Goal: Register for event/course

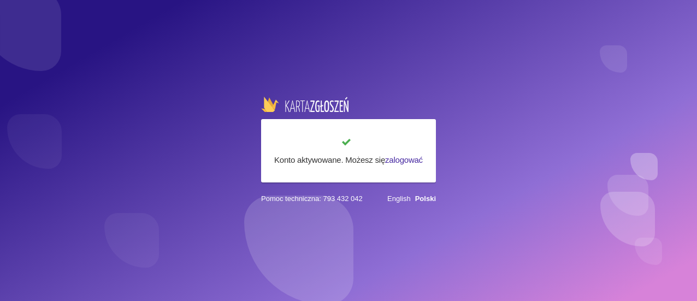
click at [294, 251] on div "Konto aktywowane. Możesz się zalogować Pomoc techniczna: 793 432 042 English Po…" at bounding box center [348, 150] width 697 height 301
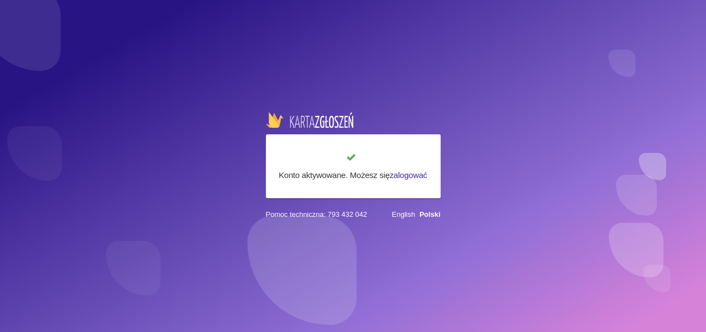
click at [370, 174] on h6 "Konto aktywowane. Możesz się zalogować" at bounding box center [353, 175] width 153 height 13
click at [431, 213] on link "Polski" at bounding box center [429, 214] width 21 height 8
click at [407, 173] on link "zalogować" at bounding box center [409, 174] width 38 height 9
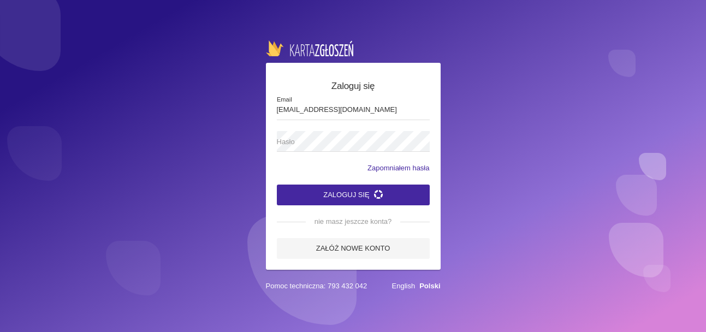
type input "[EMAIL_ADDRESS][DOMAIN_NAME]"
click at [307, 143] on span "Hasło" at bounding box center [348, 141] width 142 height 11
click at [338, 190] on button "Zaloguj się" at bounding box center [353, 195] width 153 height 21
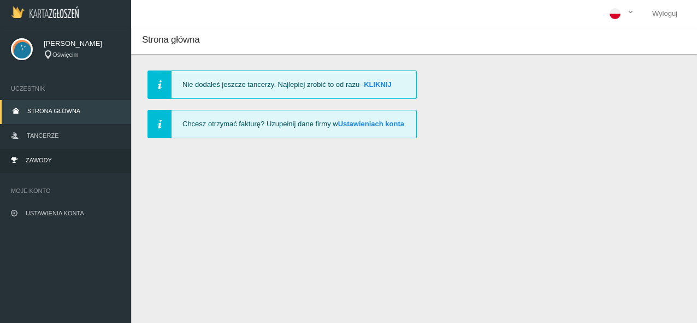
click at [40, 157] on span "Zawody" at bounding box center [39, 160] width 26 height 7
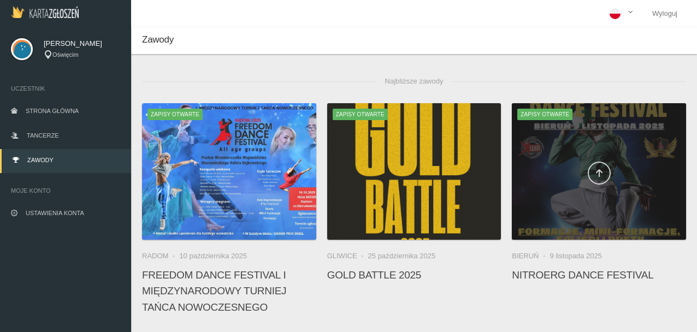
click at [599, 171] on icon at bounding box center [598, 173] width 9 height 9
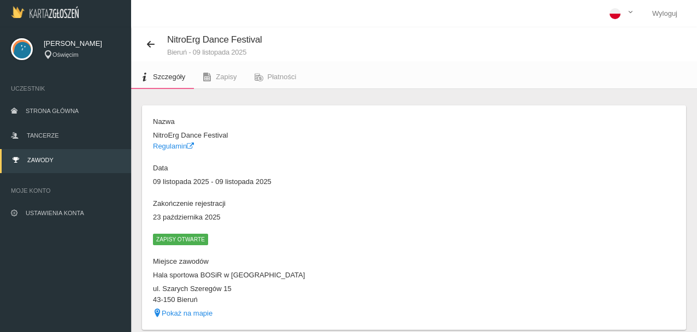
scroll to position [41, 0]
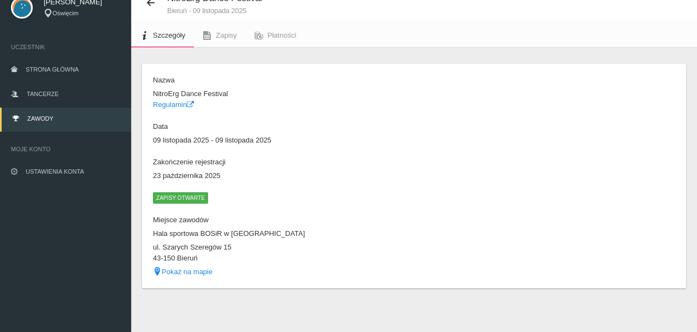
click at [183, 195] on span "Zapisy otwarte" at bounding box center [180, 197] width 55 height 11
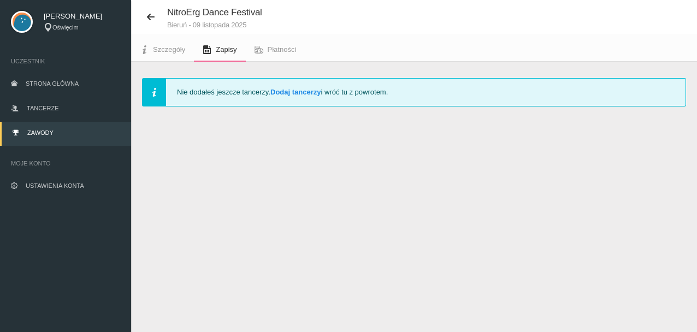
scroll to position [27, 0]
click at [291, 90] on link "Dodaj tancerzy" at bounding box center [295, 92] width 50 height 8
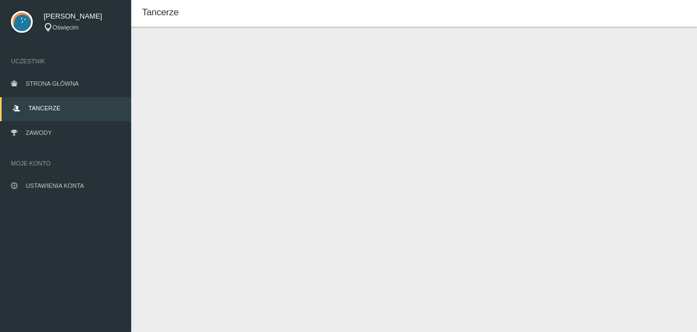
click at [213, 61] on button "Dodaj tancerza" at bounding box center [194, 64] width 82 height 21
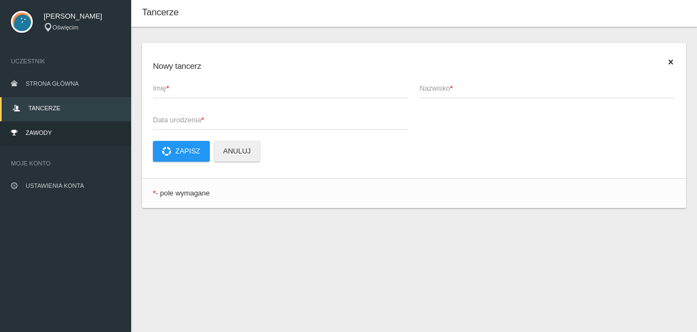
click at [47, 129] on span "Zawody" at bounding box center [39, 132] width 26 height 7
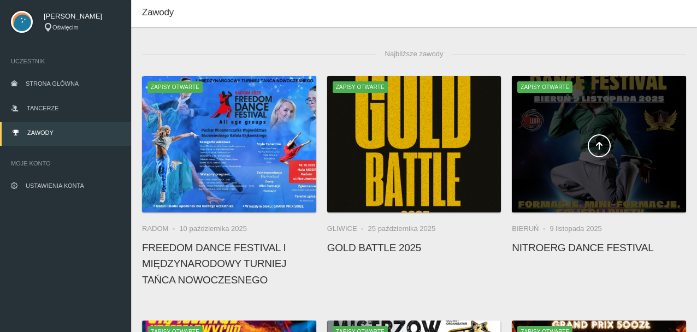
click at [531, 85] on span "Zapisy otwarte" at bounding box center [544, 86] width 55 height 11
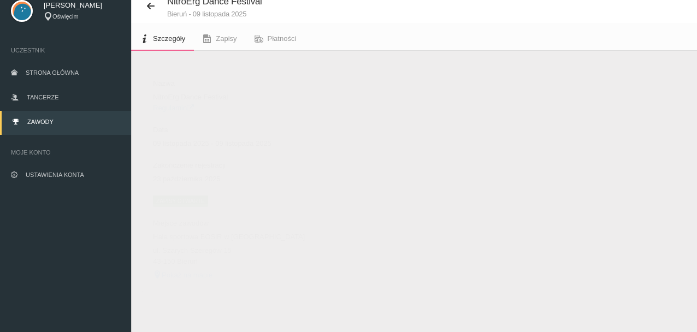
scroll to position [41, 0]
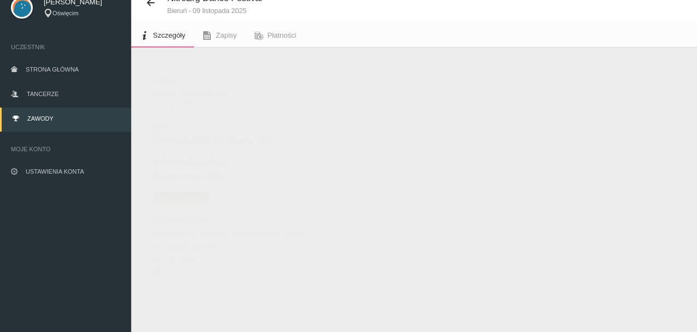
click at [177, 194] on span "Zapisy otwarte" at bounding box center [180, 197] width 55 height 11
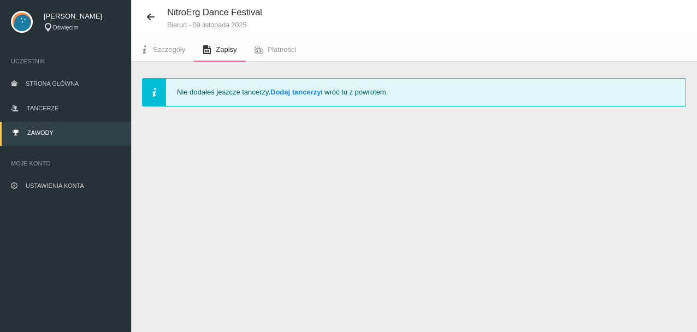
scroll to position [27, 0]
click at [153, 93] on div "Nie dodałeś jeszcze tancerzy. Dodaj tancerzy i wróć tu z powrotem." at bounding box center [414, 92] width 544 height 28
click at [291, 91] on link "Dodaj tancerzy" at bounding box center [295, 92] width 50 height 8
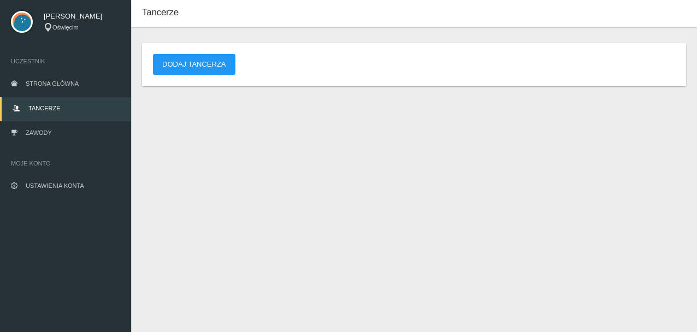
click at [44, 105] on span "Tancerze" at bounding box center [44, 108] width 32 height 7
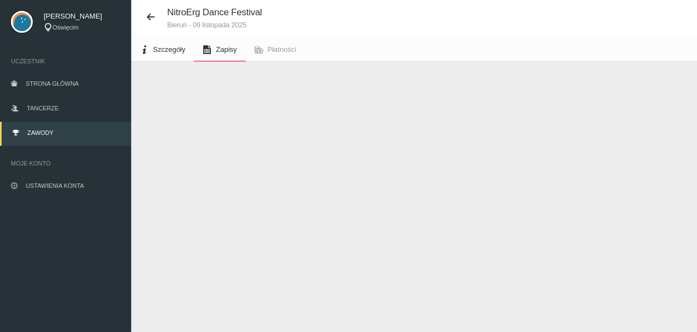
click at [164, 46] on span "Szczegóły" at bounding box center [169, 49] width 32 height 8
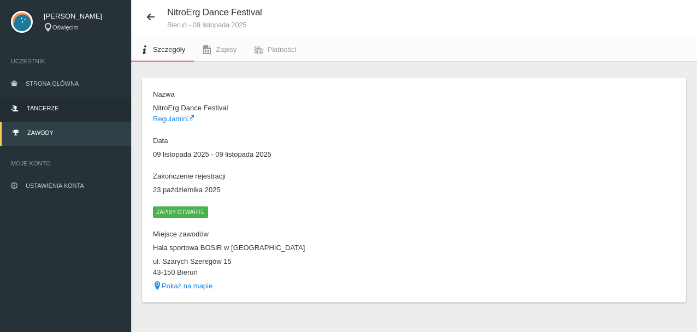
click at [47, 103] on link "Tancerze" at bounding box center [65, 109] width 131 height 24
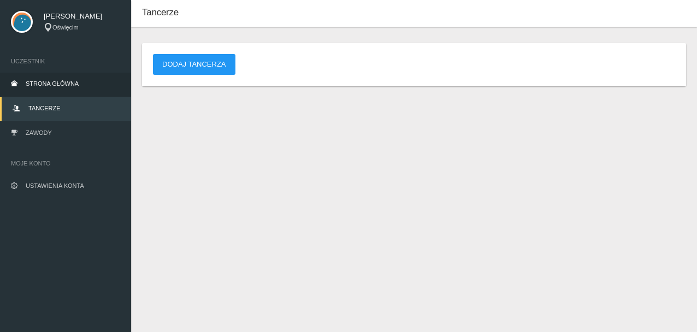
click at [45, 82] on span "Strona główna" at bounding box center [52, 83] width 53 height 7
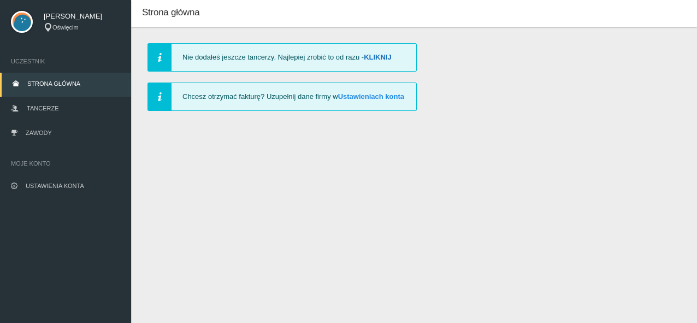
click at [389, 55] on link "Kliknij" at bounding box center [378, 57] width 28 height 8
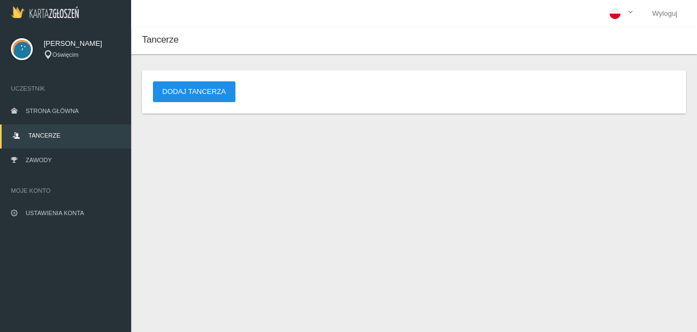
click at [200, 87] on button "Dodaj tancerza" at bounding box center [194, 91] width 82 height 21
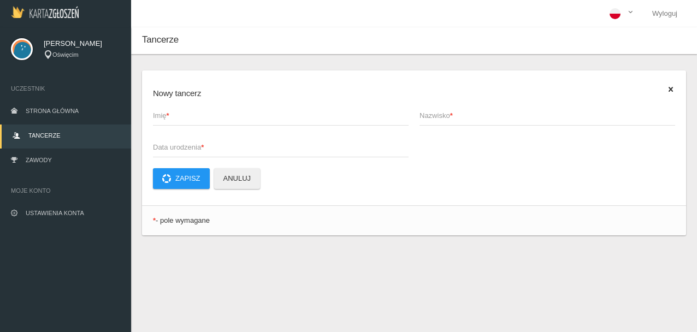
click at [169, 118] on strong "*" at bounding box center [167, 115] width 3 height 8
click at [169, 118] on input "Imię *" at bounding box center [280, 115] width 255 height 21
type input "FORMACJA 60+"
click at [444, 114] on span "Nazwisko *" at bounding box center [541, 115] width 245 height 11
click at [444, 114] on input "Nazwisko *" at bounding box center [546, 115] width 255 height 21
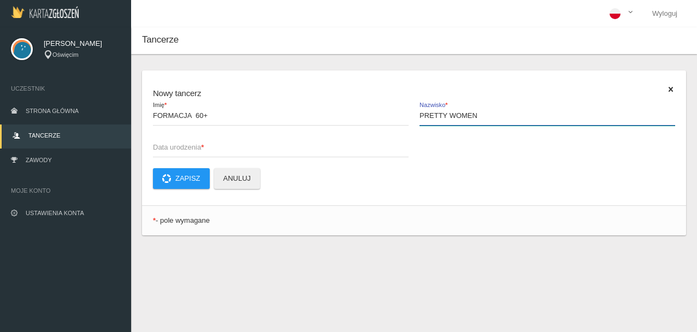
type input "PRETTY WOMEN"
click at [171, 152] on span "Data urodzenia *" at bounding box center [275, 147] width 245 height 11
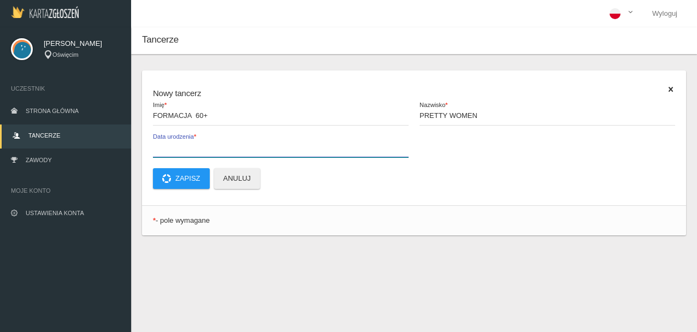
click at [171, 152] on input "Data urodzenia *" at bounding box center [280, 146] width 255 height 21
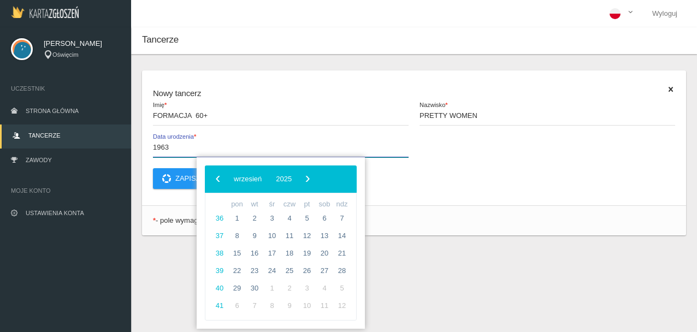
click at [323, 149] on input "1963" at bounding box center [280, 146] width 255 height 21
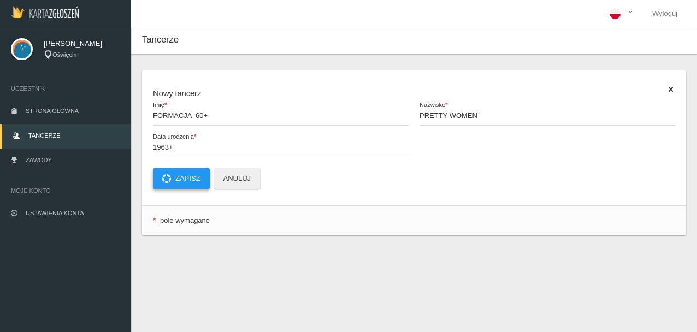
type input "[DATE]"
click at [186, 174] on button "Zapisz" at bounding box center [181, 178] width 57 height 21
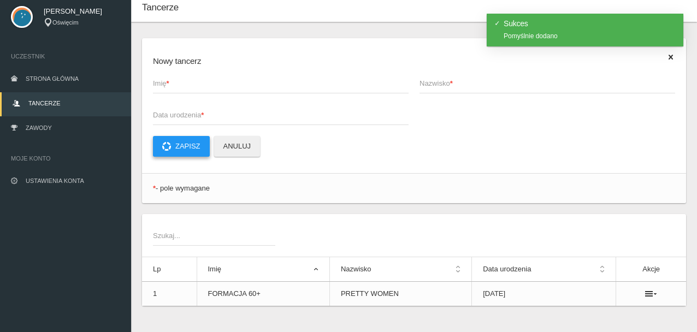
scroll to position [50, 0]
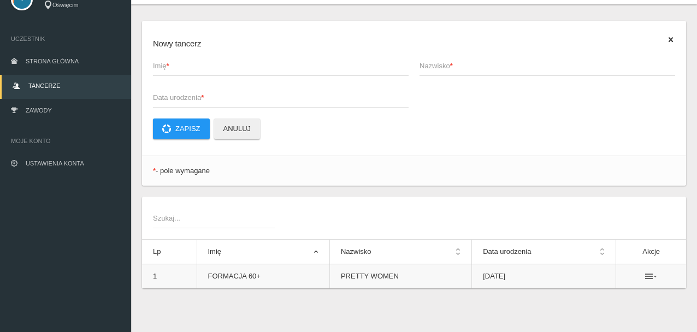
click at [657, 275] on icon at bounding box center [651, 276] width 12 height 9
click at [657, 276] on icon at bounding box center [651, 276] width 12 height 9
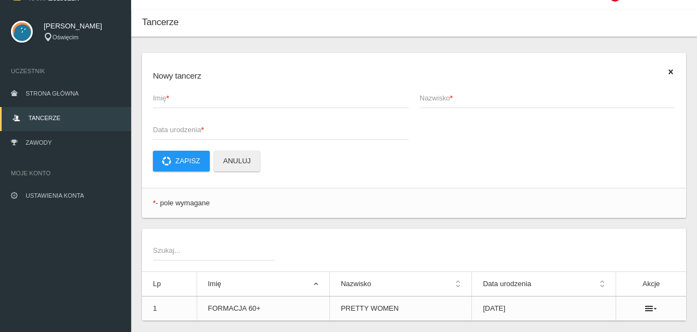
scroll to position [0, 0]
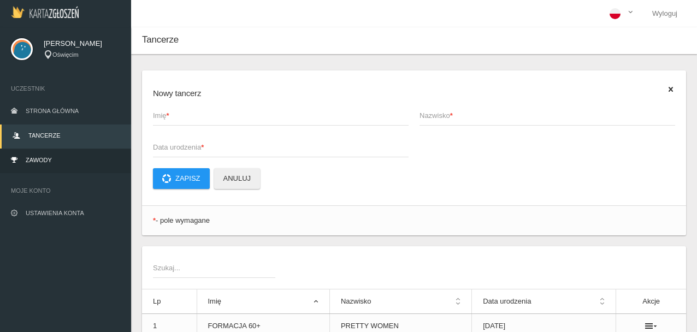
click at [59, 157] on link "Zawody" at bounding box center [65, 161] width 131 height 24
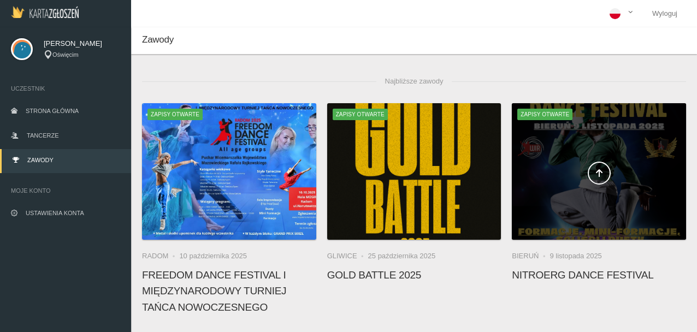
click at [551, 110] on span "Zapisy otwarte" at bounding box center [544, 114] width 55 height 11
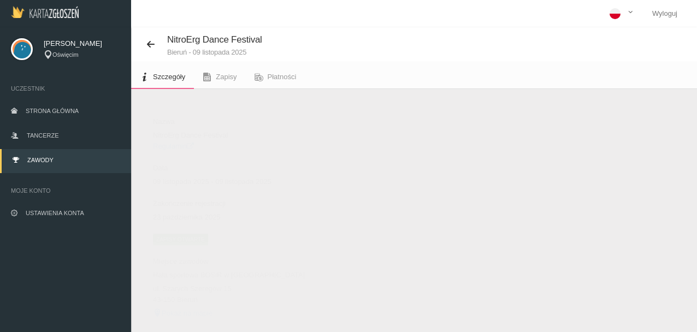
click at [167, 239] on span "Zapisy otwarte" at bounding box center [180, 239] width 55 height 11
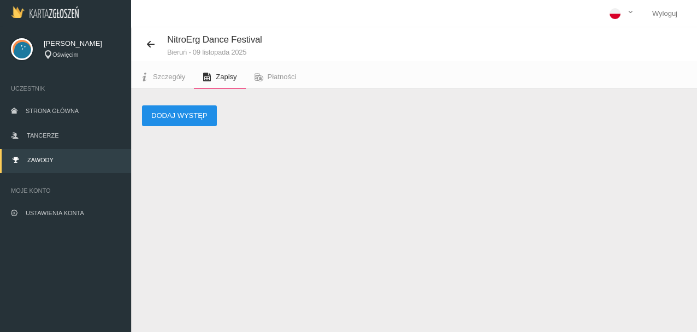
click at [182, 110] on button "Dodaj występ" at bounding box center [179, 115] width 75 height 21
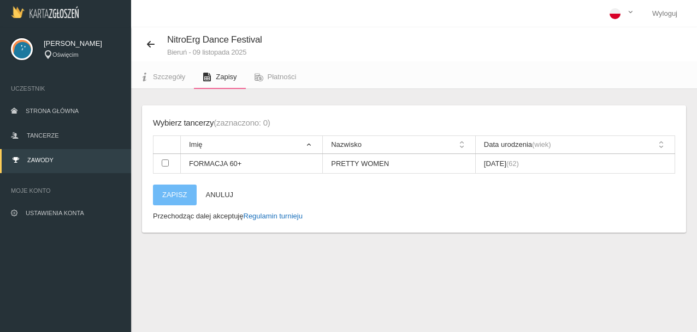
click at [271, 214] on link "Regulamin turnieju" at bounding box center [272, 216] width 59 height 8
click at [165, 162] on input "checkbox" at bounding box center [165, 162] width 7 height 7
checkbox input "true"
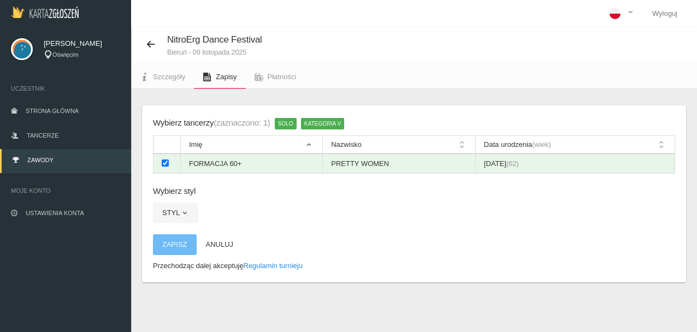
click at [343, 124] on span "kategoria V" at bounding box center [323, 123] width 44 height 11
click at [336, 124] on span "kategoria V" at bounding box center [323, 123] width 44 height 11
click at [184, 210] on span "button" at bounding box center [184, 213] width 9 height 9
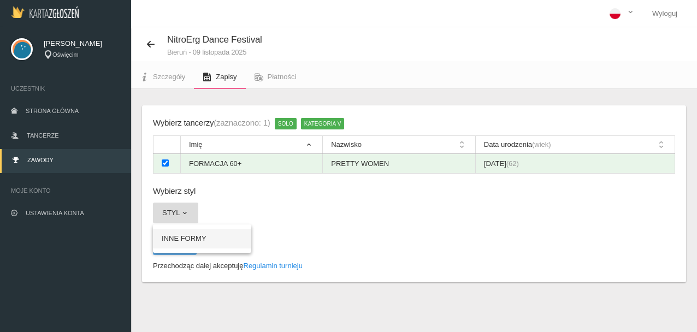
click at [183, 235] on link "INNE FORMY" at bounding box center [202, 239] width 98 height 20
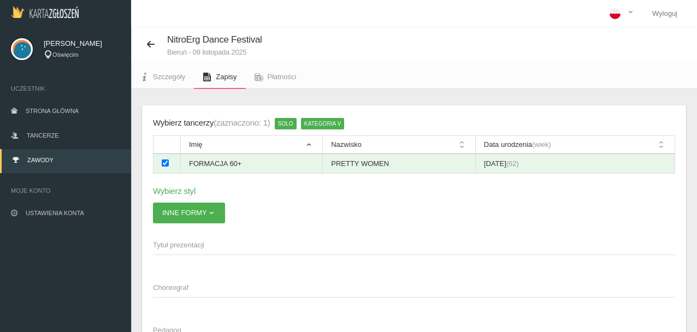
click at [185, 244] on span "Tytuł prezentacji" at bounding box center [408, 245] width 511 height 11
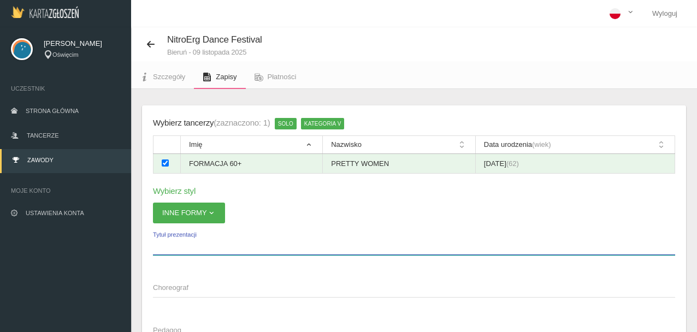
click at [185, 244] on input "Tytuł prezentacji" at bounding box center [414, 244] width 522 height 21
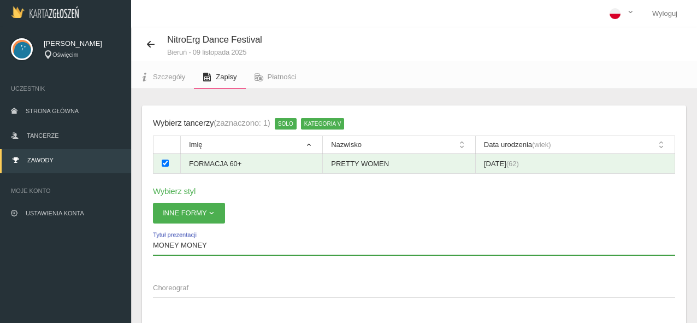
type input "MONEY MONEY"
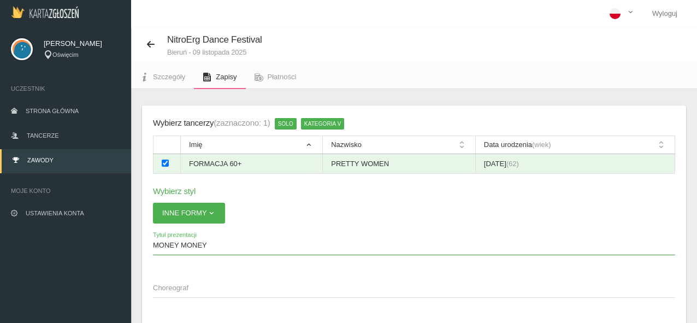
click at [201, 291] on span "Choreograf" at bounding box center [408, 287] width 511 height 11
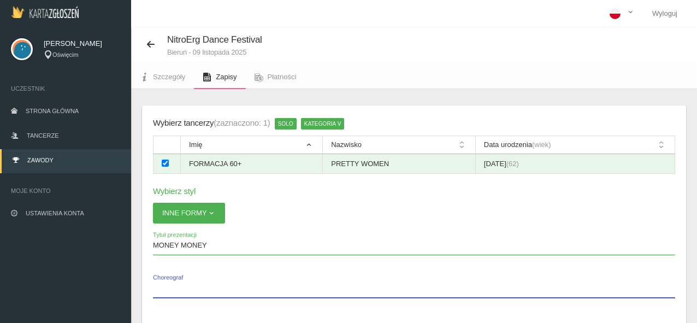
click at [201, 291] on input "Choreograf" at bounding box center [414, 287] width 522 height 21
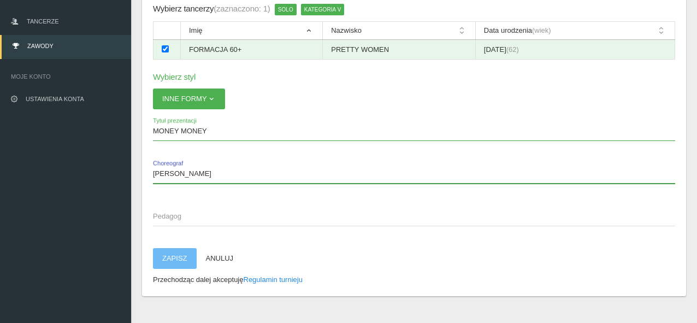
scroll to position [131, 0]
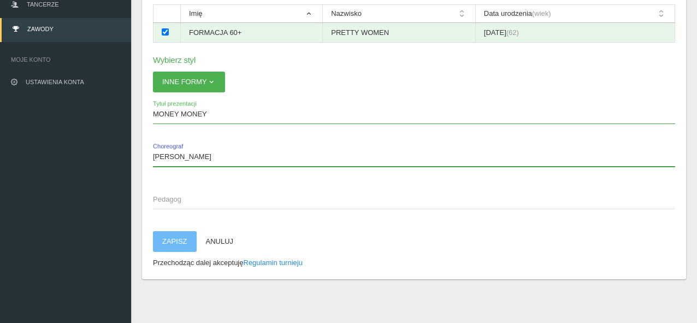
type input "[PERSON_NAME]"
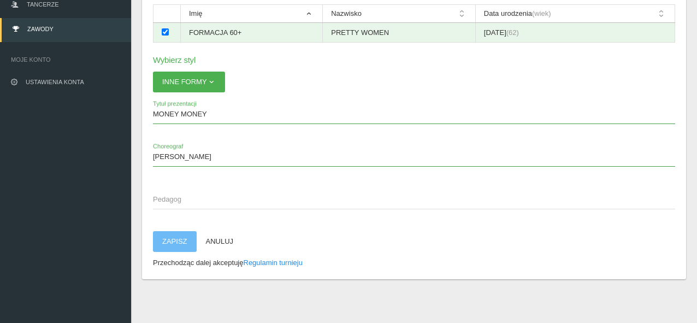
click at [187, 201] on span "Pedagog" at bounding box center [408, 199] width 511 height 11
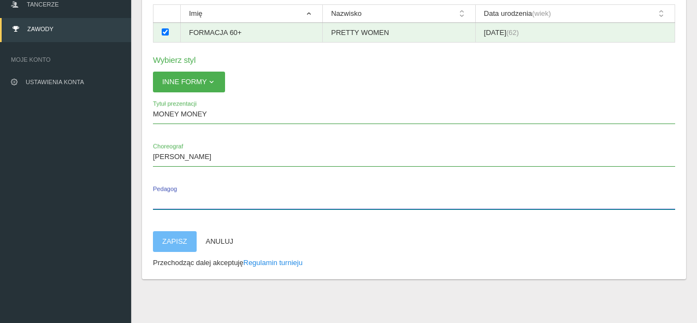
click at [187, 201] on input "Pedagog" at bounding box center [414, 198] width 522 height 21
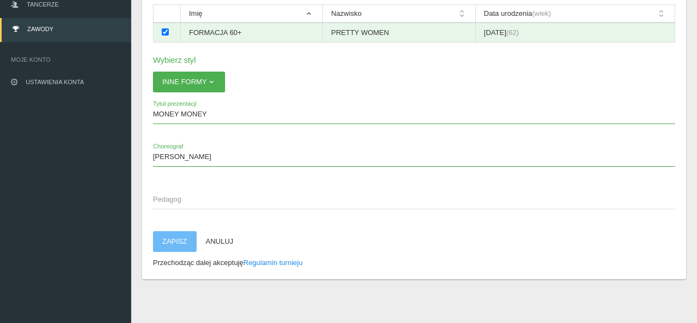
click at [180, 240] on button "Zapisz" at bounding box center [175, 241] width 44 height 21
click at [177, 243] on button "Zapisz" at bounding box center [175, 241] width 44 height 21
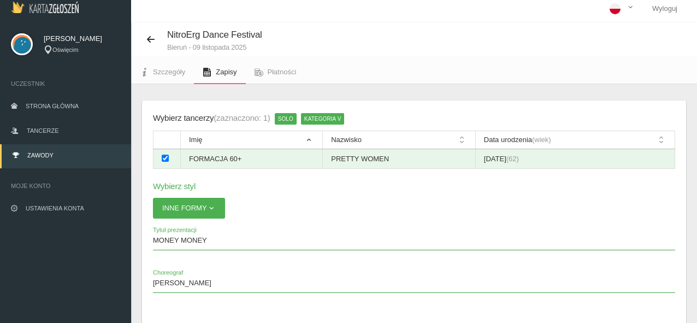
scroll to position [0, 0]
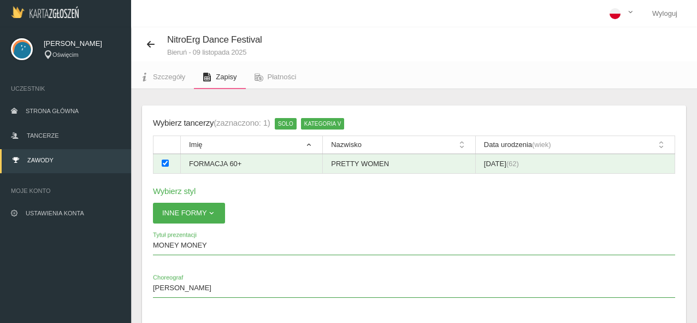
click at [322, 125] on span "kategoria V" at bounding box center [323, 123] width 44 height 11
click at [340, 122] on span "kategoria V" at bounding box center [323, 123] width 44 height 11
click at [334, 123] on span "kategoria V" at bounding box center [323, 123] width 44 height 11
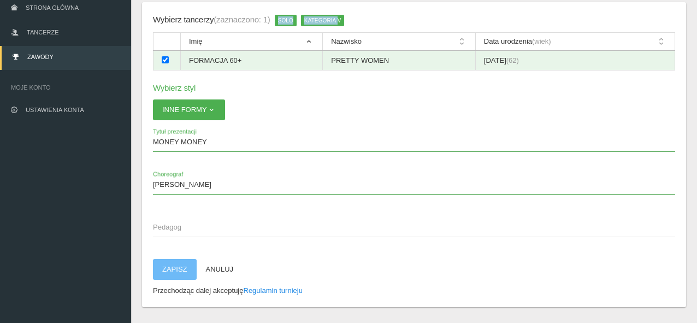
scroll to position [131, 0]
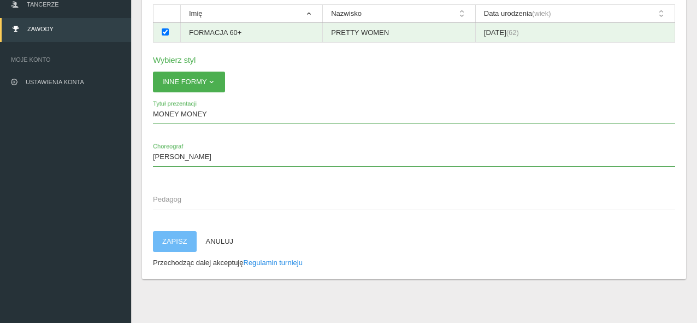
click at [172, 198] on span "Pedagog" at bounding box center [408, 199] width 511 height 11
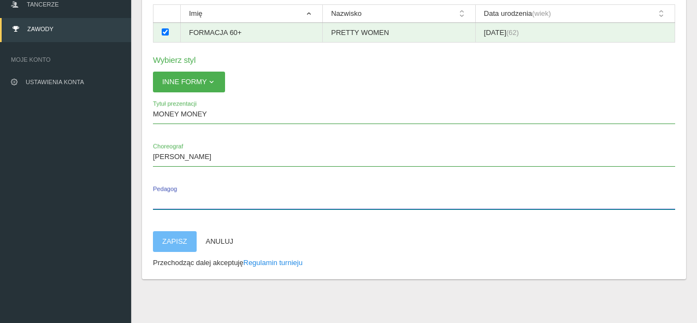
click at [172, 198] on input "Pedagog" at bounding box center [414, 198] width 522 height 21
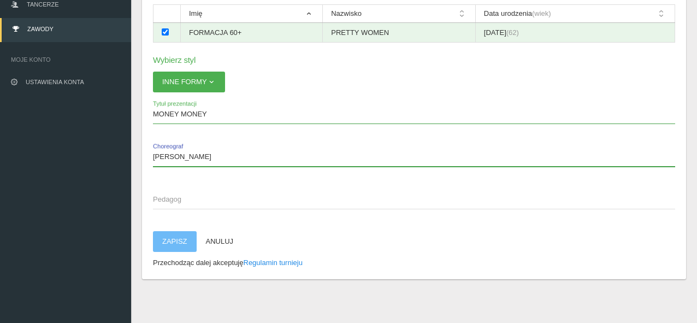
drag, startPoint x: 153, startPoint y: 156, endPoint x: 230, endPoint y: 157, distance: 77.5
click at [231, 157] on input "[PERSON_NAME]" at bounding box center [414, 156] width 522 height 21
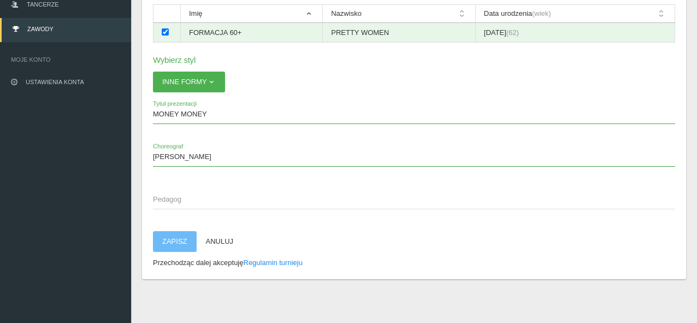
click at [168, 194] on span "Pedagog" at bounding box center [408, 199] width 511 height 11
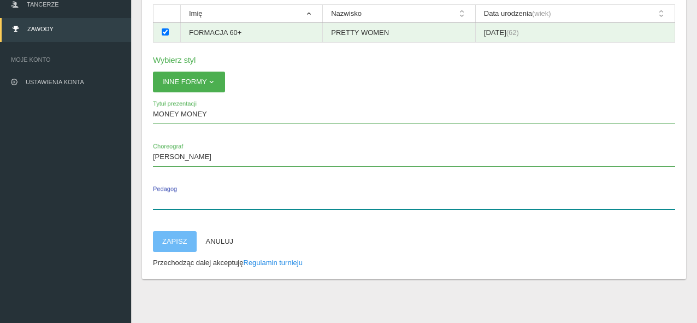
click at [168, 194] on input "Pedagog" at bounding box center [414, 198] width 522 height 21
paste input "[PERSON_NAME]"
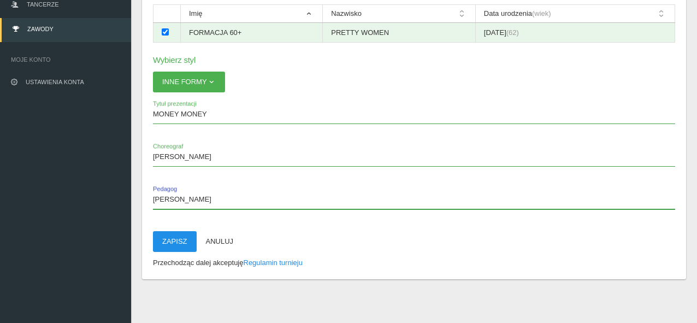
type input "[PERSON_NAME]"
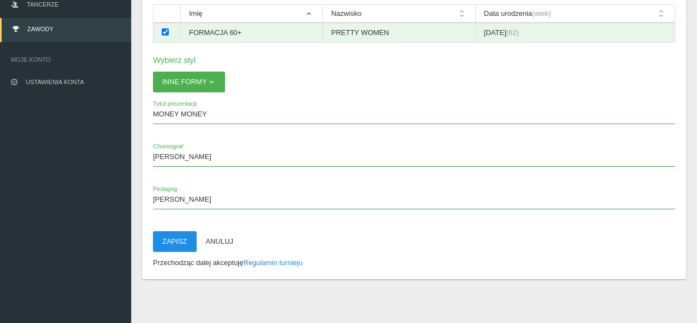
click at [170, 237] on button "Zapisz" at bounding box center [175, 241] width 44 height 21
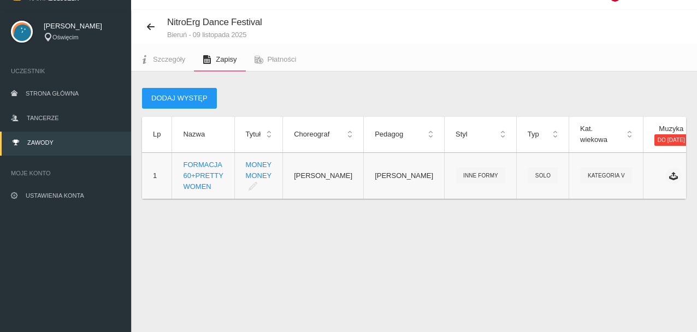
scroll to position [0, 0]
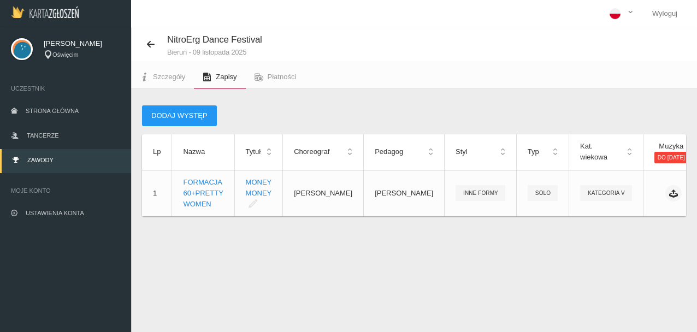
click at [533, 148] on th "Typ" at bounding box center [542, 151] width 52 height 35
click at [534, 151] on th "Typ" at bounding box center [542, 151] width 52 height 35
click at [480, 152] on th "Styl" at bounding box center [480, 151] width 72 height 35
click at [148, 40] on icon at bounding box center [150, 44] width 9 height 9
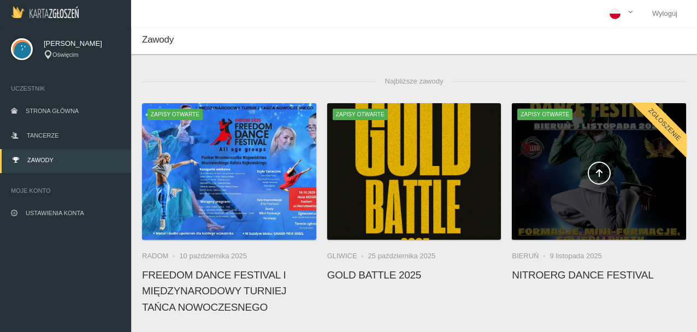
click at [544, 110] on span "Zapisy otwarte" at bounding box center [544, 114] width 55 height 11
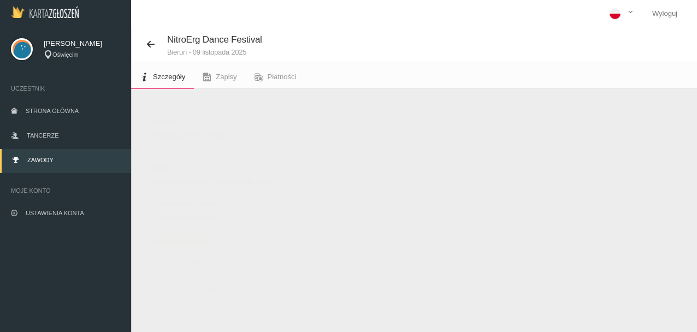
click at [169, 236] on span "Zapisy otwarte" at bounding box center [180, 239] width 55 height 11
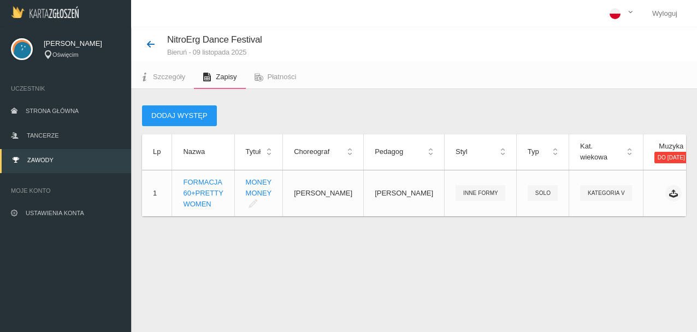
click at [153, 40] on icon at bounding box center [150, 44] width 9 height 9
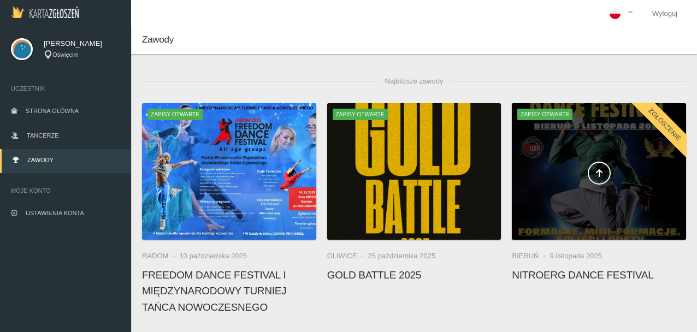
click at [555, 114] on span "Zapisy otwarte" at bounding box center [544, 114] width 55 height 11
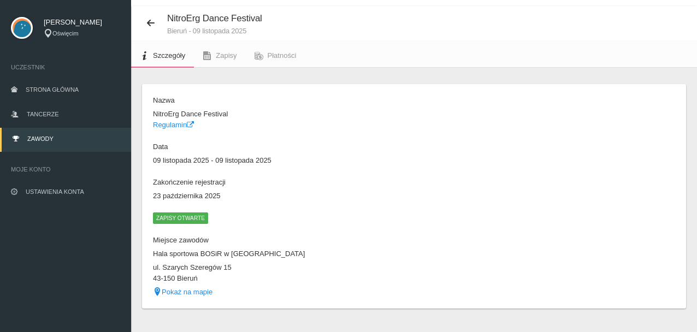
scroll to position [41, 0]
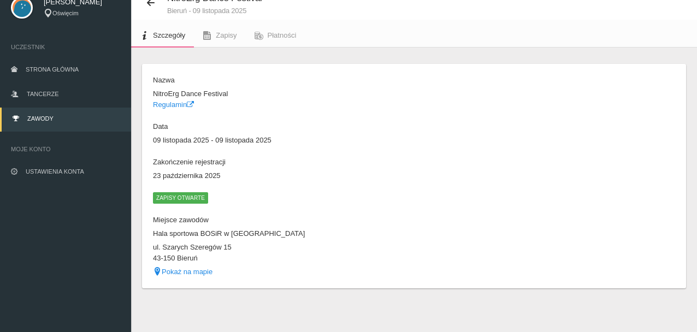
click at [194, 197] on span "Zapisy otwarte" at bounding box center [180, 197] width 55 height 11
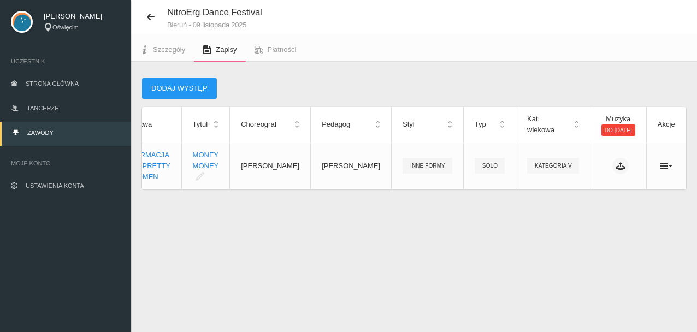
scroll to position [0, 75]
click at [474, 172] on span "solo" at bounding box center [489, 166] width 30 height 16
click at [463, 124] on th "Typ" at bounding box center [489, 124] width 52 height 35
click at [474, 171] on span "solo" at bounding box center [489, 166] width 30 height 16
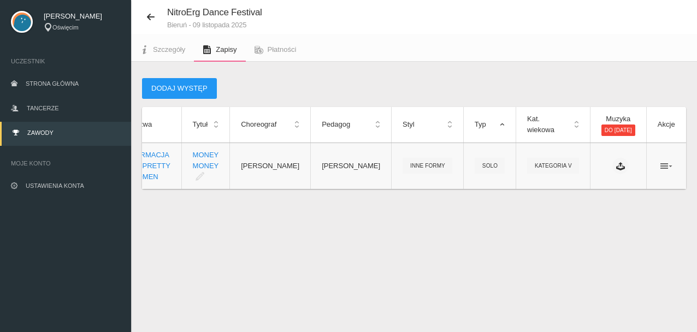
click at [668, 170] on icon at bounding box center [666, 166] width 12 height 9
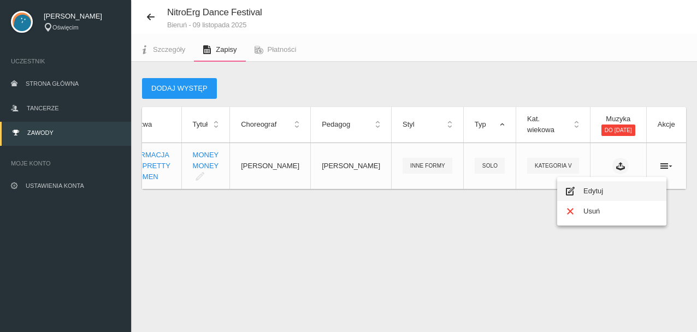
click at [598, 190] on link "Edytuj" at bounding box center [611, 191] width 109 height 20
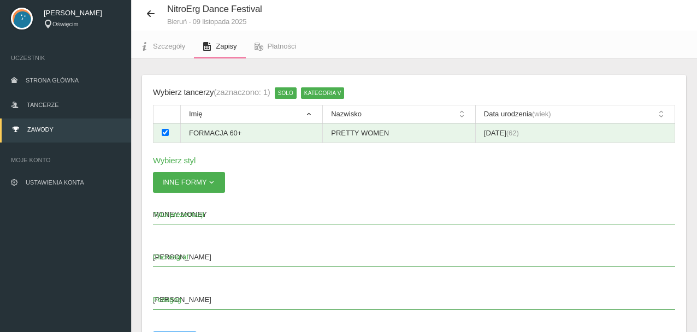
scroll to position [16, 0]
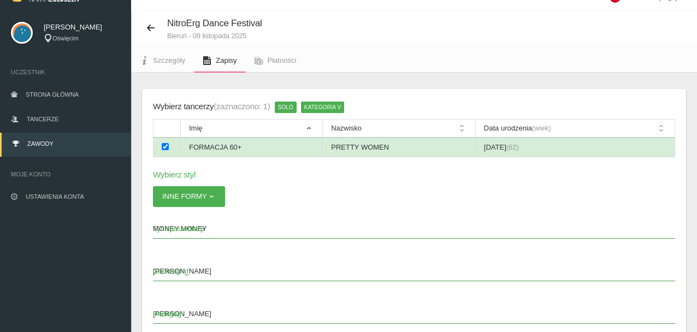
click at [227, 147] on td "FORMACJA 60+" at bounding box center [252, 148] width 142 height 20
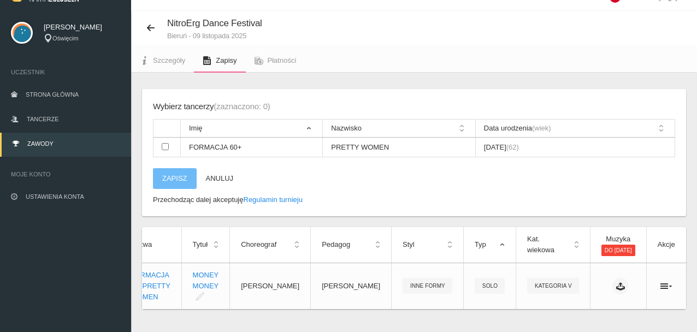
click at [309, 127] on th "Imię" at bounding box center [252, 129] width 142 height 18
click at [242, 147] on td "FORMACJA 60+" at bounding box center [252, 148] width 142 height 20
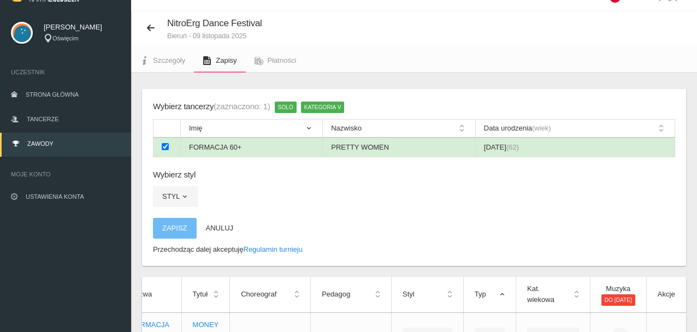
click at [242, 148] on td "FORMACJA 60+" at bounding box center [252, 148] width 142 height 20
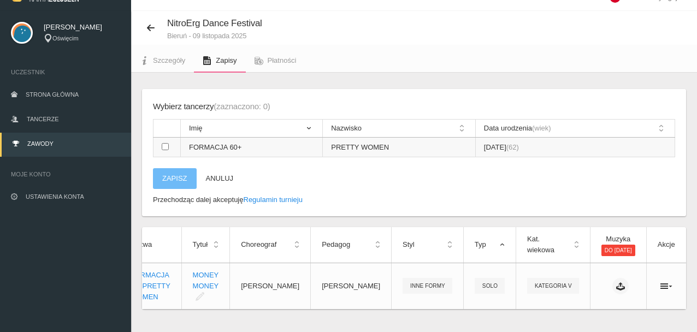
click at [242, 147] on td "FORMACJA 60+" at bounding box center [252, 148] width 142 height 20
checkbox input "true"
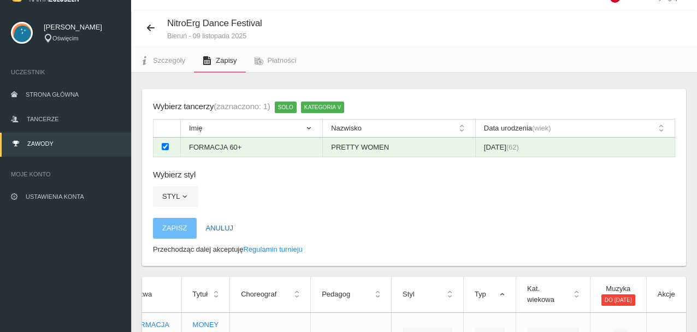
click at [213, 222] on button "Anuluj" at bounding box center [220, 228] width 46 height 21
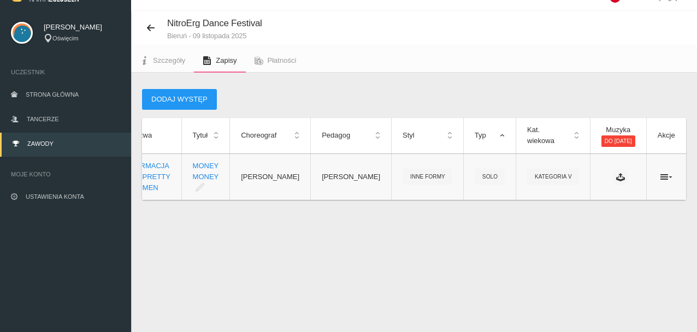
scroll to position [0, 0]
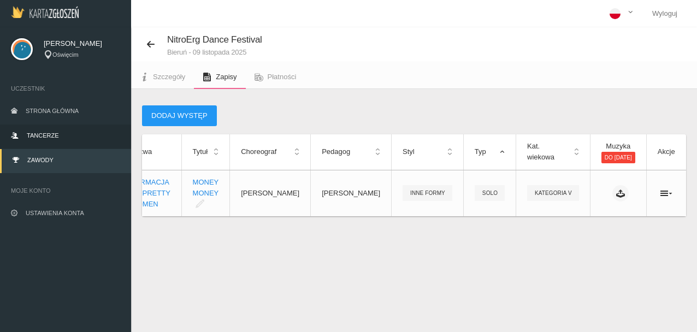
click at [73, 135] on link "Tancerze" at bounding box center [65, 136] width 131 height 24
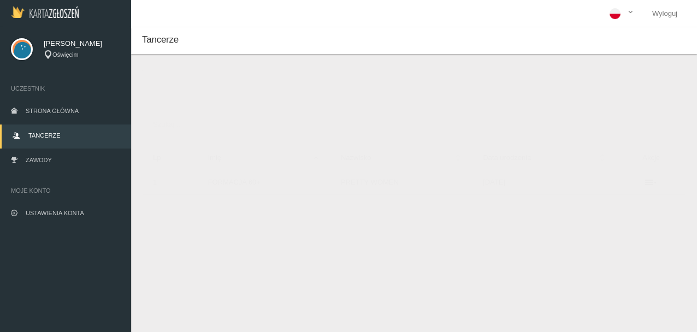
click at [266, 182] on td "FORMACJA 60+" at bounding box center [263, 182] width 133 height 25
click at [255, 184] on td "FORMACJA 60+" at bounding box center [263, 182] width 133 height 25
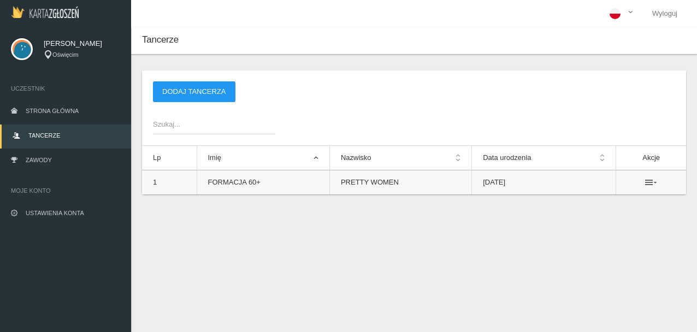
click at [654, 182] on icon at bounding box center [651, 182] width 12 height 9
click at [591, 203] on link "Usuń" at bounding box center [595, 202] width 109 height 20
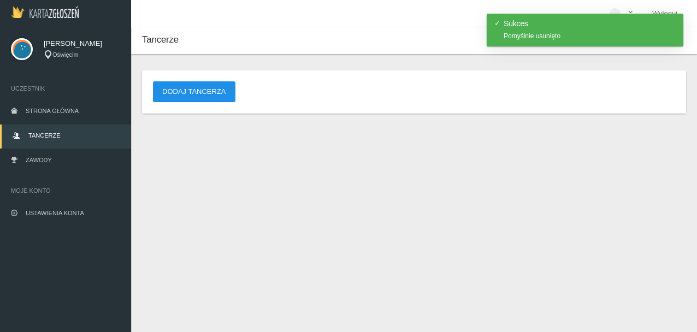
click at [197, 88] on button "Dodaj tancerza" at bounding box center [194, 91] width 82 height 21
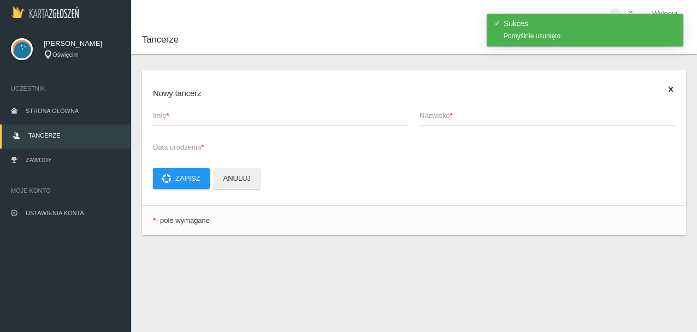
click at [169, 118] on strong "*" at bounding box center [167, 115] width 3 height 8
click at [169, 118] on input "Imię *" at bounding box center [280, 115] width 255 height 21
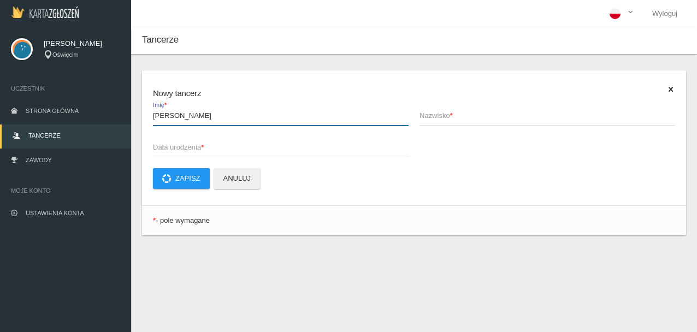
type input "[PERSON_NAME]"
click at [503, 111] on span "Nazwisko *" at bounding box center [541, 115] width 245 height 11
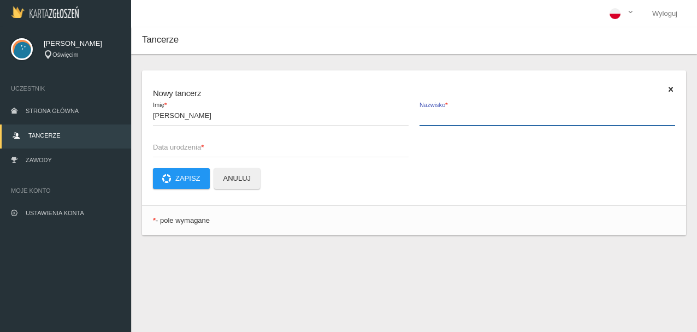
click at [503, 111] on input "Nazwisko *" at bounding box center [546, 115] width 255 height 21
type input "Hoła"
click at [204, 148] on strong "*" at bounding box center [202, 147] width 3 height 8
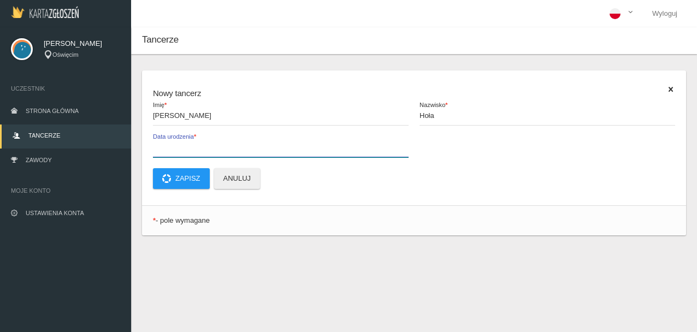
click at [204, 148] on input "Data urodzenia *" at bounding box center [280, 146] width 255 height 21
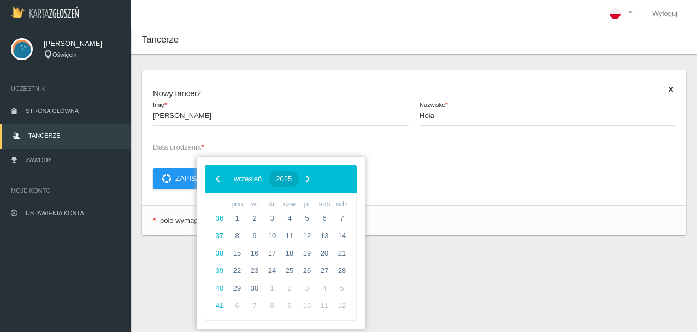
click at [291, 177] on span "2025" at bounding box center [284, 179] width 16 height 8
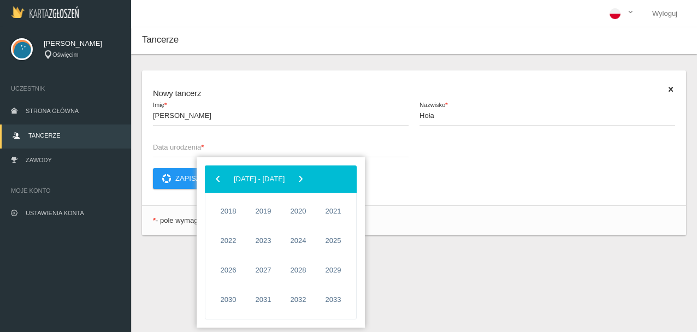
click at [275, 149] on span "Data urodzenia *" at bounding box center [275, 147] width 245 height 11
click at [275, 149] on input "Data urodzenia *" at bounding box center [280, 146] width 255 height 21
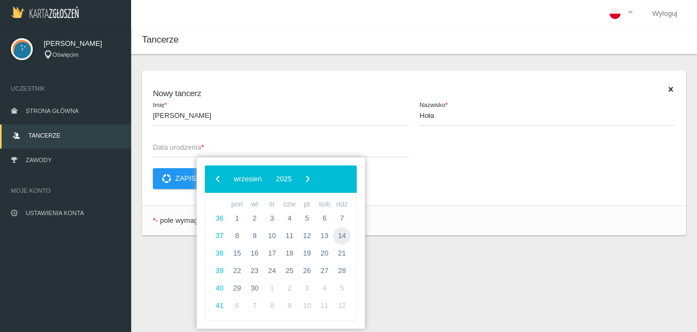
click at [342, 232] on span "14" at bounding box center [341, 235] width 17 height 17
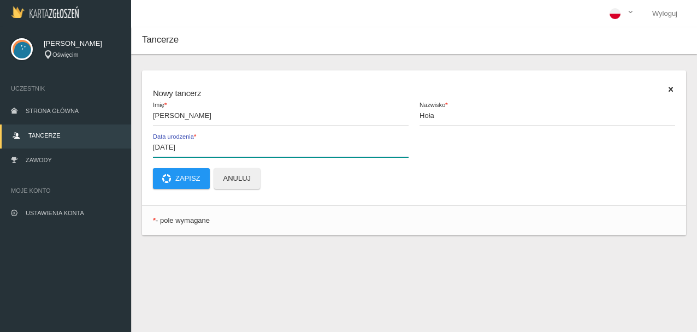
drag, startPoint x: 194, startPoint y: 147, endPoint x: 153, endPoint y: 145, distance: 40.4
click at [153, 145] on input "[DATE]" at bounding box center [280, 146] width 255 height 21
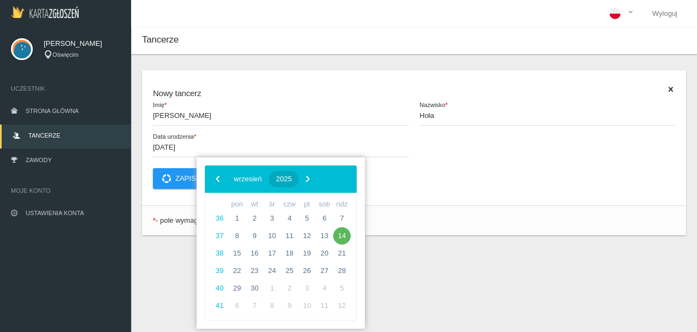
click at [291, 175] on span "2025" at bounding box center [284, 179] width 16 height 8
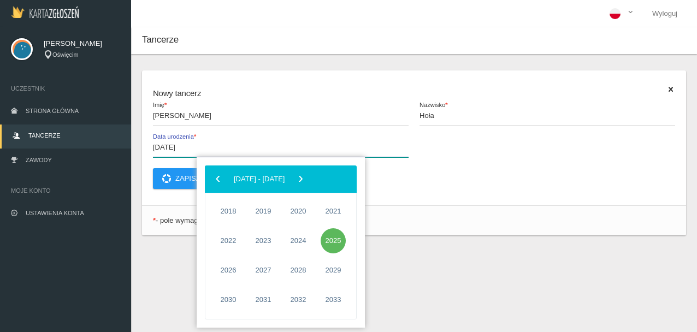
type input "[DATE]"
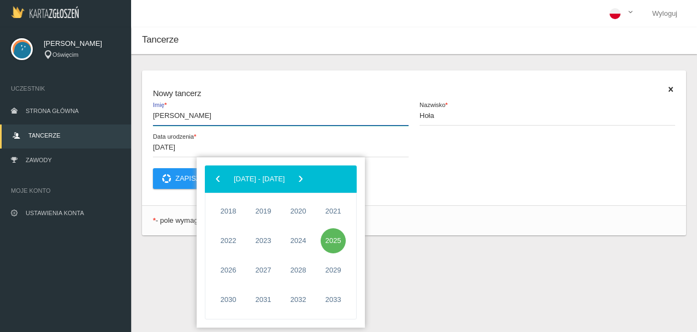
click at [347, 120] on input "[PERSON_NAME]" at bounding box center [280, 115] width 255 height 21
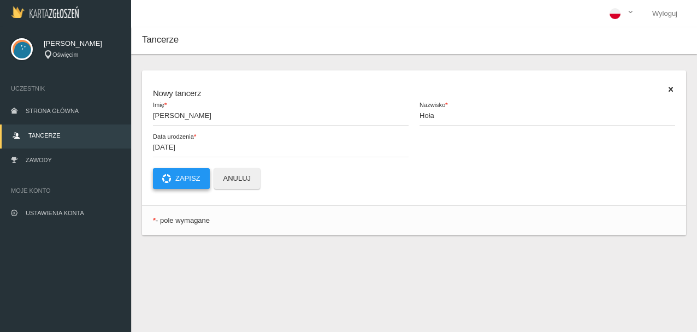
click at [187, 172] on button "Zapisz" at bounding box center [181, 178] width 57 height 21
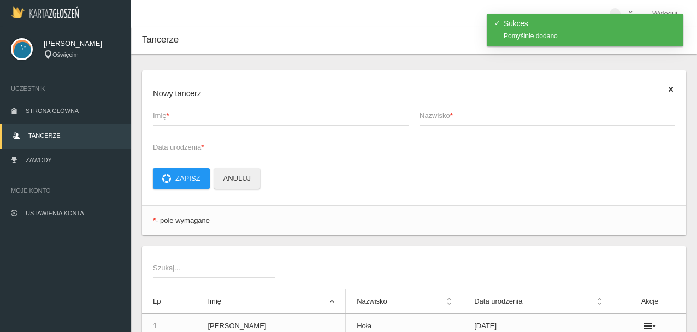
click at [177, 120] on span "Imię *" at bounding box center [275, 115] width 245 height 11
click at [177, 120] on input "Imię *" at bounding box center [280, 115] width 255 height 21
type input "[PERSON_NAME]"
click at [472, 116] on span "Nazwisko *" at bounding box center [541, 115] width 245 height 11
click at [472, 116] on input "Nazwisko *" at bounding box center [546, 115] width 255 height 21
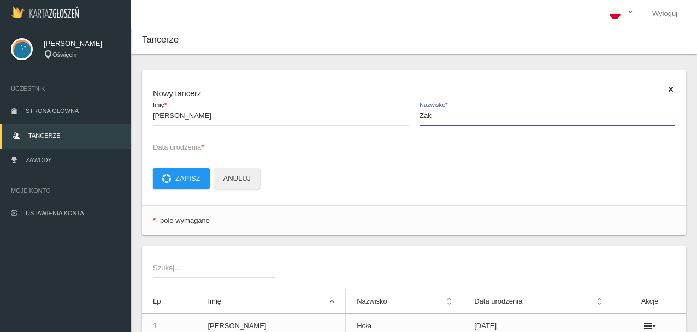
type input "Żak"
click at [199, 145] on span "Data urodzenia *" at bounding box center [275, 147] width 245 height 11
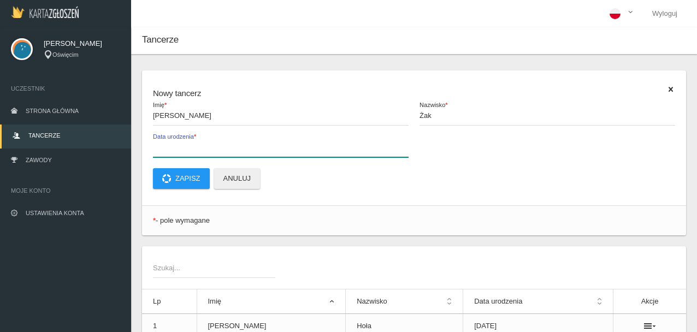
click at [199, 145] on input "Data urodzenia *" at bounding box center [280, 146] width 255 height 21
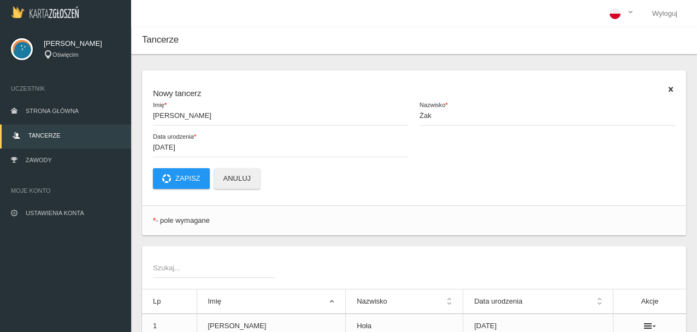
click at [338, 136] on span "Data urodzenia *" at bounding box center [289, 137] width 273 height 9
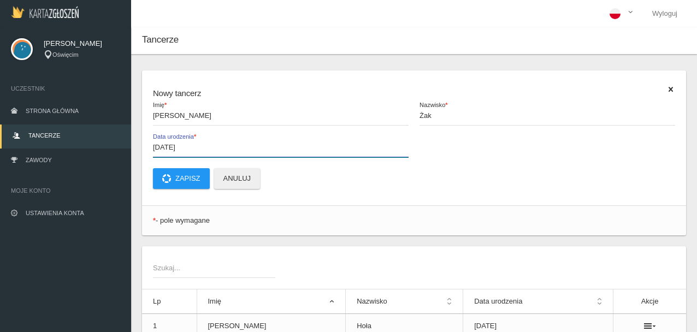
click at [338, 136] on input "[DATE]" at bounding box center [280, 146] width 255 height 21
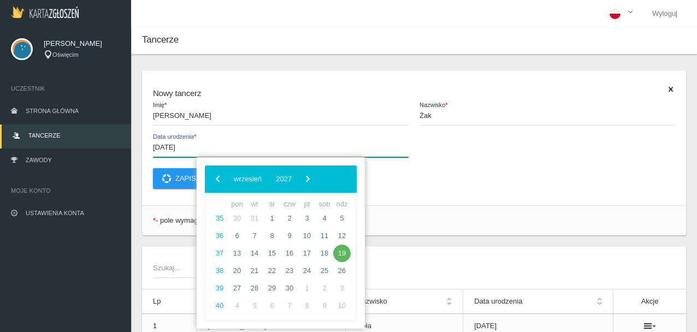
drag, startPoint x: 197, startPoint y: 147, endPoint x: 152, endPoint y: 146, distance: 44.8
click at [152, 146] on app-labeled-field "[DATE] Data urodzenia *" at bounding box center [280, 152] width 266 height 32
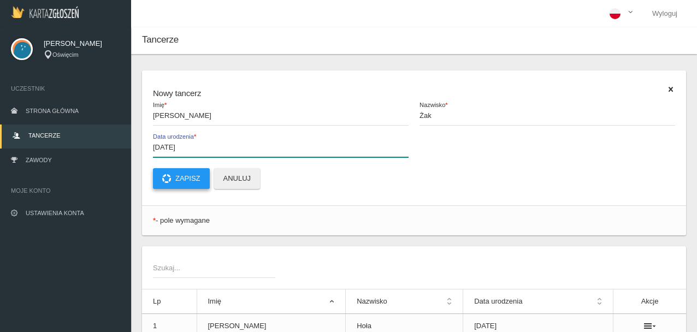
type input "[DATE]"
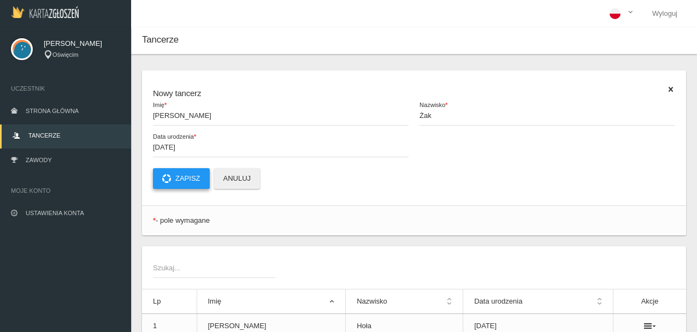
click at [188, 175] on button "Zapisz" at bounding box center [181, 178] width 57 height 21
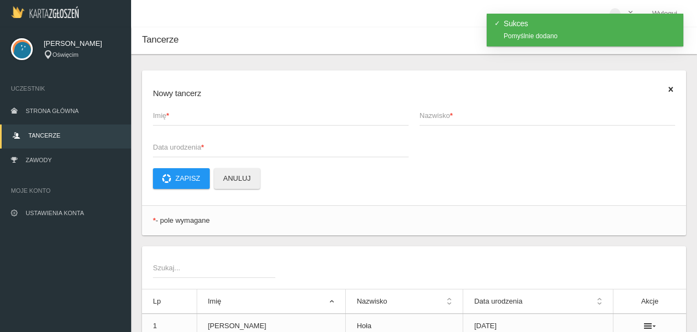
click at [182, 115] on span "Imię *" at bounding box center [275, 115] width 245 height 11
click at [182, 115] on input "Imię *" at bounding box center [280, 115] width 255 height 21
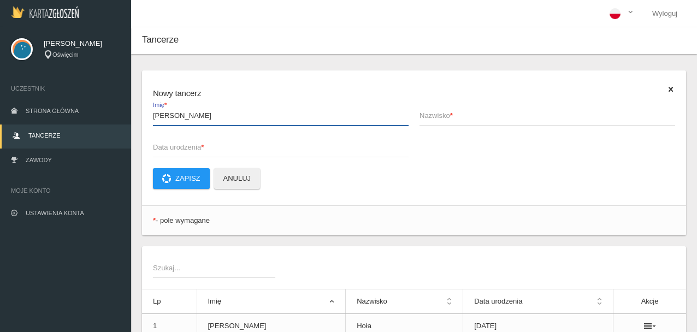
type input "[PERSON_NAME]"
click at [437, 120] on span "Nazwisko *" at bounding box center [541, 115] width 245 height 11
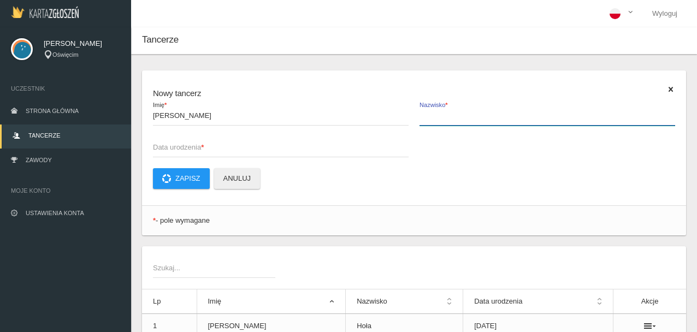
click at [437, 120] on input "Nazwisko *" at bounding box center [546, 115] width 255 height 21
type input "Steizer"
click at [259, 150] on span "Data urodzenia *" at bounding box center [275, 147] width 245 height 11
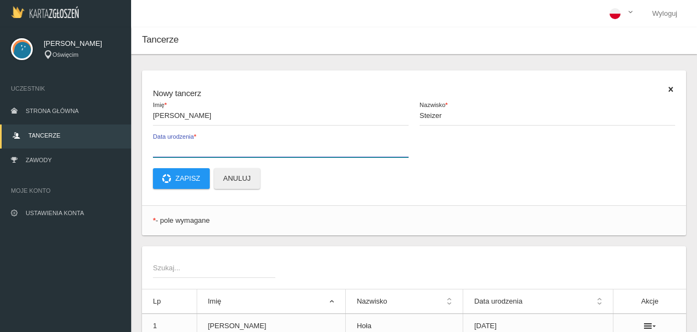
click at [259, 150] on input "Data urodzenia *" at bounding box center [280, 146] width 255 height 21
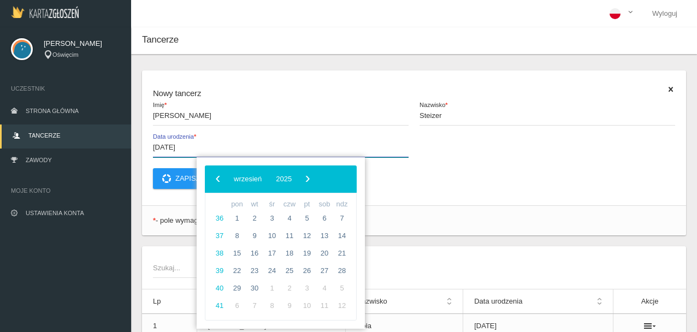
click at [263, 147] on input "[DATE]" at bounding box center [280, 146] width 255 height 21
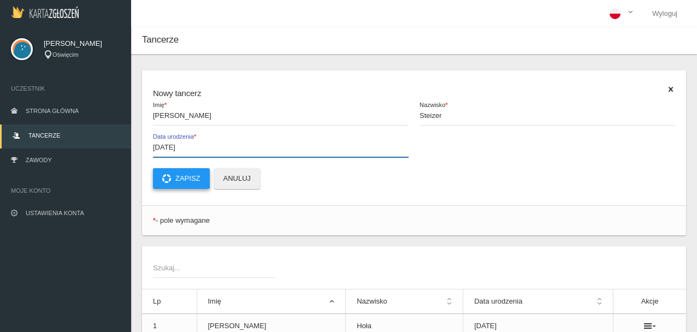
type input "[DATE]"
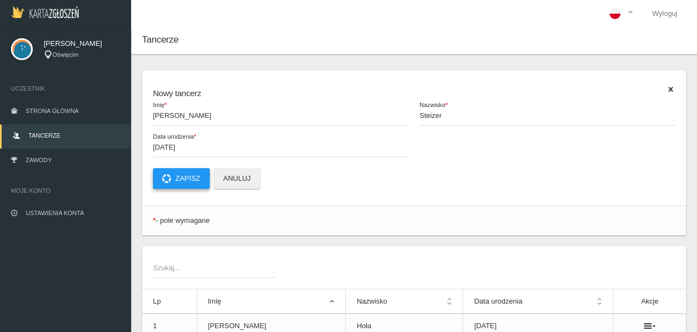
click at [188, 173] on button "Zapisz" at bounding box center [181, 178] width 57 height 21
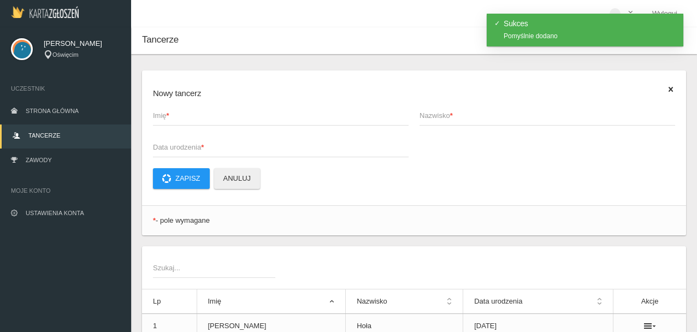
click at [174, 118] on span "Imię *" at bounding box center [275, 115] width 245 height 11
click at [174, 118] on input "Imię *" at bounding box center [280, 115] width 255 height 21
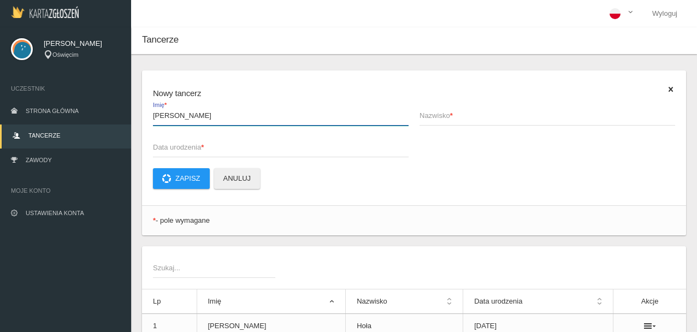
type input "[PERSON_NAME]"
click at [456, 119] on span "Nazwisko *" at bounding box center [541, 115] width 245 height 11
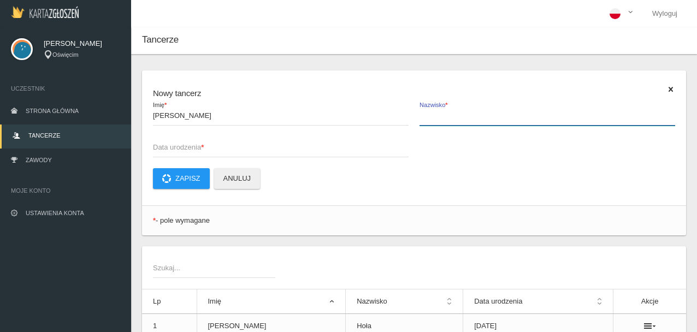
click at [456, 119] on input "Nazwisko *" at bounding box center [546, 115] width 255 height 21
type input "Wikłacz"
click at [219, 150] on span "Data urodzenia *" at bounding box center [275, 147] width 245 height 11
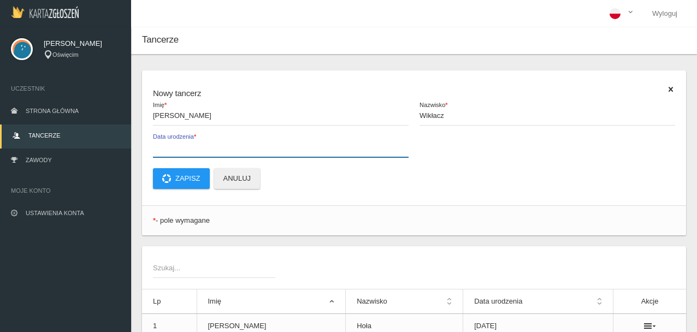
click at [219, 150] on input "Data urodzenia *" at bounding box center [280, 146] width 255 height 21
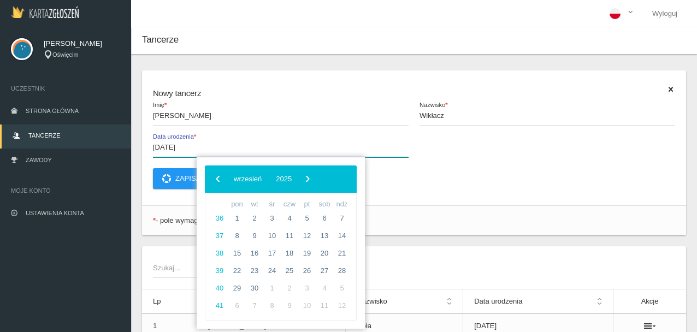
type input "[DATE]"
click at [241, 136] on span "Data urodzenia *" at bounding box center [289, 137] width 273 height 9
click at [241, 136] on input "[DATE]" at bounding box center [280, 146] width 255 height 21
click at [181, 175] on button "Zapisz" at bounding box center [181, 178] width 57 height 21
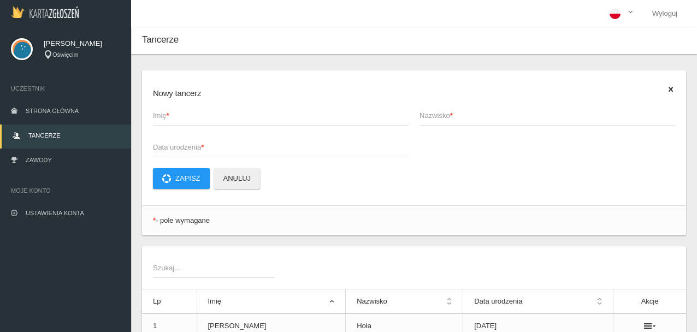
click at [178, 115] on span "Imię *" at bounding box center [275, 115] width 245 height 11
click at [178, 115] on input "Imię *" at bounding box center [280, 115] width 255 height 21
type input "[PERSON_NAME]"
click at [453, 112] on strong "*" at bounding box center [451, 115] width 3 height 8
click at [453, 112] on input "Nazwisko *" at bounding box center [546, 115] width 255 height 21
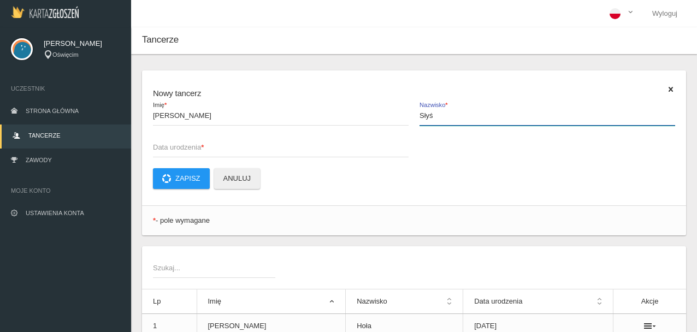
type input "Słyś"
click at [236, 151] on span "Data urodzenia *" at bounding box center [275, 147] width 245 height 11
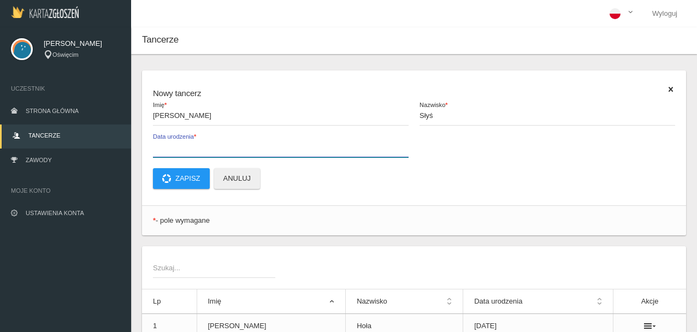
click at [236, 151] on input "Data urodzenia *" at bounding box center [280, 146] width 255 height 21
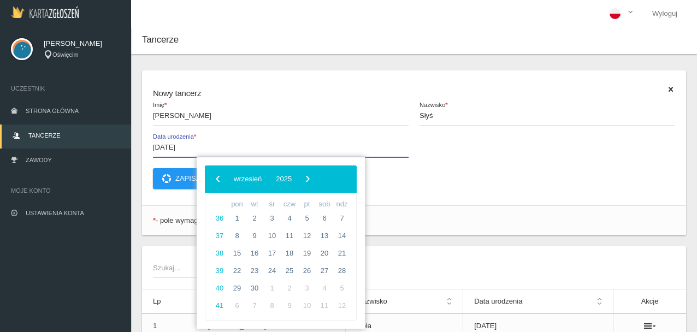
click at [267, 152] on input "[DATE]" at bounding box center [280, 146] width 255 height 21
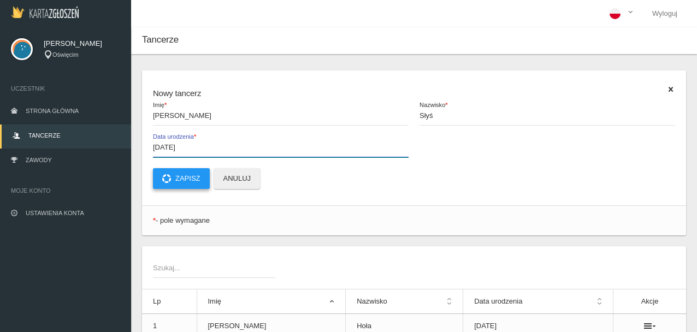
type input "[DATE]"
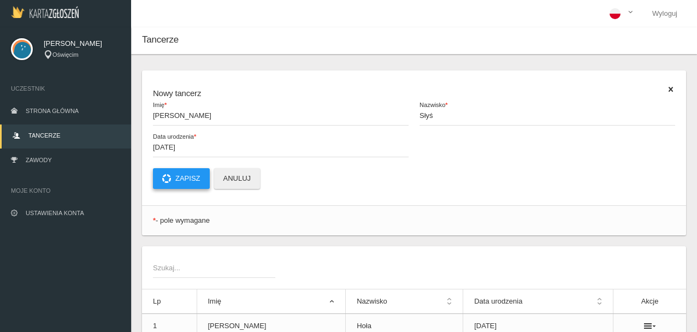
click at [194, 172] on button "Zapisz" at bounding box center [181, 178] width 57 height 21
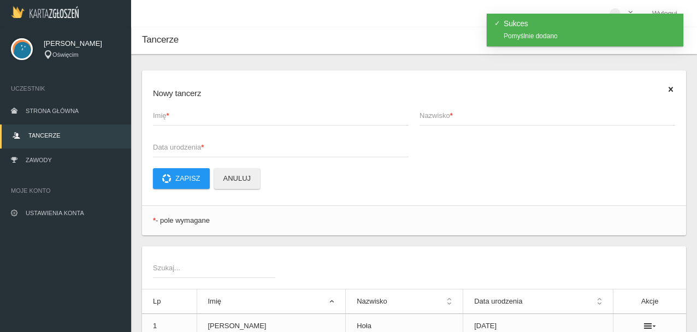
click at [204, 112] on span "Imię *" at bounding box center [275, 115] width 245 height 11
click at [204, 112] on input "Imię *" at bounding box center [280, 115] width 255 height 21
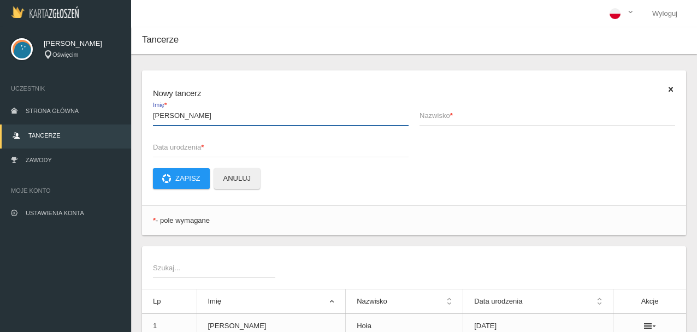
type input "[PERSON_NAME]"
click at [457, 117] on span "Nazwisko *" at bounding box center [541, 115] width 245 height 11
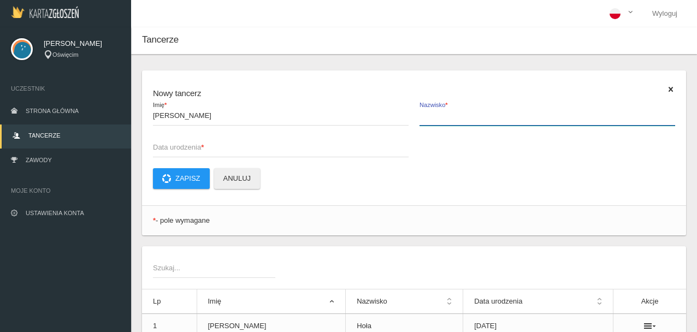
click at [457, 117] on input "Nazwisko *" at bounding box center [546, 115] width 255 height 21
type input "[PERSON_NAME]"
click at [239, 146] on span "Data urodzenia *" at bounding box center [275, 147] width 245 height 11
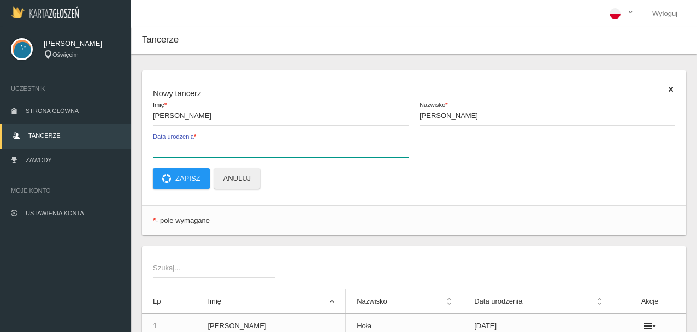
click at [239, 146] on input "Data urodzenia *" at bounding box center [280, 146] width 255 height 21
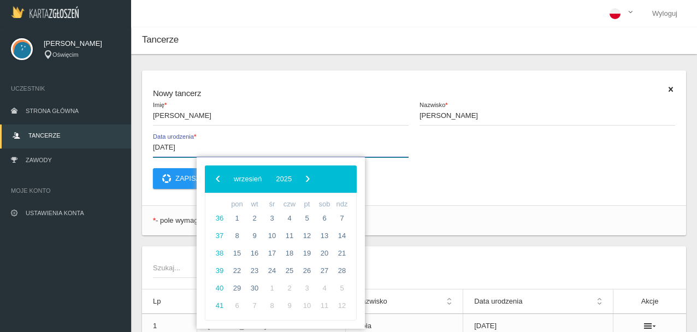
type input "[DATE]"
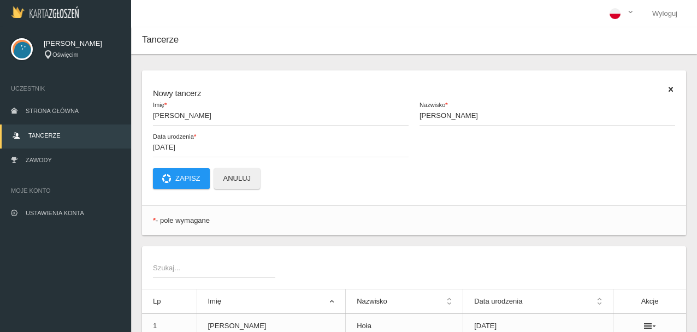
drag, startPoint x: 412, startPoint y: 180, endPoint x: 324, endPoint y: 160, distance: 90.1
click at [412, 179] on p "Zapisz Anuluj" at bounding box center [414, 178] width 522 height 21
click at [195, 173] on button "Zapisz" at bounding box center [181, 178] width 57 height 21
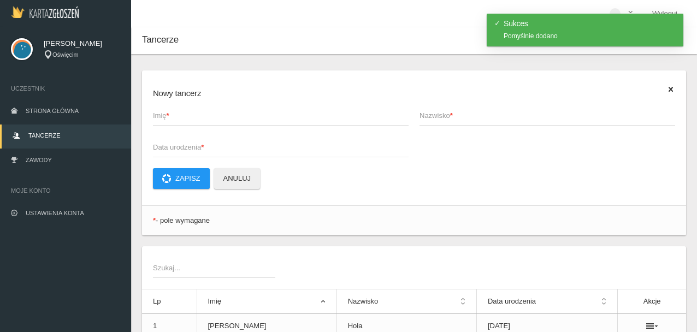
click at [169, 113] on strong "*" at bounding box center [167, 115] width 3 height 8
click at [171, 113] on input "Imię *" at bounding box center [280, 115] width 255 height 21
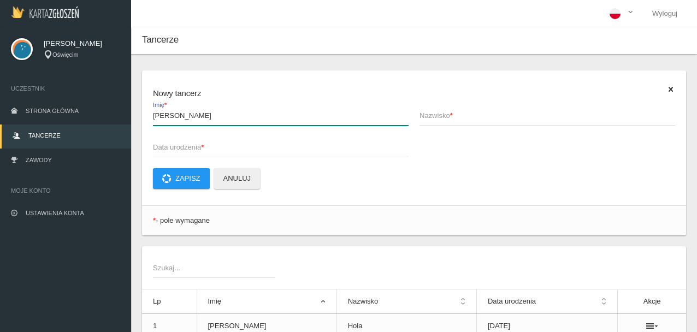
type input "[PERSON_NAME]"
click at [452, 119] on strong "*" at bounding box center [451, 115] width 3 height 8
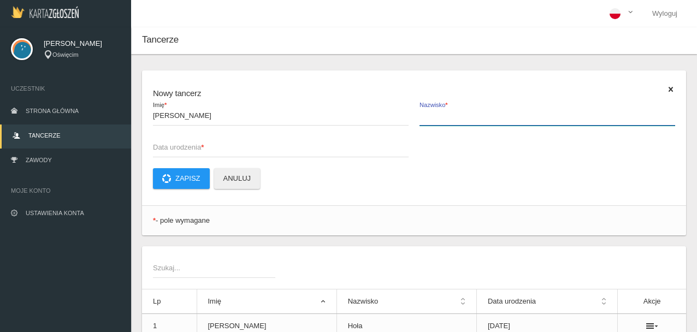
click at [452, 119] on input "Nazwisko *" at bounding box center [546, 115] width 255 height 21
type input "[PERSON_NAME]"
click at [212, 147] on span "Data urodzenia *" at bounding box center [275, 147] width 245 height 11
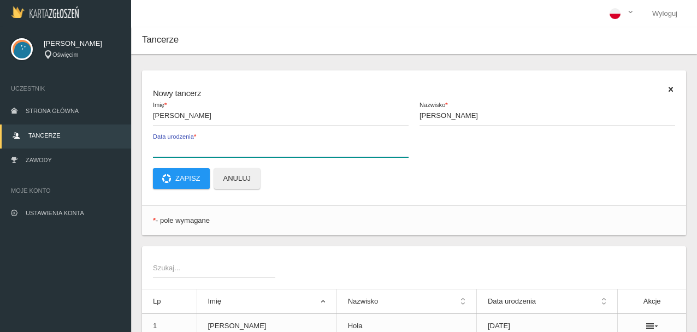
click at [212, 147] on input "Data urodzenia *" at bounding box center [280, 146] width 255 height 21
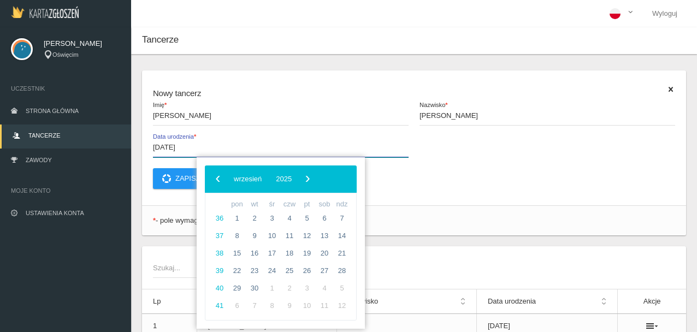
click at [223, 144] on input "[DATE]" at bounding box center [280, 146] width 255 height 21
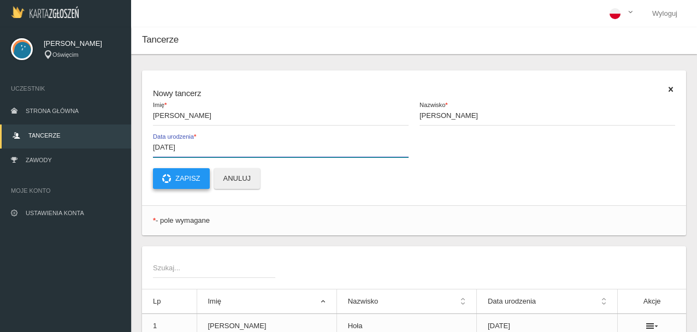
type input "[DATE]"
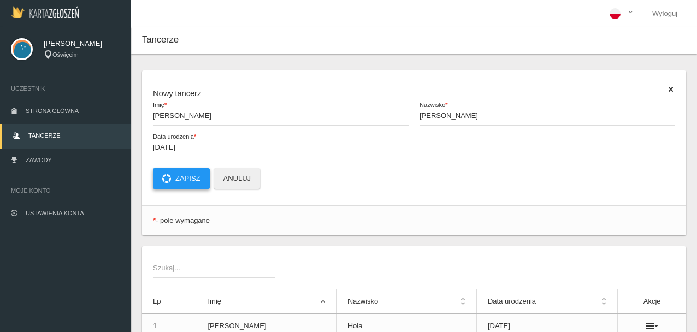
click at [177, 172] on button "Zapisz" at bounding box center [181, 178] width 57 height 21
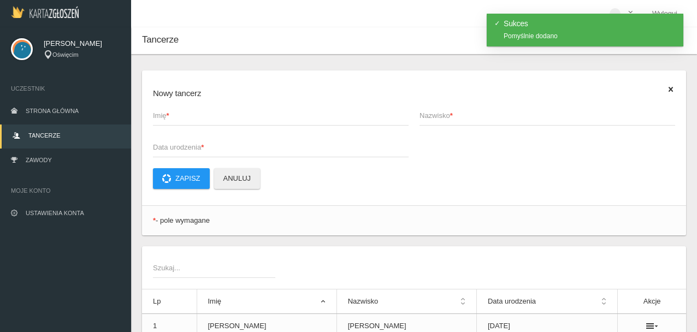
click at [205, 117] on span "Imię *" at bounding box center [275, 115] width 245 height 11
click at [205, 117] on input "Imię *" at bounding box center [280, 115] width 255 height 21
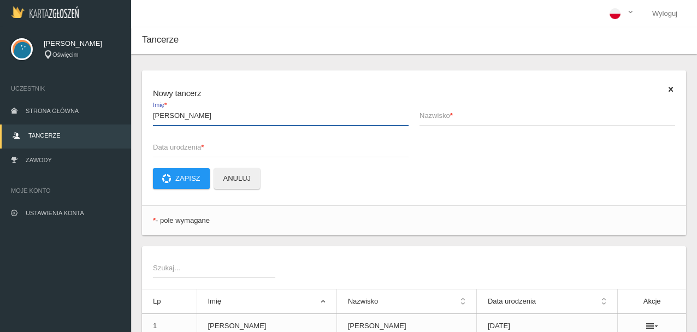
type input "[PERSON_NAME]"
click at [432, 111] on span "Nazwisko *" at bounding box center [541, 115] width 245 height 11
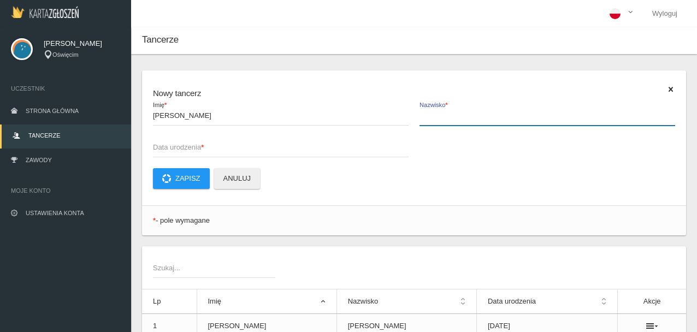
click at [432, 111] on input "Nazwisko *" at bounding box center [546, 115] width 255 height 21
type input "[PERSON_NAME]"
click at [219, 142] on span "Data urodzenia *" at bounding box center [275, 147] width 245 height 11
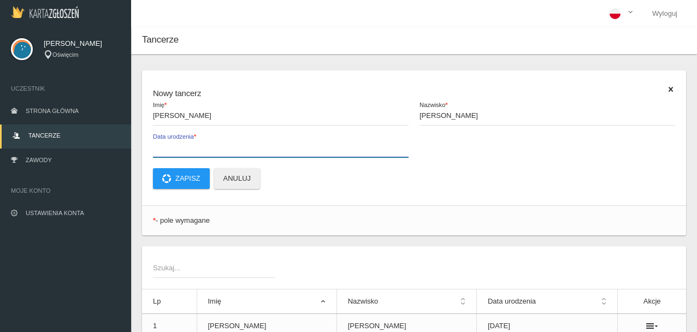
click at [219, 142] on input "Data urodzenia *" at bounding box center [280, 146] width 255 height 21
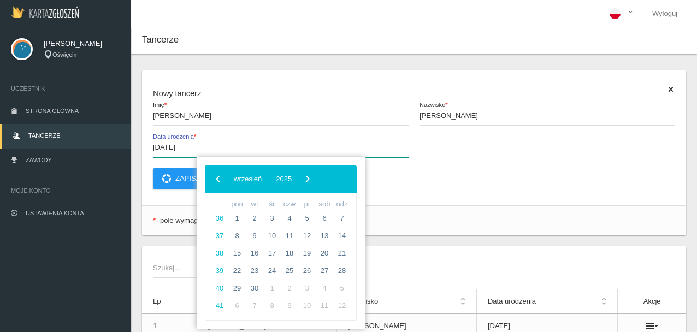
type input "[DATE]"
click at [299, 134] on span "Data urodzenia *" at bounding box center [289, 137] width 273 height 9
click at [299, 136] on input "[DATE]" at bounding box center [280, 146] width 255 height 21
click at [431, 163] on div "[PERSON_NAME] * [PERSON_NAME] Nazwisko * [DATE] Data urodzenia *" at bounding box center [413, 136] width 533 height 63
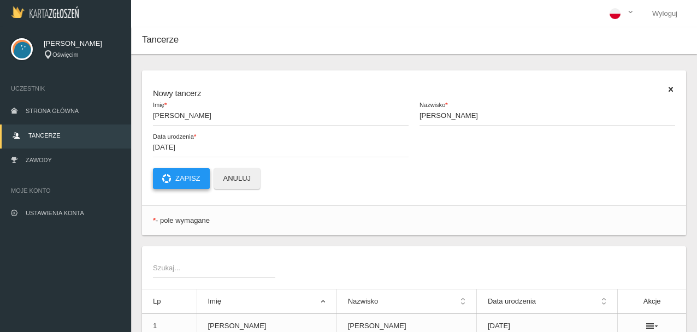
click at [187, 173] on button "Zapisz" at bounding box center [181, 178] width 57 height 21
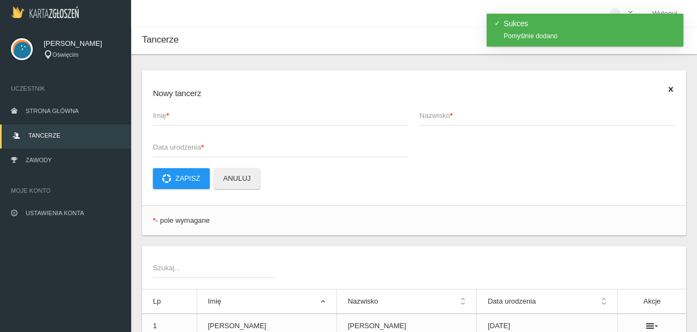
click at [187, 118] on span "Imię *" at bounding box center [275, 115] width 245 height 11
click at [187, 118] on input "Imię *" at bounding box center [280, 115] width 255 height 21
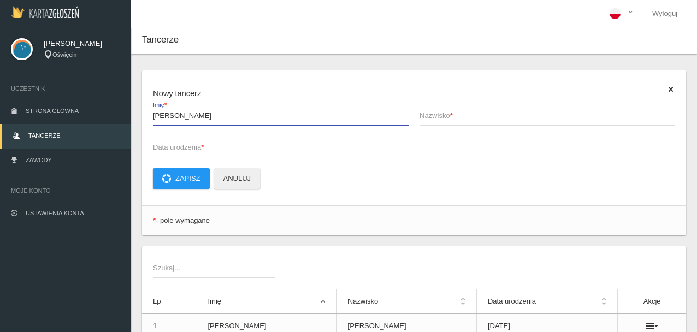
type input "[PERSON_NAME]"
click at [432, 116] on span "Nazwisko *" at bounding box center [541, 115] width 245 height 11
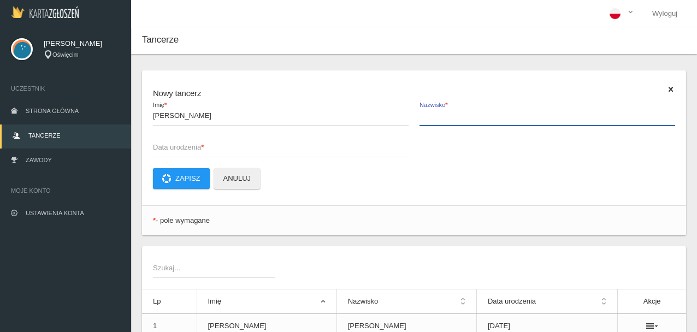
click at [432, 116] on input "Nazwisko *" at bounding box center [546, 115] width 255 height 21
type input "Koszucka"
drag, startPoint x: 240, startPoint y: 145, endPoint x: 231, endPoint y: 150, distance: 10.0
click at [239, 146] on span "Data urodzenia *" at bounding box center [275, 147] width 245 height 11
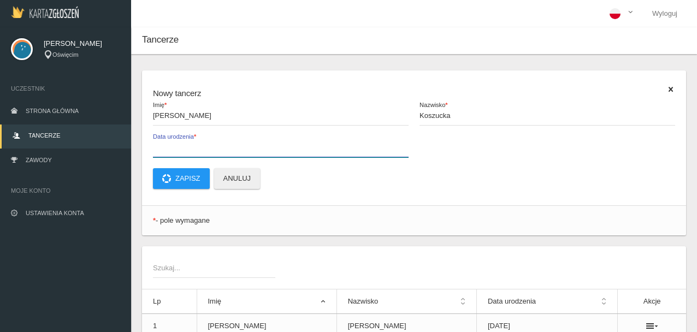
click at [239, 146] on input "Data urodzenia *" at bounding box center [280, 146] width 255 height 21
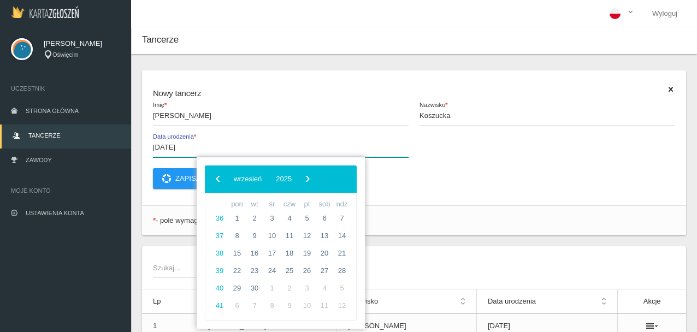
type input "[DATE]"
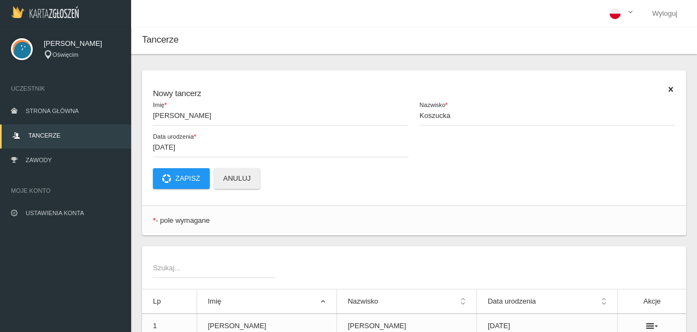
click at [226, 135] on span "Data urodzenia *" at bounding box center [289, 137] width 273 height 9
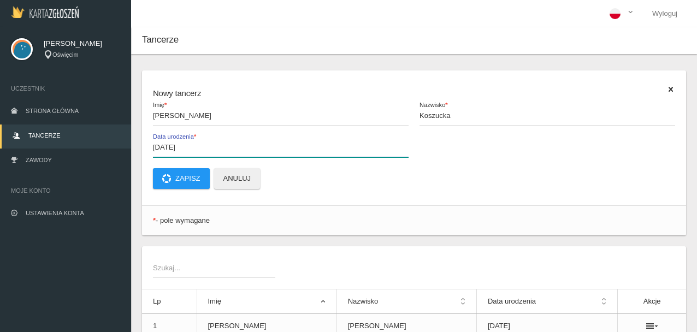
click at [226, 136] on input "[DATE]" at bounding box center [280, 146] width 255 height 21
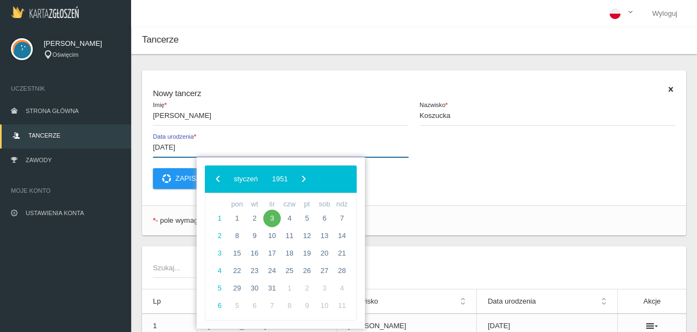
click at [290, 145] on input "[DATE]" at bounding box center [280, 146] width 255 height 21
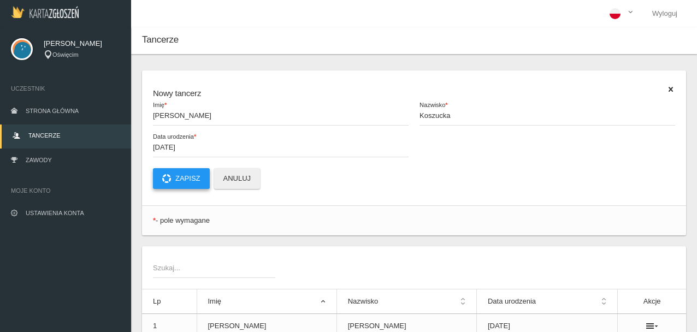
click at [188, 174] on button "Zapisz" at bounding box center [181, 178] width 57 height 21
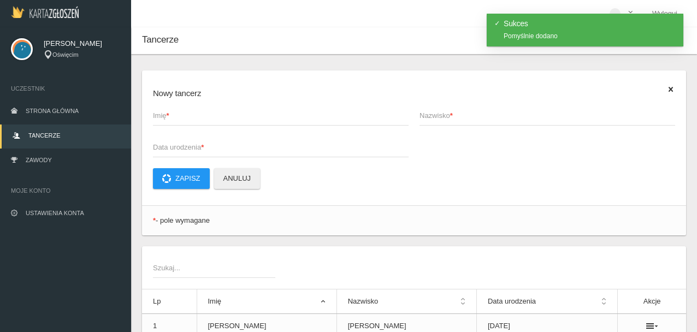
click at [194, 118] on span "Imię *" at bounding box center [275, 115] width 245 height 11
click at [194, 118] on input "Imię *" at bounding box center [280, 115] width 255 height 21
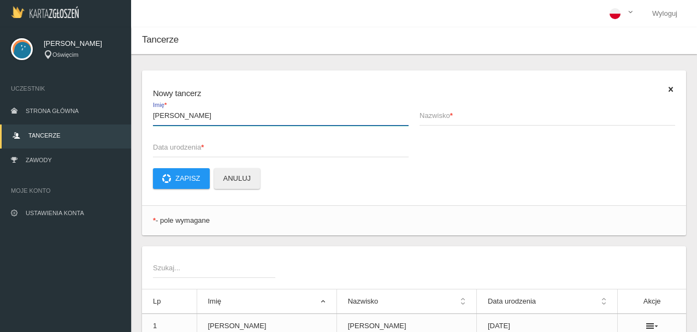
type input "[PERSON_NAME]"
click at [458, 118] on span "Nazwisko *" at bounding box center [541, 115] width 245 height 11
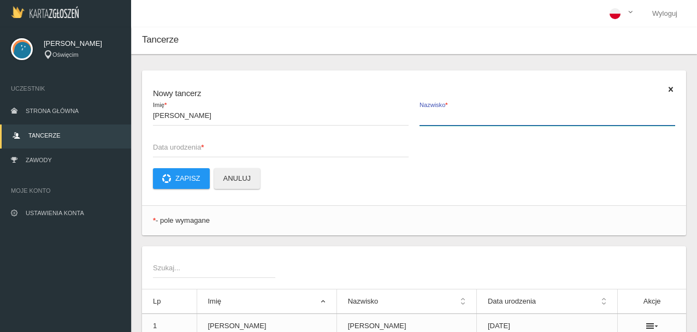
click at [458, 118] on input "Nazwisko *" at bounding box center [546, 115] width 255 height 21
type input "Dąbek"
click at [247, 149] on span "Data urodzenia *" at bounding box center [275, 147] width 245 height 11
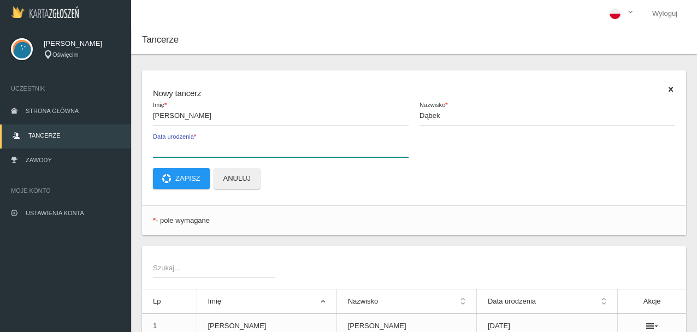
click at [247, 149] on input "Data urodzenia *" at bounding box center [280, 146] width 255 height 21
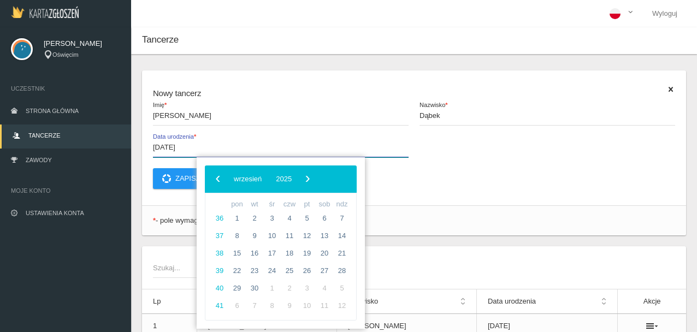
type input "[DATE]"
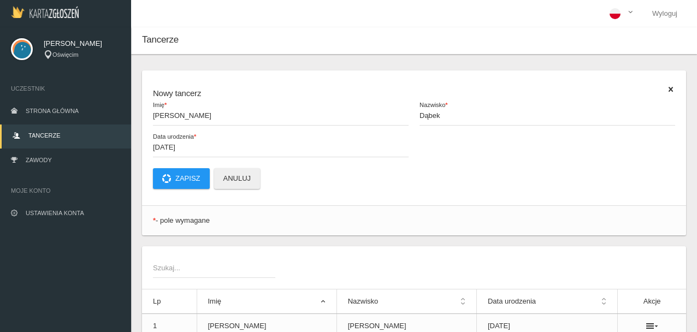
drag, startPoint x: 272, startPoint y: 137, endPoint x: 247, endPoint y: 153, distance: 29.7
click at [271, 138] on span "Data urodzenia *" at bounding box center [289, 137] width 273 height 9
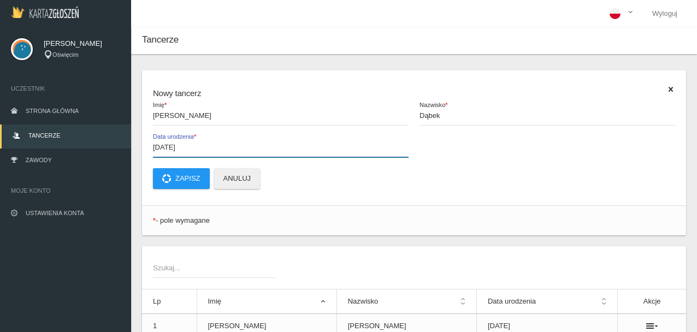
click at [271, 138] on input "[DATE]" at bounding box center [280, 146] width 255 height 21
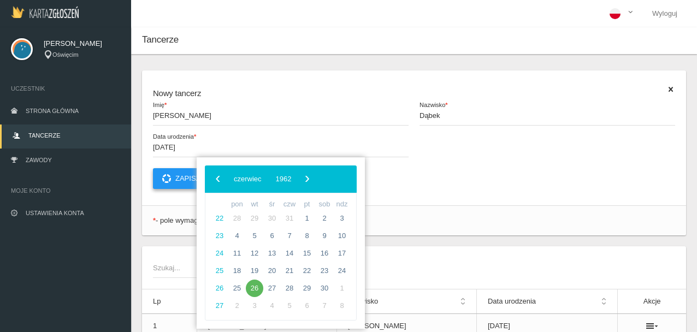
click at [183, 176] on button "Zapisz" at bounding box center [181, 178] width 57 height 21
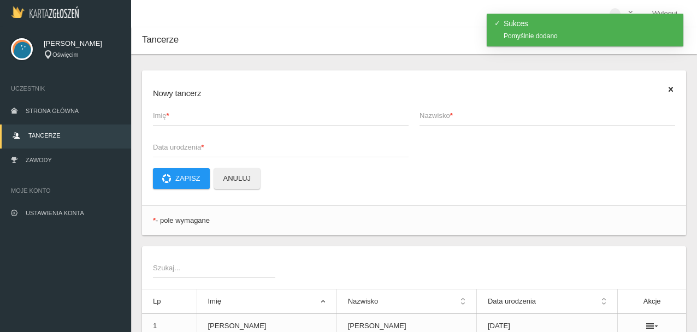
click at [190, 114] on span "Imię *" at bounding box center [275, 115] width 245 height 11
click at [190, 114] on input "Imię *" at bounding box center [280, 115] width 255 height 21
type input "Agata"
click at [448, 121] on span "Nazwisko *" at bounding box center [541, 115] width 245 height 11
click at [448, 121] on input "Nazwisko *" at bounding box center [546, 115] width 255 height 21
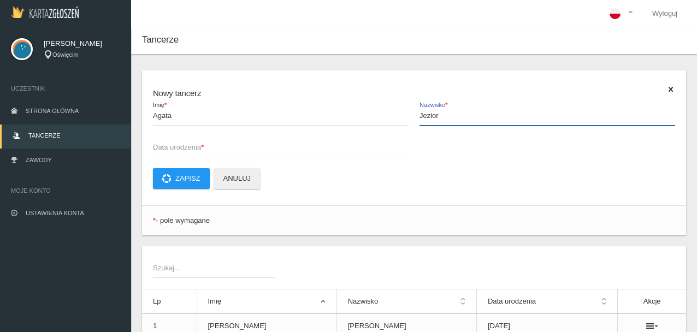
type input "Jezior"
click at [238, 146] on span "Data urodzenia *" at bounding box center [275, 147] width 245 height 11
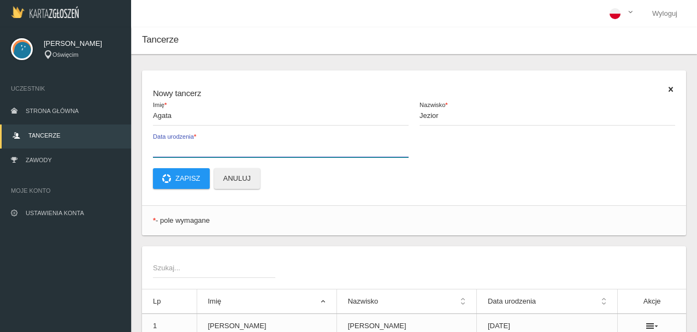
click at [238, 146] on input "Data urodzenia *" at bounding box center [280, 146] width 255 height 21
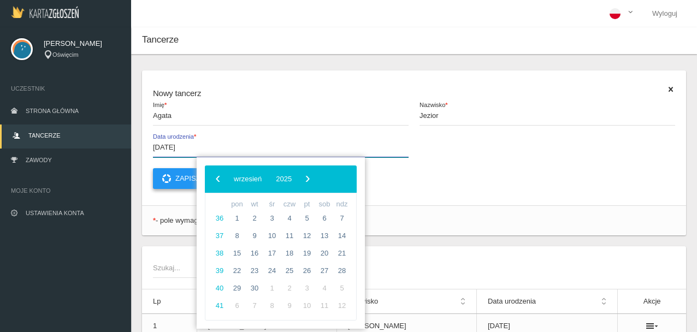
type input "[DATE]"
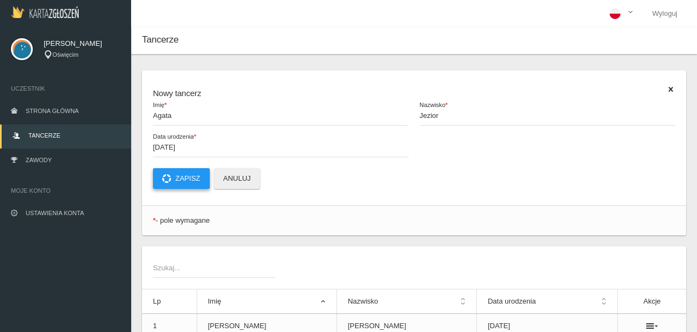
click at [180, 176] on button "Zapisz" at bounding box center [181, 178] width 57 height 21
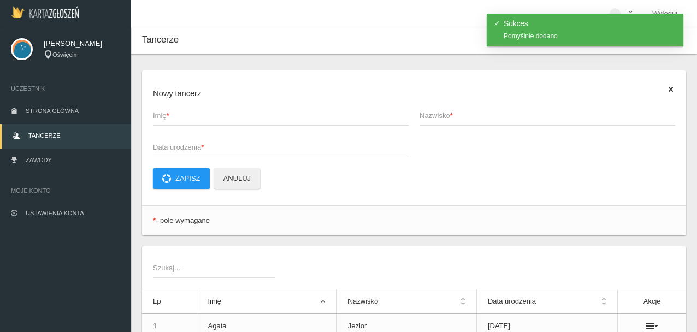
click at [188, 116] on span "Imię *" at bounding box center [275, 115] width 245 height 11
click at [188, 116] on input "Imię *" at bounding box center [280, 115] width 255 height 21
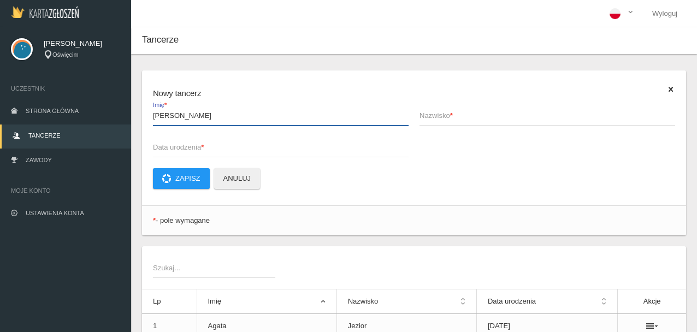
type input "[PERSON_NAME]"
click at [423, 116] on span "Nazwisko *" at bounding box center [541, 115] width 245 height 11
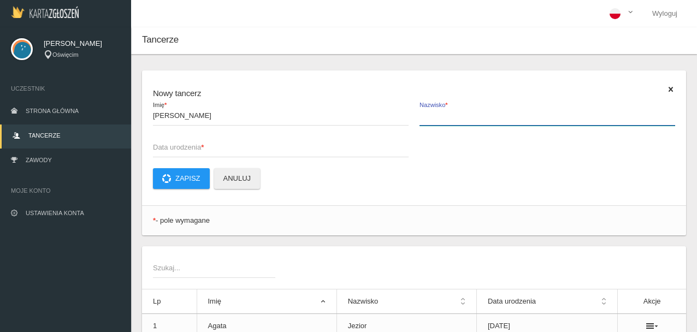
click at [423, 116] on input "Nazwisko *" at bounding box center [546, 115] width 255 height 21
type input "[PERSON_NAME]"
click at [257, 149] on span "Data urodzenia *" at bounding box center [275, 147] width 245 height 11
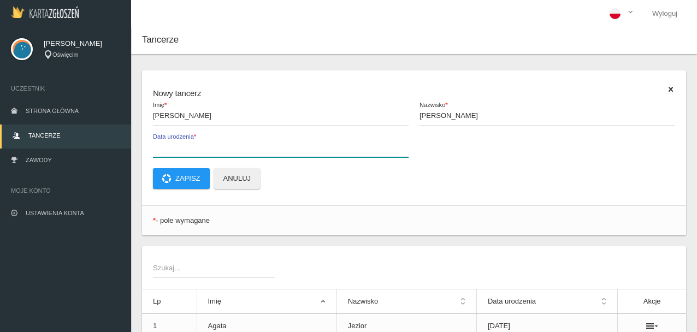
click at [257, 149] on input "Data urodzenia *" at bounding box center [280, 146] width 255 height 21
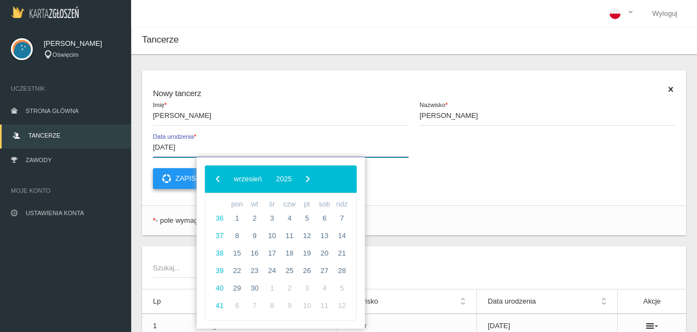
type input "[DATE]"
click at [184, 174] on button "Zapisz" at bounding box center [181, 178] width 57 height 21
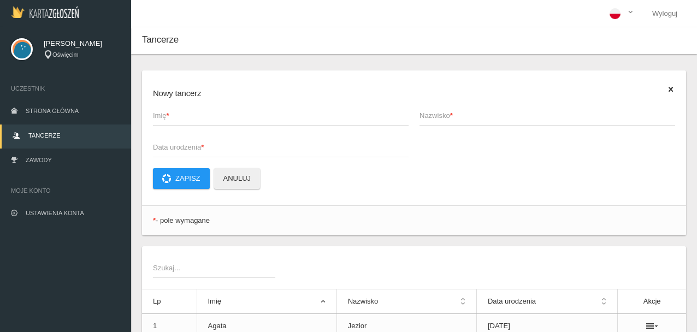
click at [165, 114] on span "Imię *" at bounding box center [275, 115] width 245 height 11
click at [165, 114] on input "Imię *" at bounding box center [280, 115] width 255 height 21
type input "[PERSON_NAME]"
click at [441, 115] on span "Nazwisko *" at bounding box center [541, 115] width 245 height 11
click at [441, 115] on input "Nazwisko *" at bounding box center [546, 115] width 255 height 21
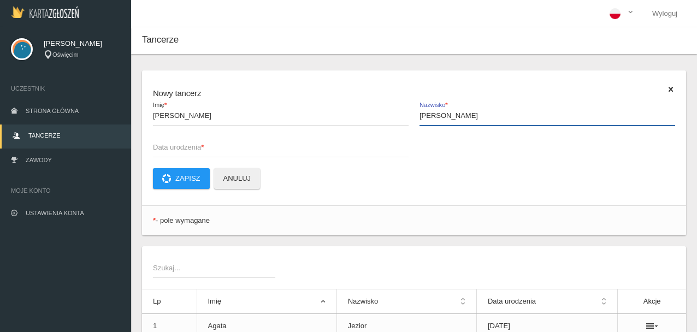
click at [427, 115] on input "[PERSON_NAME]" at bounding box center [546, 115] width 255 height 21
click at [466, 118] on input "[PERSON_NAME]" at bounding box center [546, 115] width 255 height 21
type input "[PERSON_NAME]-Szczerska"
click at [197, 144] on span "Data urodzenia *" at bounding box center [275, 147] width 245 height 11
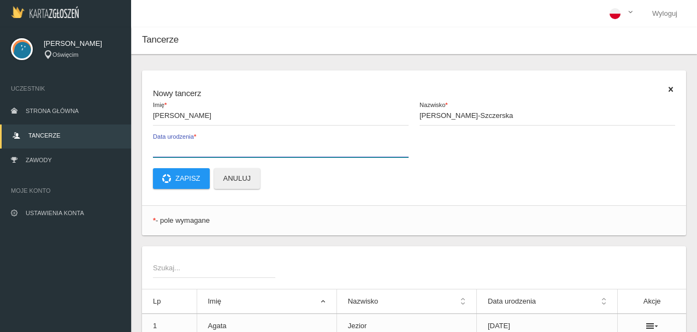
click at [197, 144] on input "Data urodzenia *" at bounding box center [280, 146] width 255 height 21
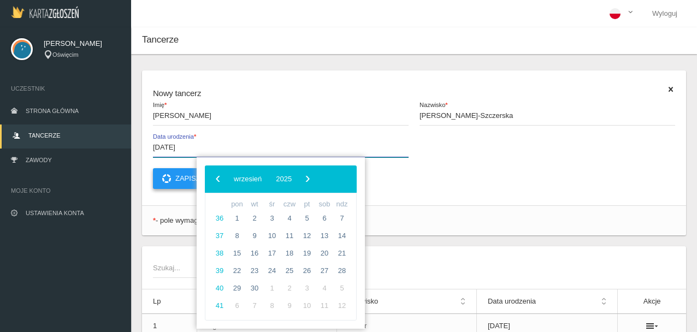
type input "[DATE]"
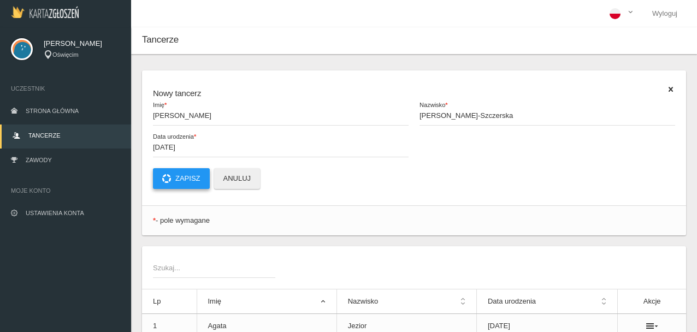
click at [187, 173] on button "Zapisz" at bounding box center [181, 178] width 57 height 21
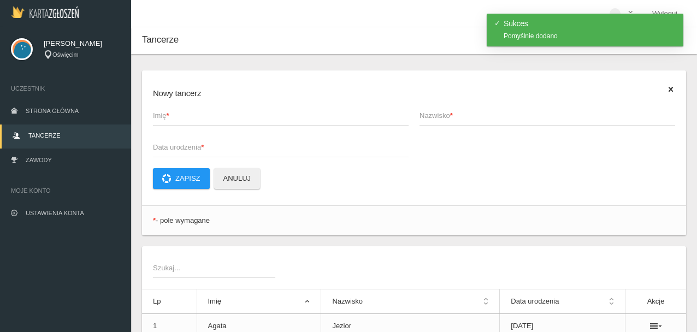
click at [197, 118] on span "Imię *" at bounding box center [275, 115] width 245 height 11
click at [197, 118] on input "Imię *" at bounding box center [280, 115] width 255 height 21
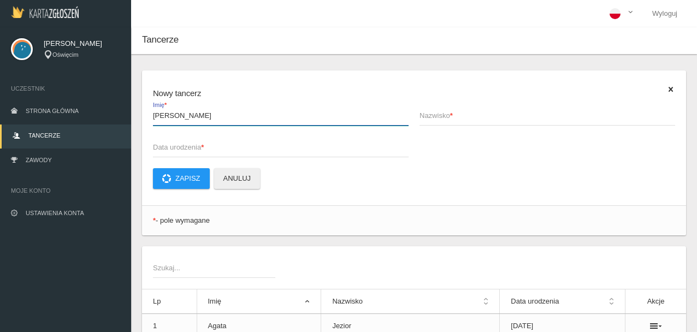
type input "[PERSON_NAME]"
click at [447, 114] on span "Nazwisko *" at bounding box center [541, 115] width 245 height 11
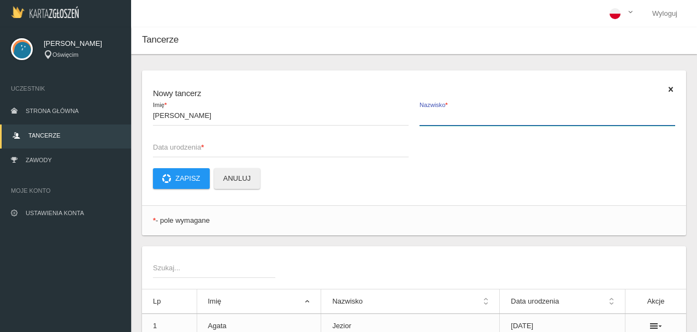
click at [447, 114] on input "Nazwisko *" at bounding box center [546, 115] width 255 height 21
type input "Dziubek"
click at [210, 142] on span "Data urodzenia *" at bounding box center [275, 147] width 245 height 11
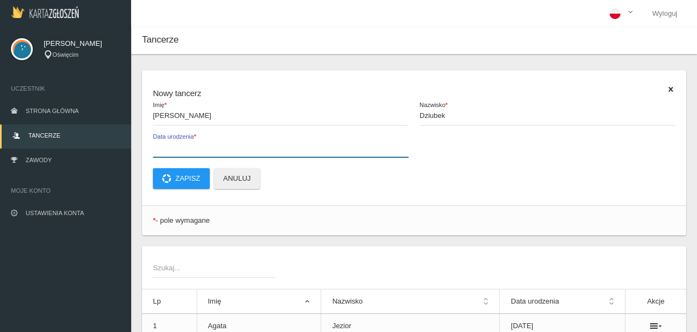
click at [210, 142] on input "Data urodzenia *" at bounding box center [280, 146] width 255 height 21
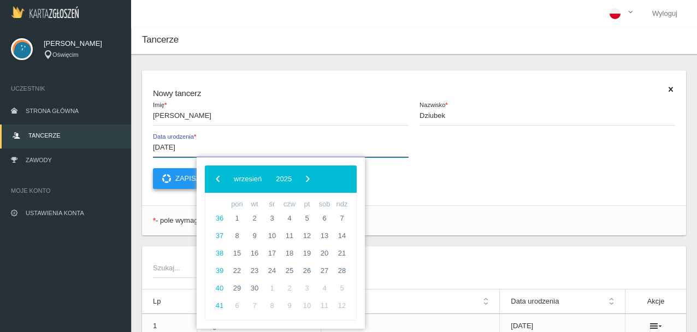
type input "[DATE]"
click at [182, 176] on button "Zapisz" at bounding box center [181, 178] width 57 height 21
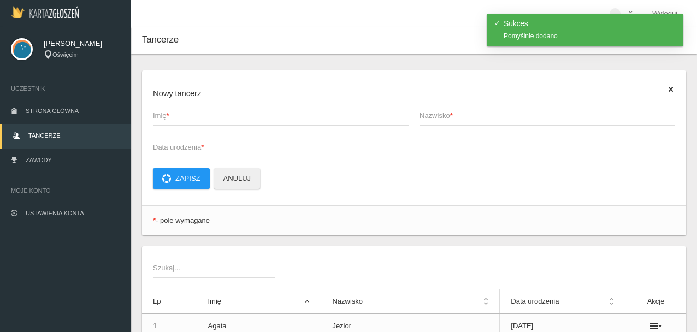
click at [181, 116] on span "Imię *" at bounding box center [275, 115] width 245 height 11
click at [181, 116] on input "Imię *" at bounding box center [280, 115] width 255 height 21
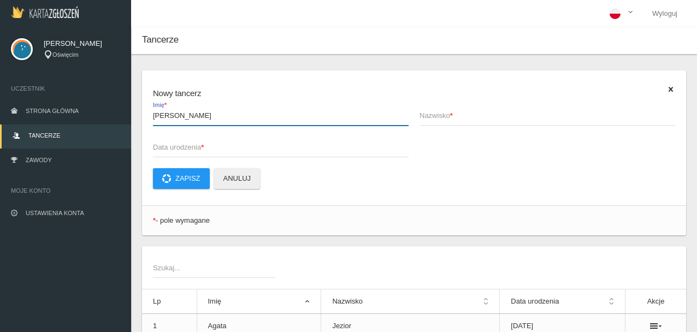
type input "[PERSON_NAME]"
click at [433, 114] on span "Nazwisko *" at bounding box center [541, 115] width 245 height 11
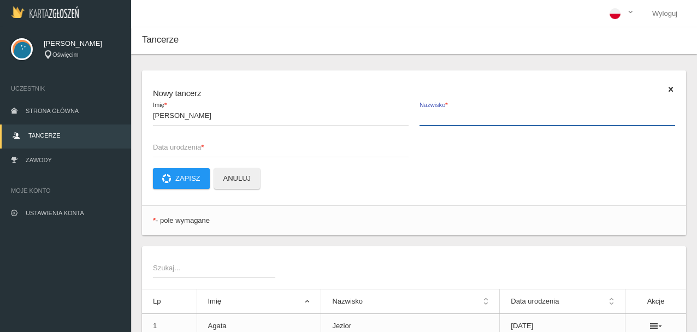
click at [433, 114] on input "Nazwisko *" at bounding box center [546, 115] width 255 height 21
type input "Zakutyńska"
click at [216, 144] on span "Data urodzenia *" at bounding box center [275, 147] width 245 height 11
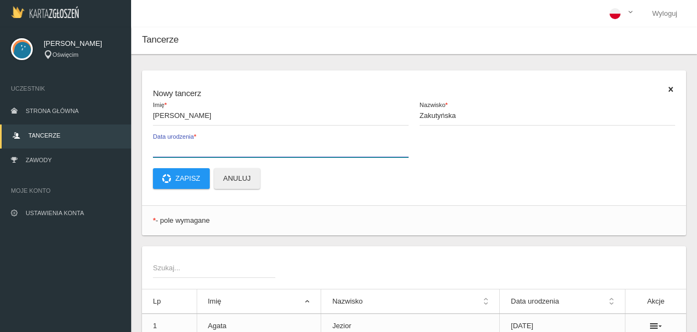
click at [216, 144] on input "Data urodzenia *" at bounding box center [280, 146] width 255 height 21
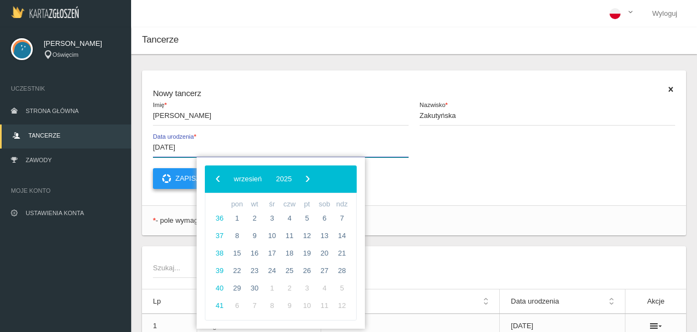
type input "[DATE]"
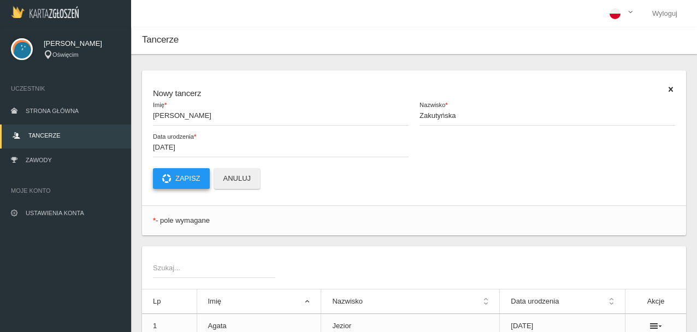
click at [180, 174] on button "Zapisz" at bounding box center [181, 178] width 57 height 21
click at [37, 154] on link "Zawody" at bounding box center [65, 161] width 131 height 24
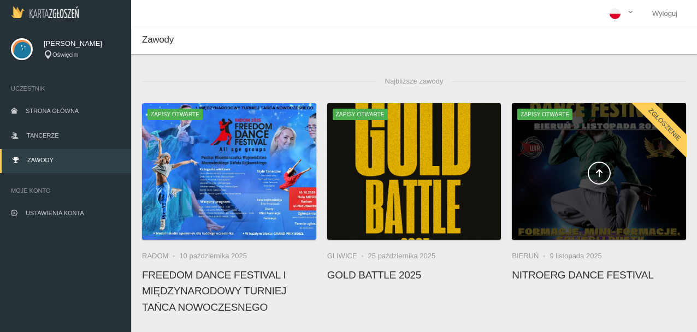
click at [533, 110] on span "Zapisy otwarte" at bounding box center [544, 114] width 55 height 11
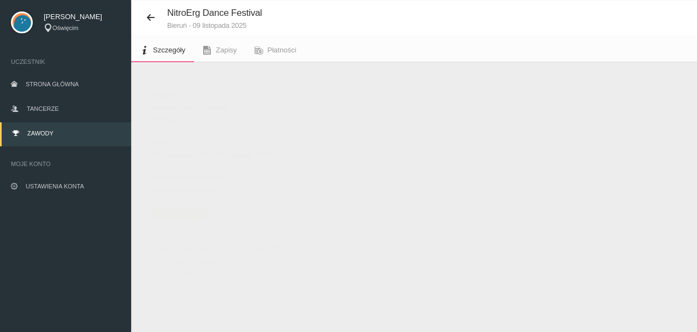
scroll to position [41, 0]
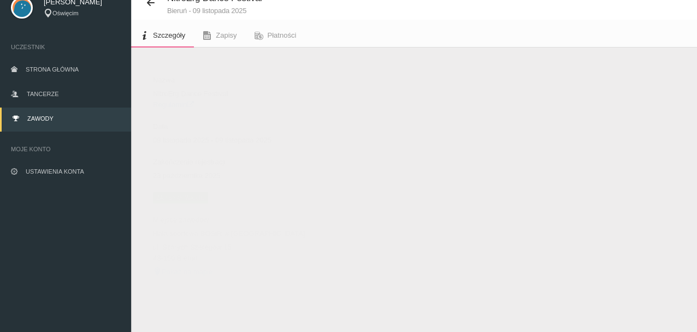
click at [181, 196] on span "Zapisy otwarte" at bounding box center [180, 197] width 55 height 11
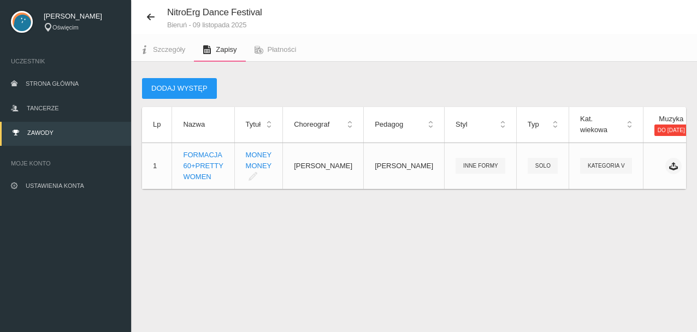
scroll to position [27, 0]
click at [194, 85] on button "Dodaj występ" at bounding box center [179, 88] width 75 height 21
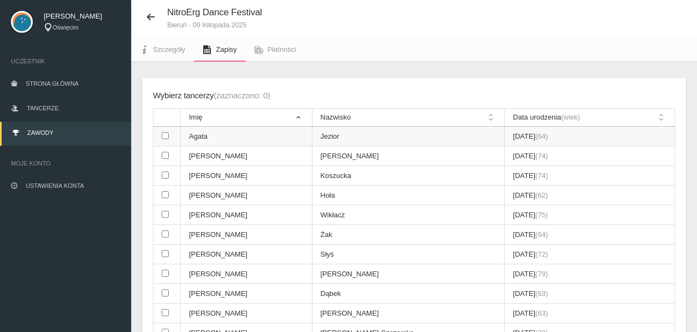
click at [165, 135] on input "checkbox" at bounding box center [165, 135] width 7 height 7
checkbox input "true"
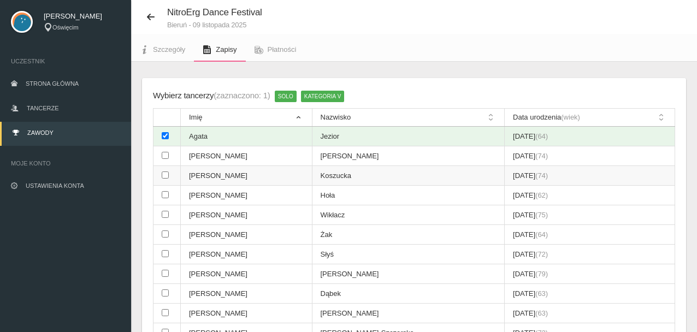
drag, startPoint x: 165, startPoint y: 154, endPoint x: 162, endPoint y: 177, distance: 22.7
click at [164, 159] on input "checkbox" at bounding box center [165, 155] width 7 height 7
checkbox input "true"
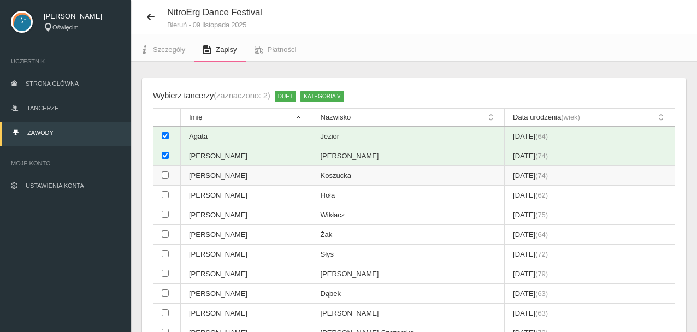
click at [164, 176] on input "checkbox" at bounding box center [165, 174] width 7 height 7
checkbox input "true"
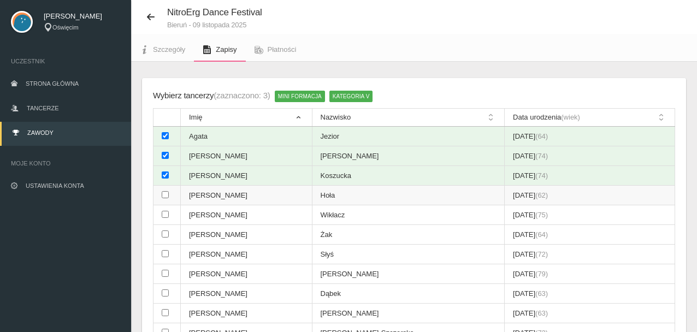
drag, startPoint x: 166, startPoint y: 196, endPoint x: 161, endPoint y: 203, distance: 8.2
click at [165, 197] on input "checkbox" at bounding box center [165, 194] width 7 height 7
checkbox input "true"
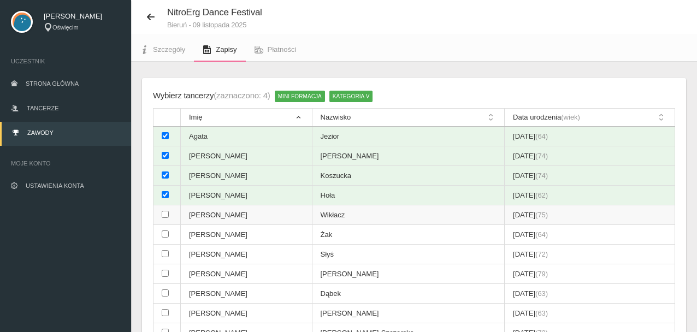
click at [166, 216] on input "checkbox" at bounding box center [165, 214] width 7 height 7
checkbox input "true"
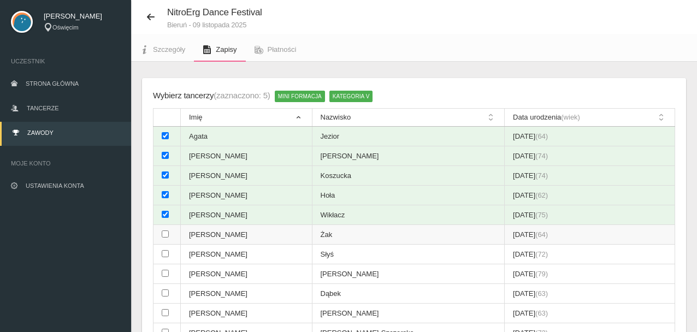
click at [166, 231] on input "checkbox" at bounding box center [165, 233] width 7 height 7
checkbox input "true"
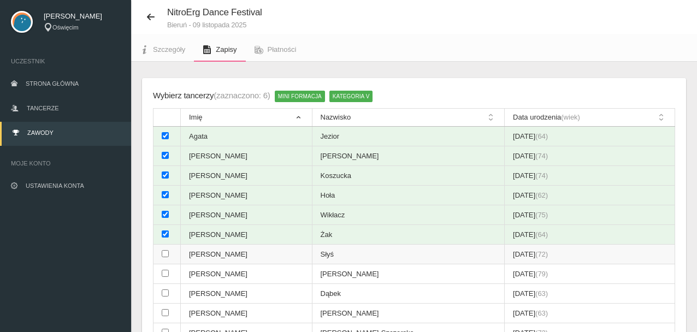
drag, startPoint x: 165, startPoint y: 255, endPoint x: 171, endPoint y: 270, distance: 16.4
click at [166, 255] on input "checkbox" at bounding box center [165, 253] width 7 height 7
checkbox input "true"
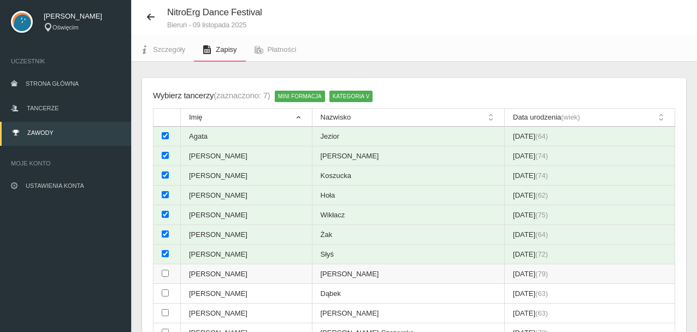
click at [166, 274] on input "checkbox" at bounding box center [165, 273] width 7 height 7
checkbox input "true"
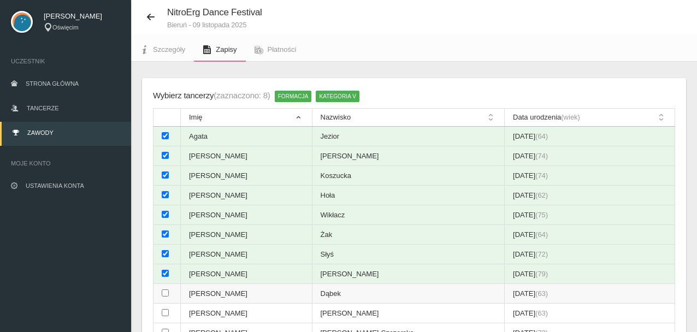
drag, startPoint x: 166, startPoint y: 292, endPoint x: 206, endPoint y: 261, distance: 49.8
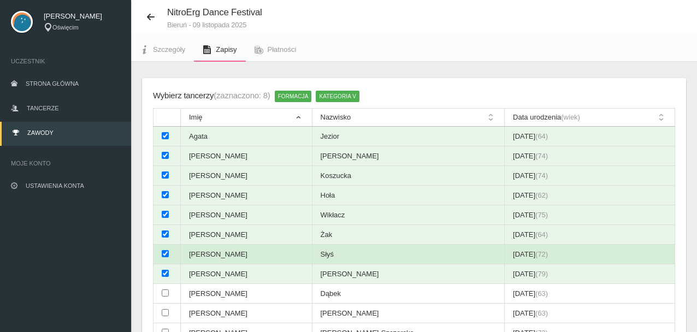
click at [166, 293] on input "checkbox" at bounding box center [165, 292] width 7 height 7
checkbox input "true"
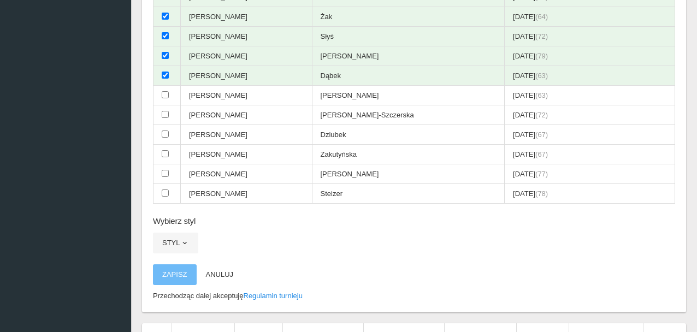
scroll to position [246, 0]
click at [164, 93] on input "checkbox" at bounding box center [165, 94] width 7 height 7
checkbox input "true"
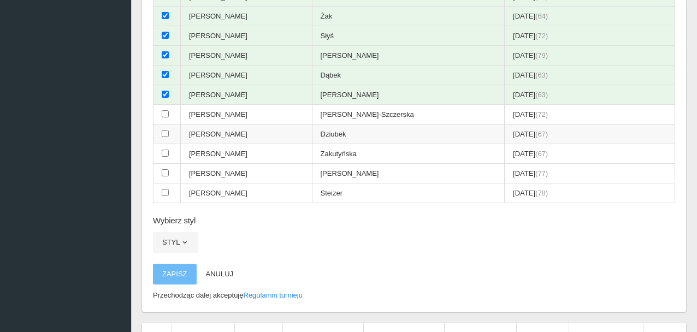
drag, startPoint x: 164, startPoint y: 114, endPoint x: 154, endPoint y: 130, distance: 18.9
click at [165, 115] on input "checkbox" at bounding box center [165, 113] width 7 height 7
checkbox input "true"
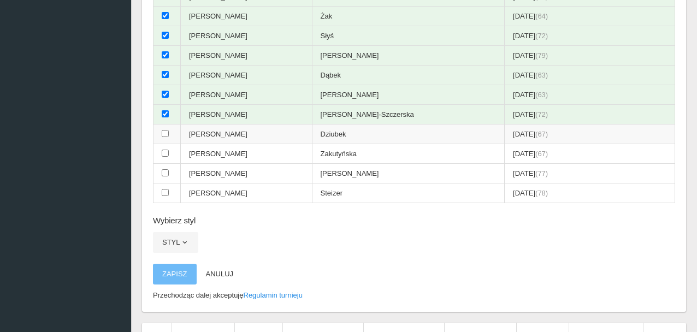
click at [166, 132] on input "checkbox" at bounding box center [165, 133] width 7 height 7
checkbox input "true"
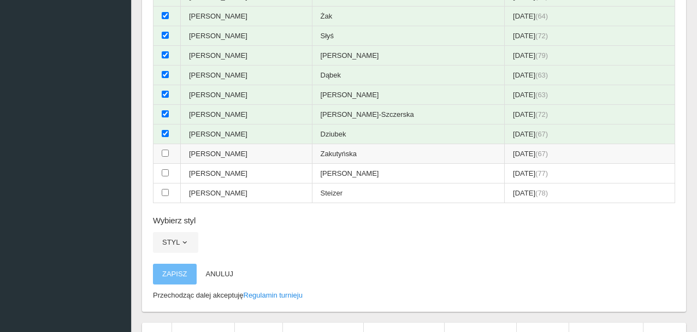
click at [165, 153] on input "checkbox" at bounding box center [165, 153] width 7 height 7
checkbox input "true"
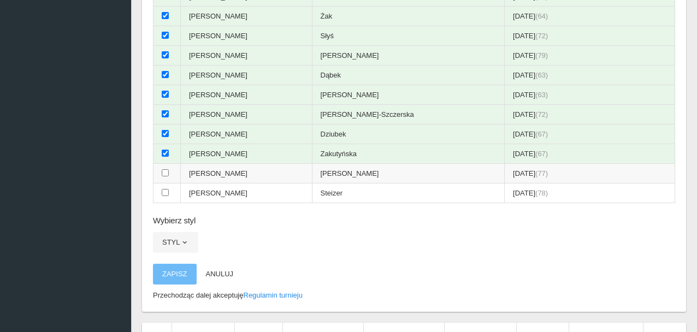
click at [164, 173] on input "checkbox" at bounding box center [165, 172] width 7 height 7
checkbox input "true"
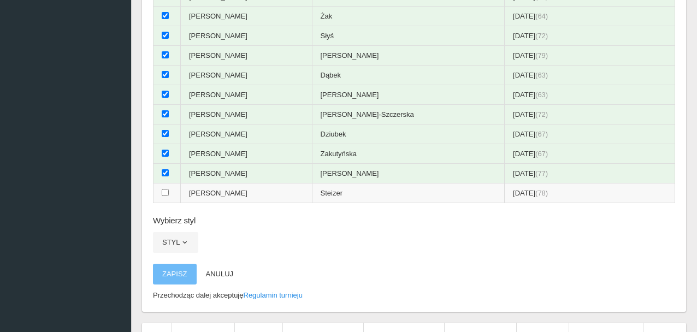
click at [165, 191] on input "checkbox" at bounding box center [165, 192] width 7 height 7
checkbox input "true"
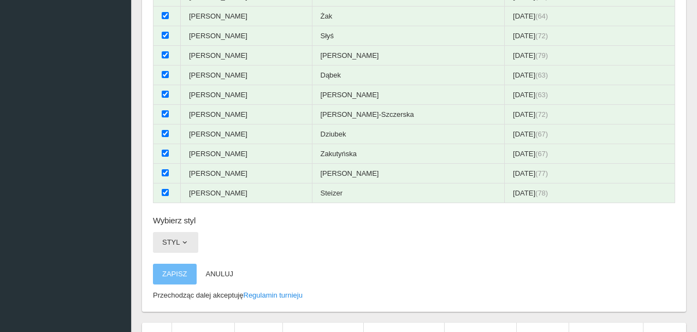
click at [185, 240] on span "button" at bounding box center [184, 242] width 9 height 9
click at [187, 243] on span "button" at bounding box center [184, 242] width 9 height 9
click at [185, 239] on span "button" at bounding box center [184, 242] width 9 height 9
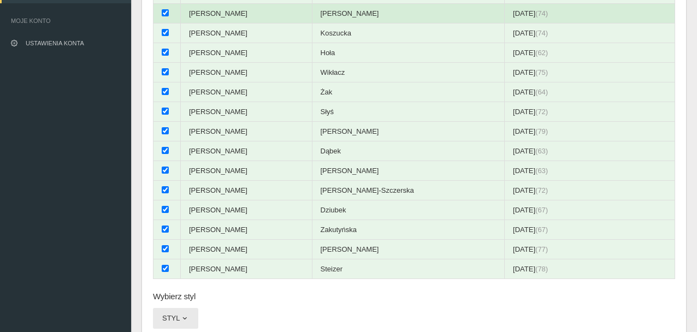
scroll to position [273, 0]
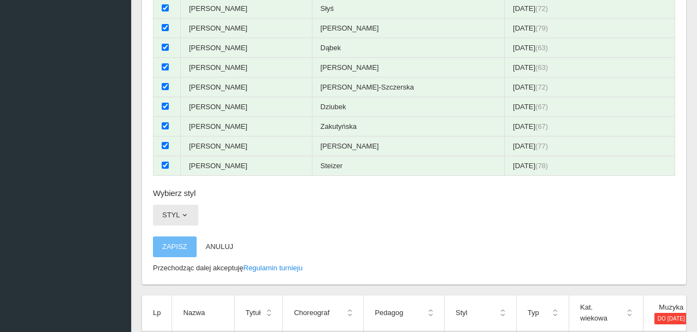
click at [187, 216] on span "button" at bounding box center [184, 215] width 9 height 9
click at [192, 235] on link "INNE FORMY" at bounding box center [202, 241] width 98 height 20
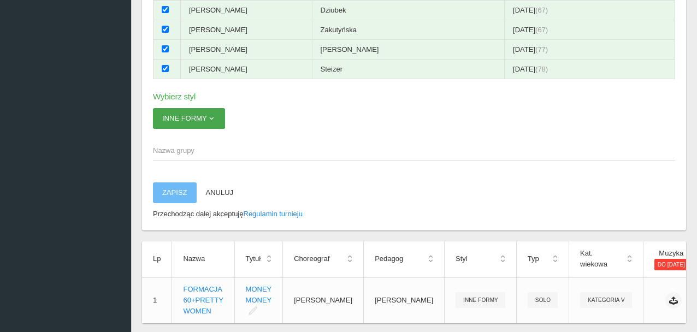
scroll to position [425, 0]
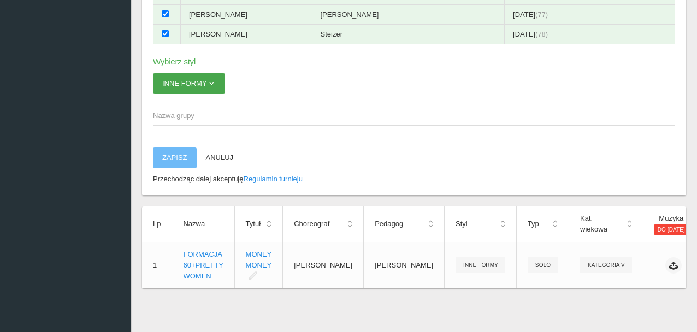
click at [213, 79] on span "button" at bounding box center [211, 83] width 9 height 9
click at [214, 79] on span "button" at bounding box center [211, 83] width 9 height 9
click at [168, 55] on h6 "Wybierz styl" at bounding box center [414, 61] width 522 height 13
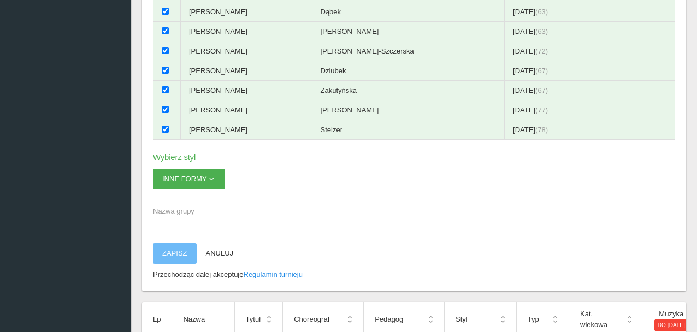
scroll to position [328, 0]
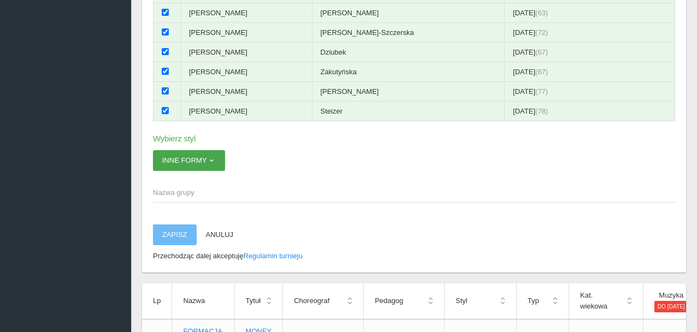
click at [211, 157] on span "button" at bounding box center [211, 160] width 9 height 9
click at [200, 182] on link "INNE FORMY" at bounding box center [202, 186] width 98 height 20
click at [230, 233] on button "Anuluj" at bounding box center [220, 234] width 46 height 21
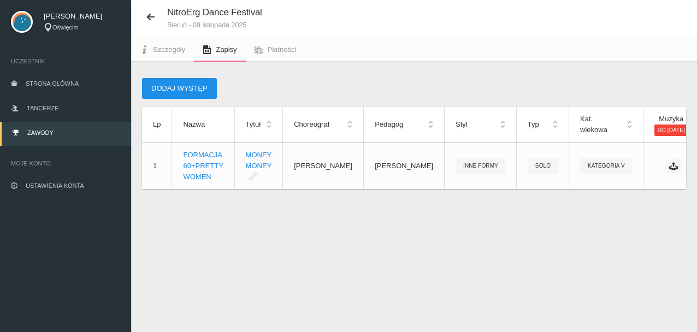
click at [164, 82] on button "Dodaj występ" at bounding box center [179, 88] width 75 height 21
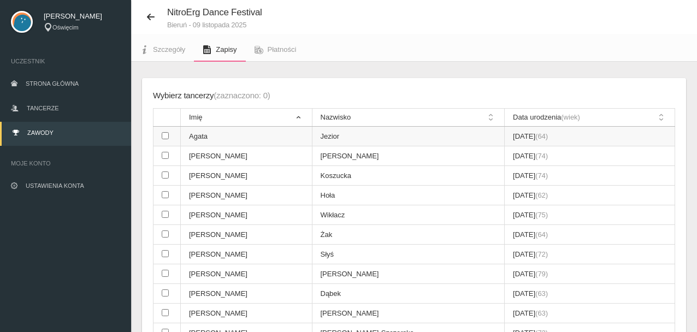
click at [164, 135] on input "checkbox" at bounding box center [165, 135] width 7 height 7
checkbox input "true"
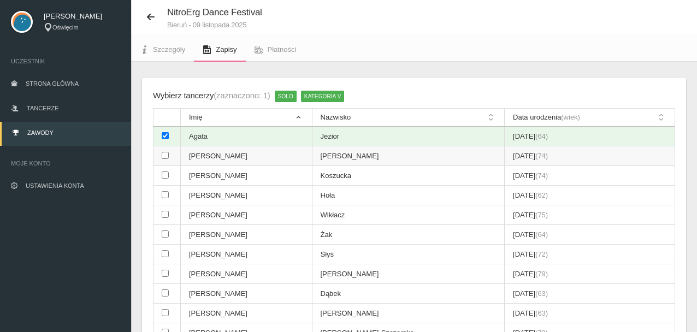
click at [166, 157] on input "checkbox" at bounding box center [165, 155] width 7 height 7
checkbox input "true"
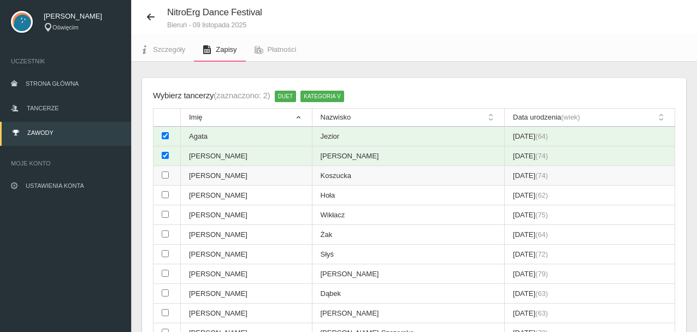
drag, startPoint x: 165, startPoint y: 174, endPoint x: 173, endPoint y: 194, distance: 21.6
click at [165, 174] on input "checkbox" at bounding box center [165, 174] width 7 height 7
checkbox input "true"
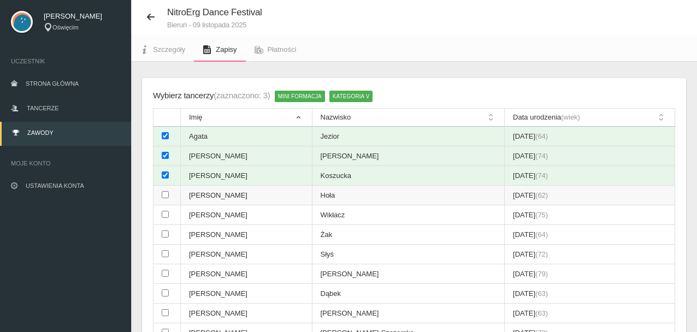
click at [168, 195] on input "checkbox" at bounding box center [165, 194] width 7 height 7
checkbox input "true"
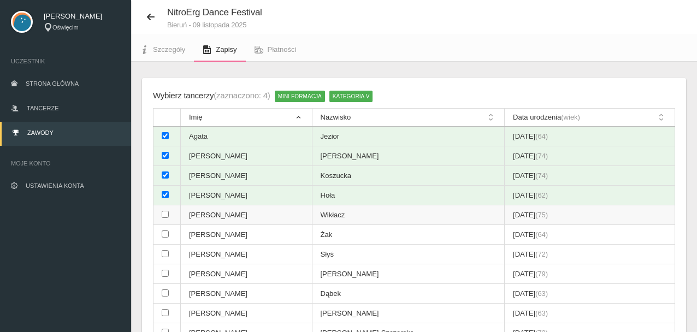
click at [166, 213] on input "checkbox" at bounding box center [165, 214] width 7 height 7
checkbox input "true"
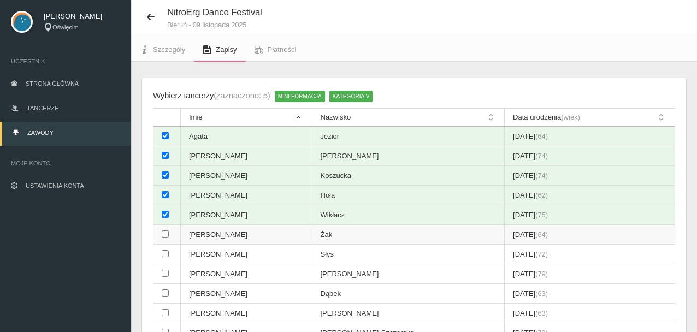
click at [165, 234] on input "checkbox" at bounding box center [165, 233] width 7 height 7
checkbox input "true"
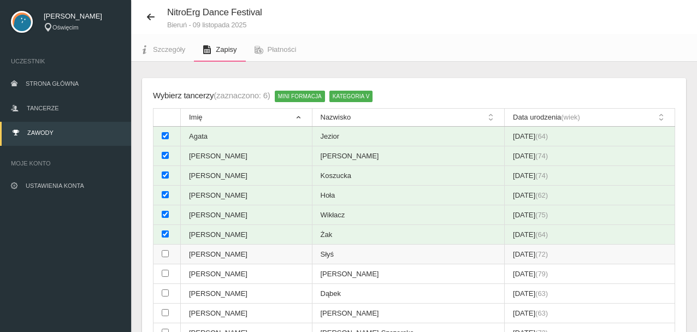
click at [164, 254] on input "checkbox" at bounding box center [165, 253] width 7 height 7
checkbox input "true"
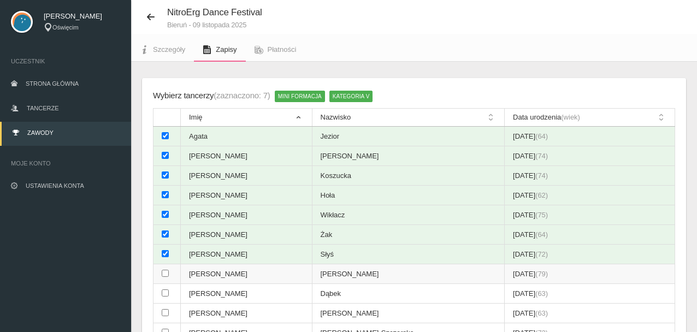
drag, startPoint x: 168, startPoint y: 272, endPoint x: 164, endPoint y: 282, distance: 10.0
click at [166, 274] on input "checkbox" at bounding box center [165, 273] width 7 height 7
checkbox input "true"
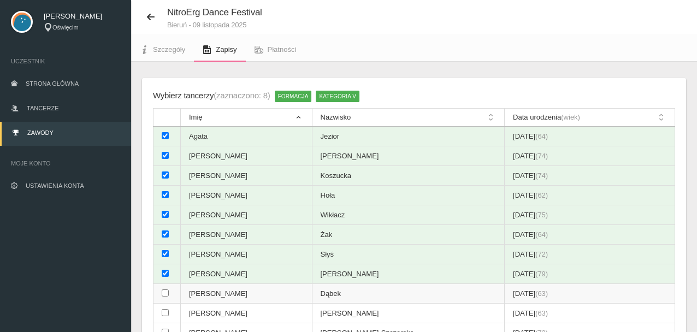
click at [166, 292] on input "checkbox" at bounding box center [165, 292] width 7 height 7
checkbox input "true"
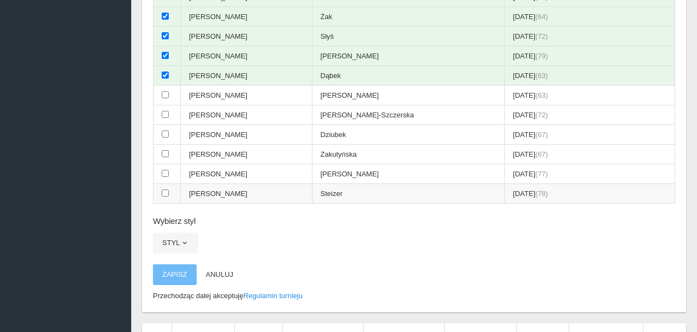
scroll to position [246, 0]
drag, startPoint x: 166, startPoint y: 94, endPoint x: 167, endPoint y: 102, distance: 7.7
click at [166, 96] on input "checkbox" at bounding box center [165, 94] width 7 height 7
checkbox input "true"
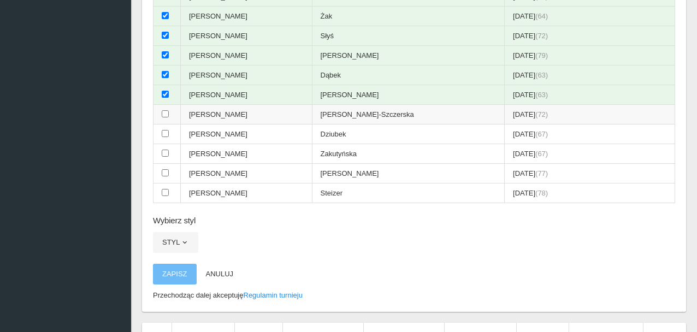
click at [165, 113] on input "checkbox" at bounding box center [165, 113] width 7 height 7
checkbox input "true"
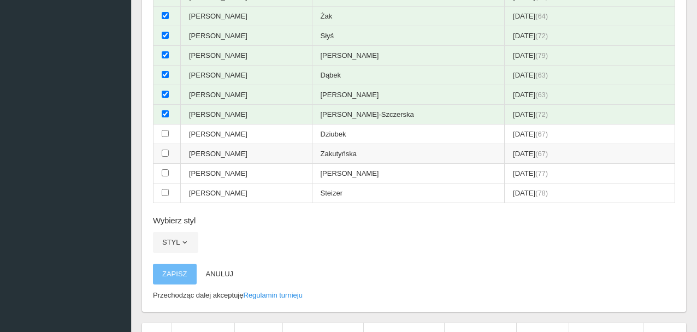
drag, startPoint x: 164, startPoint y: 132, endPoint x: 164, endPoint y: 145, distance: 13.1
click at [165, 133] on input "checkbox" at bounding box center [165, 133] width 7 height 7
checkbox input "true"
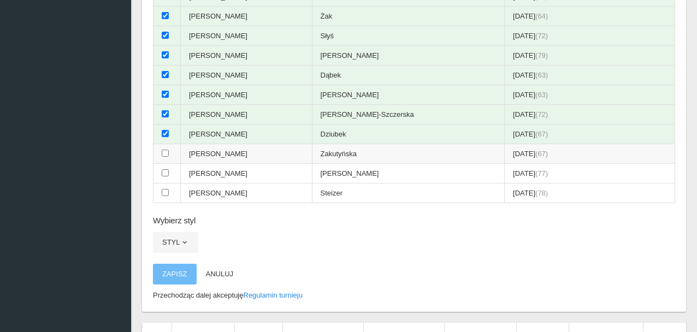
click at [164, 153] on input "checkbox" at bounding box center [165, 153] width 7 height 7
checkbox input "true"
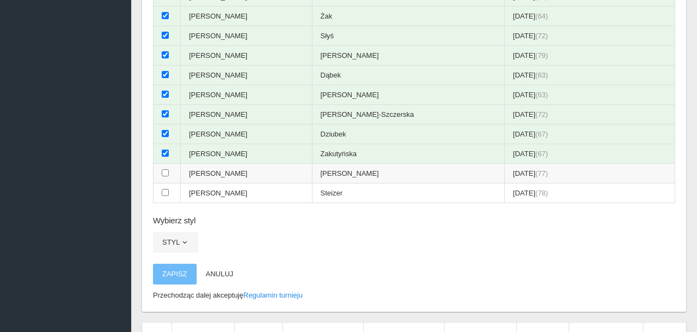
click at [165, 174] on input "checkbox" at bounding box center [165, 172] width 7 height 7
checkbox input "true"
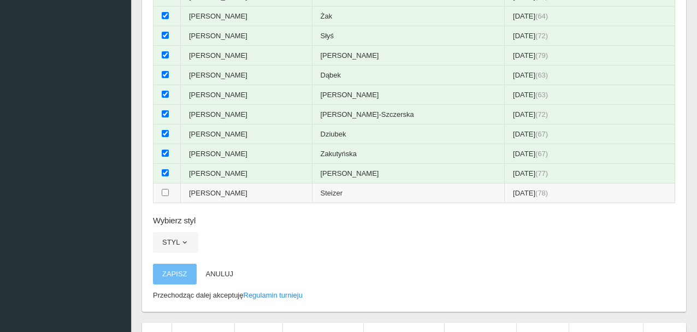
click at [166, 191] on input "checkbox" at bounding box center [165, 192] width 7 height 7
checkbox input "true"
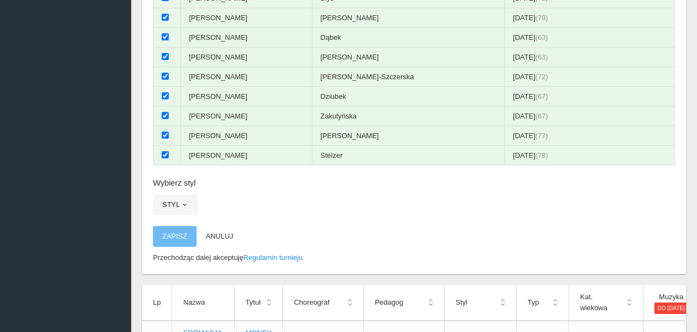
scroll to position [355, 0]
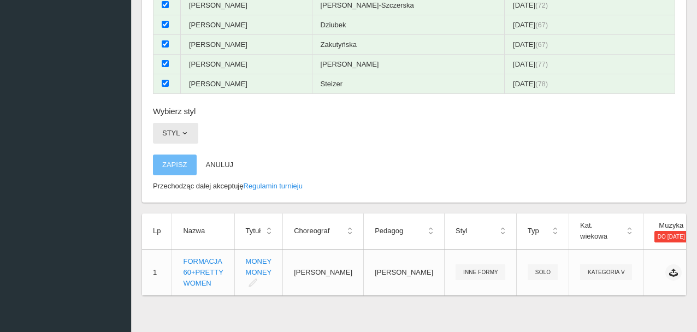
click at [184, 129] on span "button" at bounding box center [184, 133] width 9 height 9
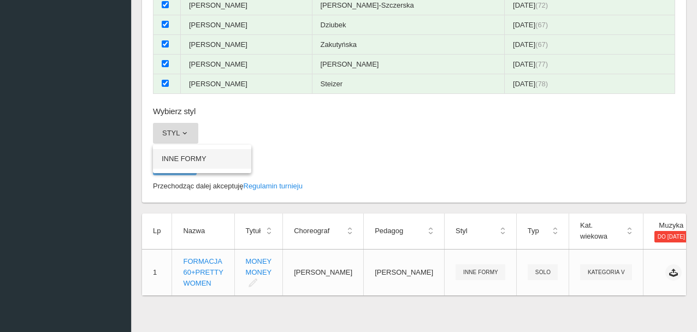
click at [176, 154] on link "INNE FORMY" at bounding box center [202, 159] width 98 height 20
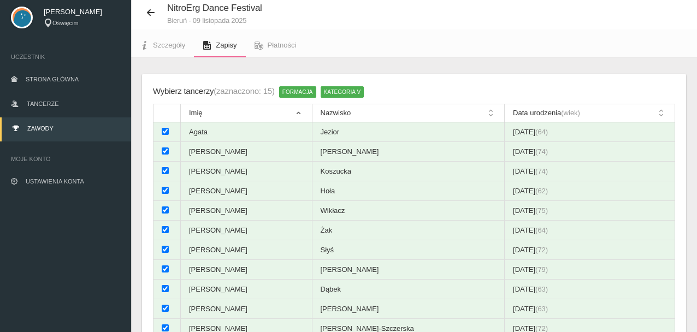
scroll to position [0, 0]
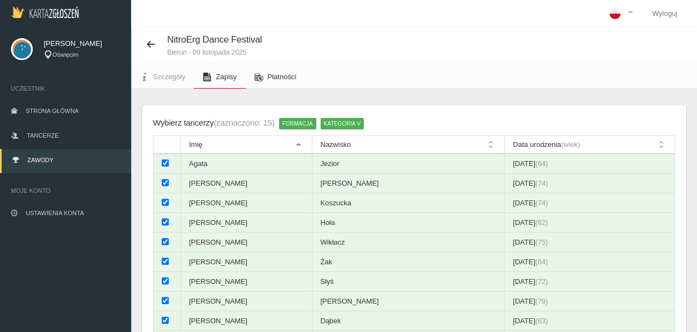
click at [282, 72] on link "Płatności" at bounding box center [275, 77] width 59 height 24
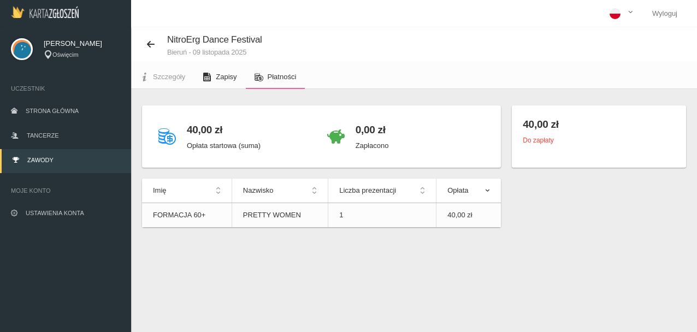
click at [224, 74] on span "Zapisy" at bounding box center [226, 77] width 21 height 8
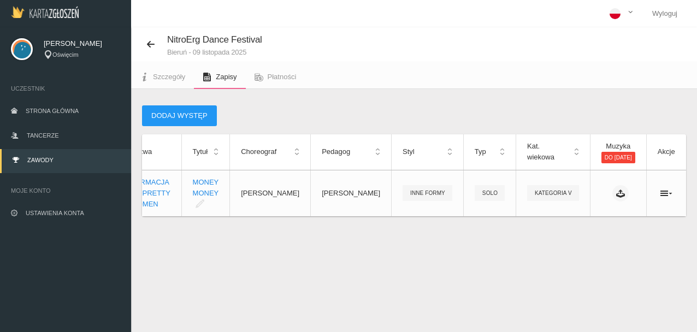
scroll to position [0, 75]
click at [670, 198] on icon at bounding box center [666, 193] width 12 height 9
click at [591, 236] on link "Usuń" at bounding box center [611, 239] width 109 height 20
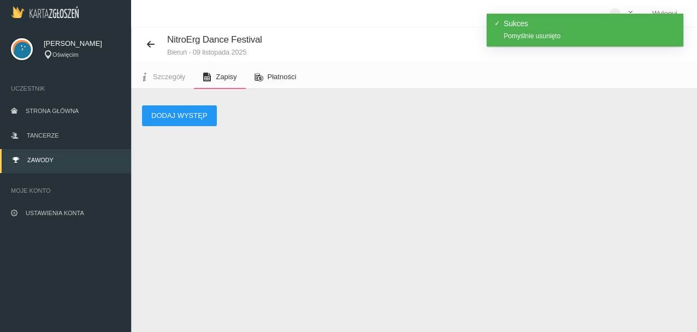
click at [277, 72] on link "Płatności" at bounding box center [275, 77] width 59 height 24
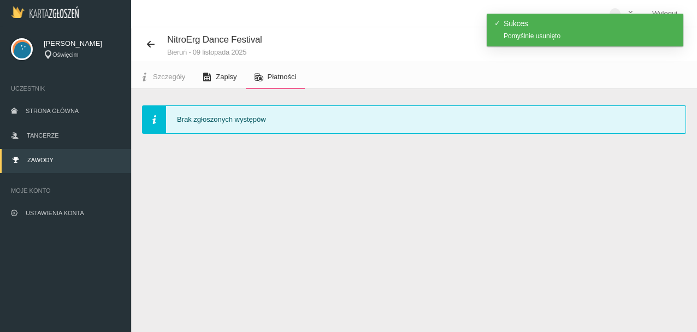
click at [222, 73] on span "Zapisy" at bounding box center [226, 77] width 21 height 8
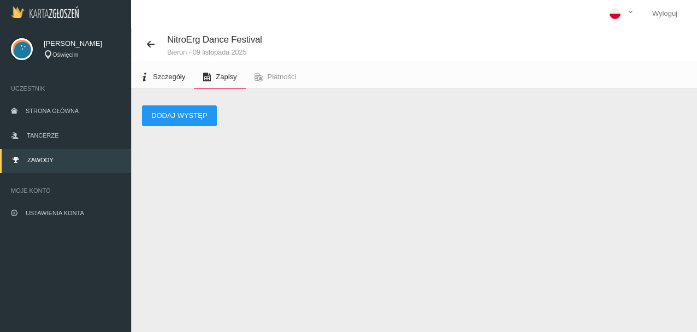
click at [170, 74] on span "Szczegóły" at bounding box center [169, 77] width 32 height 8
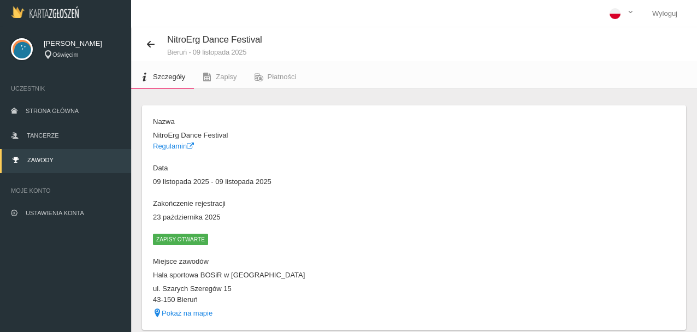
click at [176, 237] on span "Zapisy otwarte" at bounding box center [180, 239] width 55 height 11
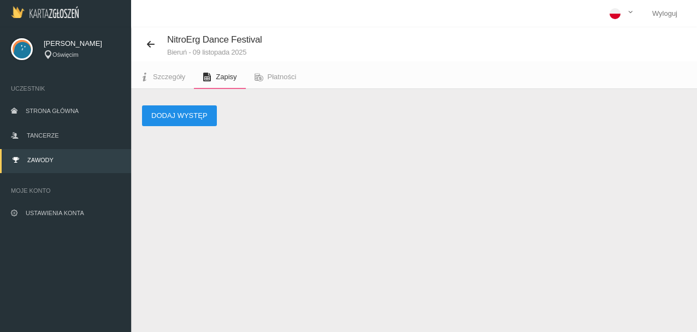
click at [181, 112] on button "Dodaj występ" at bounding box center [179, 115] width 75 height 21
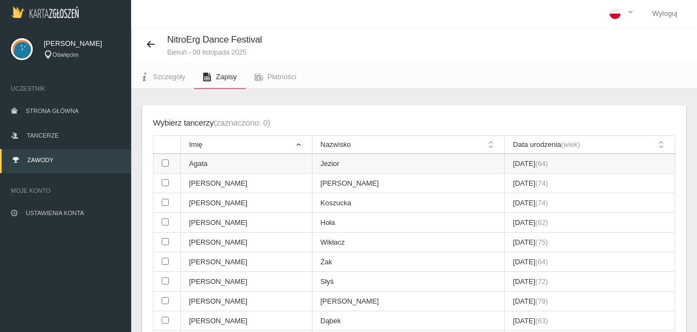
click at [164, 163] on input "checkbox" at bounding box center [165, 162] width 7 height 7
checkbox input "true"
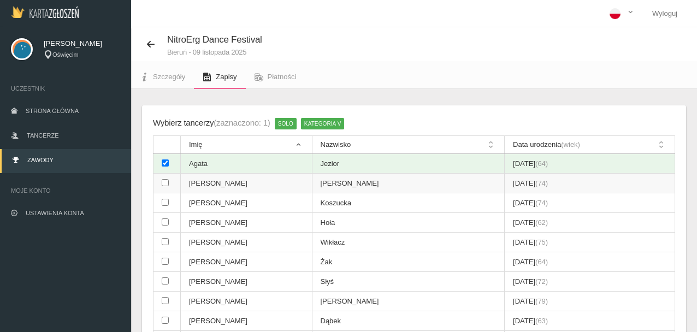
click at [165, 182] on input "checkbox" at bounding box center [165, 182] width 7 height 7
checkbox input "true"
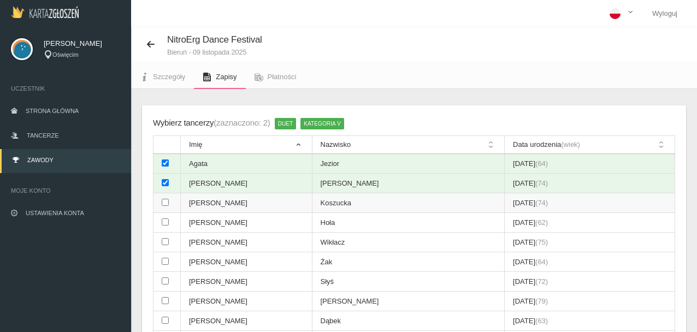
click at [163, 203] on input "checkbox" at bounding box center [165, 202] width 7 height 7
checkbox input "true"
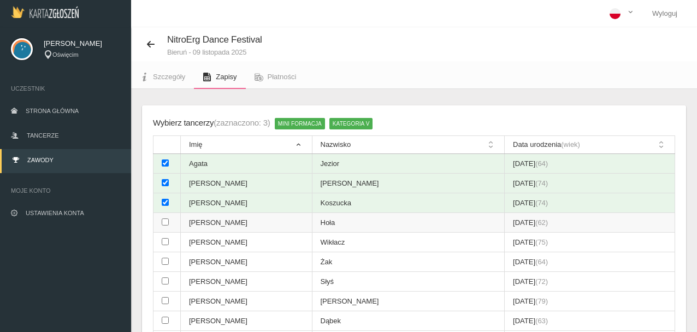
click at [166, 223] on input "checkbox" at bounding box center [165, 221] width 7 height 7
checkbox input "true"
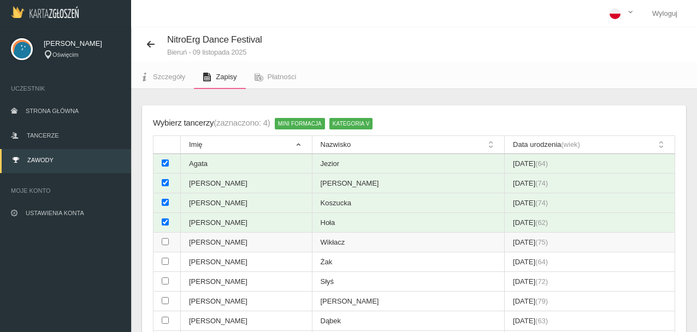
click at [164, 241] on input "checkbox" at bounding box center [165, 241] width 7 height 7
checkbox input "true"
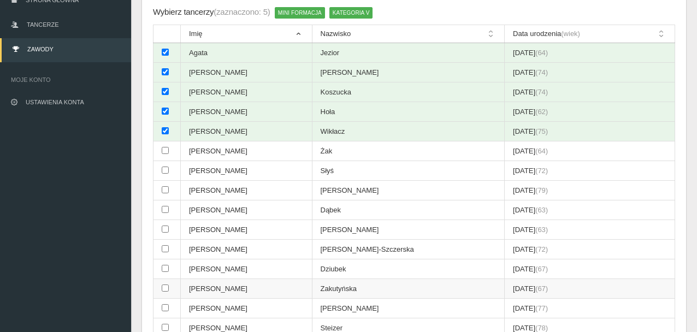
scroll to position [164, 0]
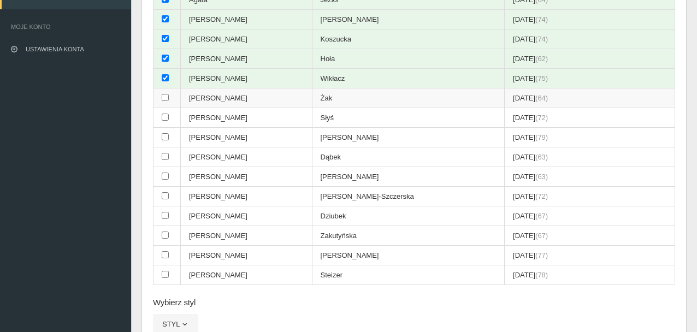
click at [166, 97] on input "checkbox" at bounding box center [165, 97] width 7 height 7
checkbox input "true"
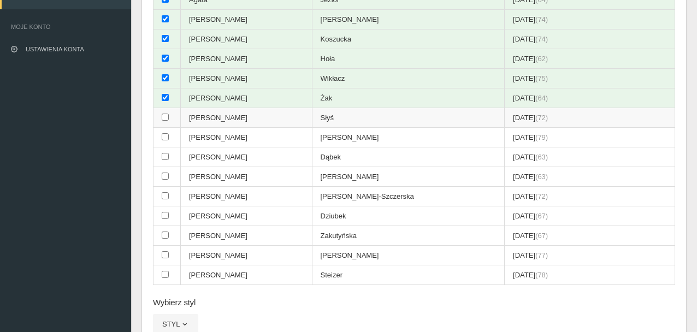
click at [165, 118] on input "checkbox" at bounding box center [165, 117] width 7 height 7
checkbox input "true"
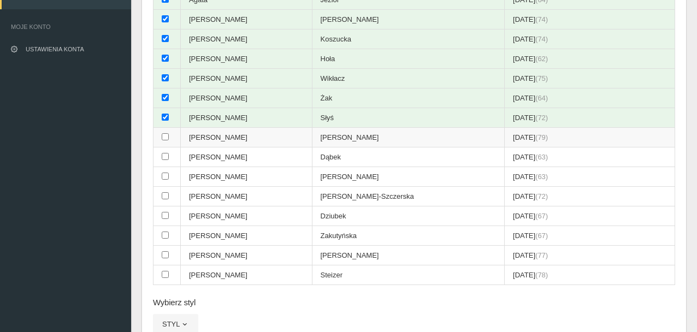
drag, startPoint x: 165, startPoint y: 138, endPoint x: 166, endPoint y: 146, distance: 7.7
click at [165, 138] on input "checkbox" at bounding box center [165, 136] width 7 height 7
checkbox input "true"
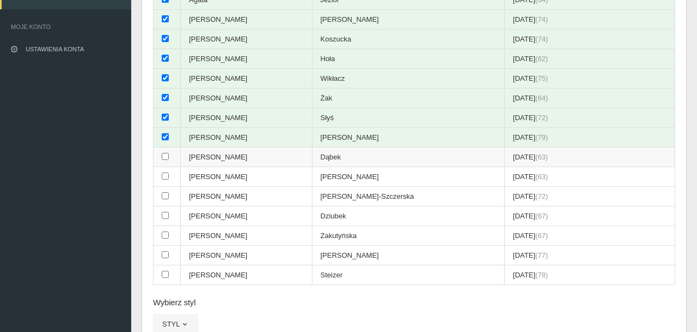
click at [167, 158] on input "checkbox" at bounding box center [165, 156] width 7 height 7
checkbox input "true"
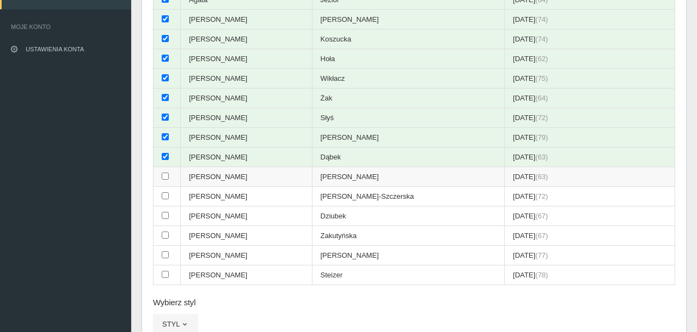
click at [165, 176] on input "checkbox" at bounding box center [165, 175] width 7 height 7
checkbox input "true"
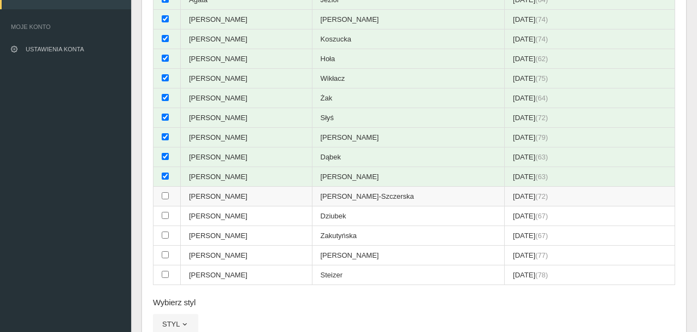
click at [166, 195] on input "checkbox" at bounding box center [165, 195] width 7 height 7
checkbox input "true"
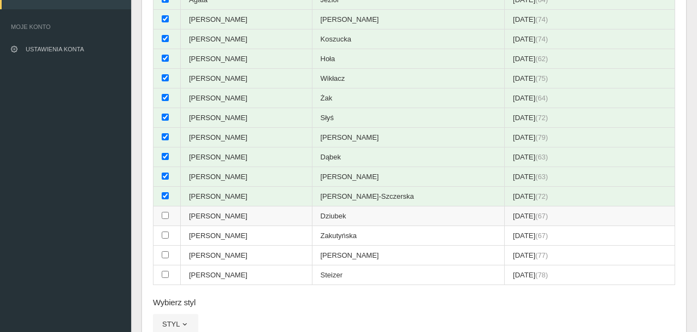
click at [168, 217] on input "checkbox" at bounding box center [165, 215] width 7 height 7
checkbox input "true"
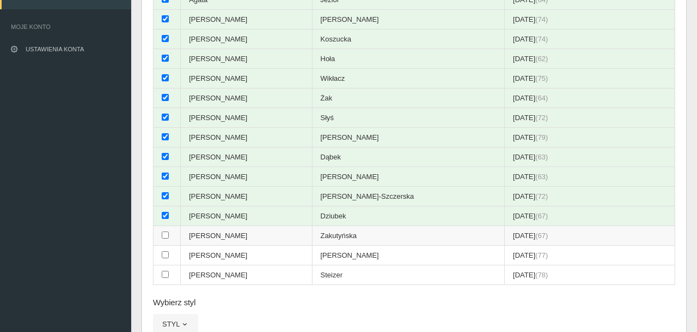
click at [166, 236] on input "checkbox" at bounding box center [165, 234] width 7 height 7
checkbox input "true"
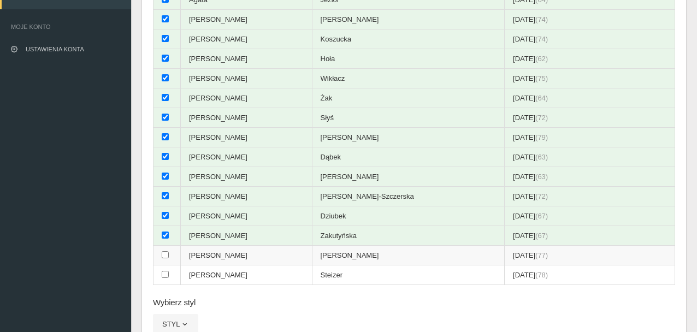
click at [166, 255] on input "checkbox" at bounding box center [165, 254] width 7 height 7
checkbox input "true"
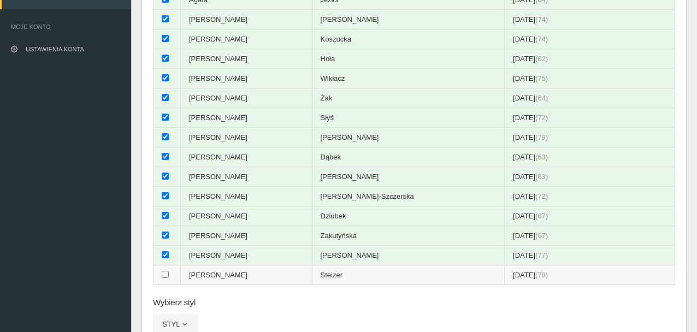
click at [165, 275] on input "checkbox" at bounding box center [165, 274] width 7 height 7
checkbox input "true"
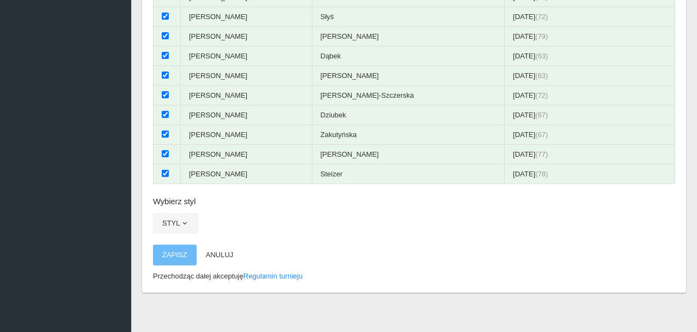
scroll to position [269, 0]
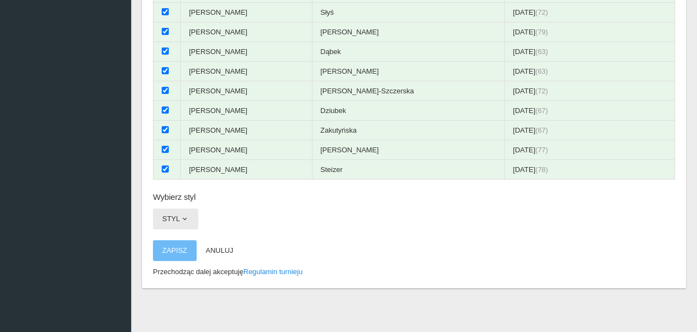
click at [183, 216] on span "button" at bounding box center [184, 219] width 9 height 9
click at [189, 242] on link "INNE FORMY" at bounding box center [202, 245] width 98 height 20
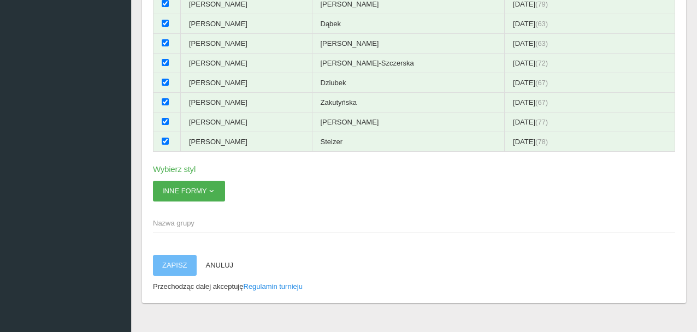
scroll to position [312, 0]
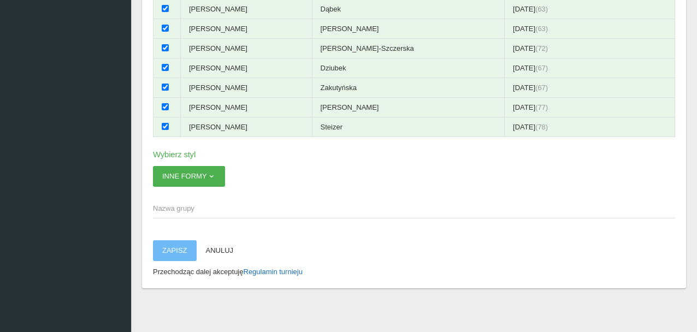
click at [278, 269] on link "Regulamin turnieju" at bounding box center [272, 271] width 59 height 8
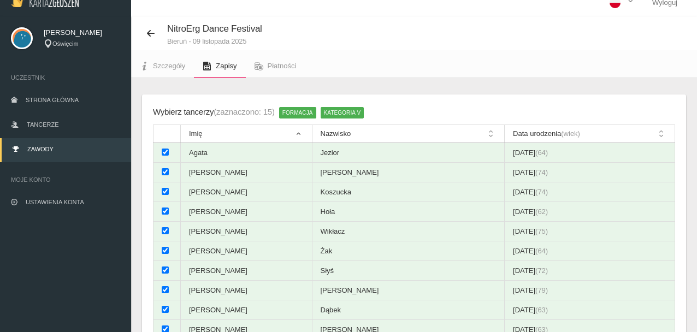
scroll to position [0, 0]
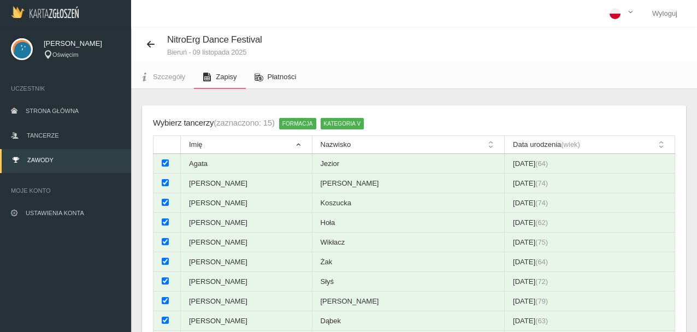
click at [281, 74] on span "Płatności" at bounding box center [281, 77] width 29 height 8
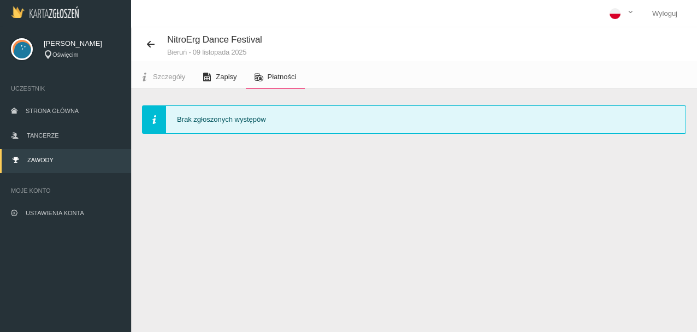
click at [220, 73] on span "Zapisy" at bounding box center [226, 77] width 21 height 8
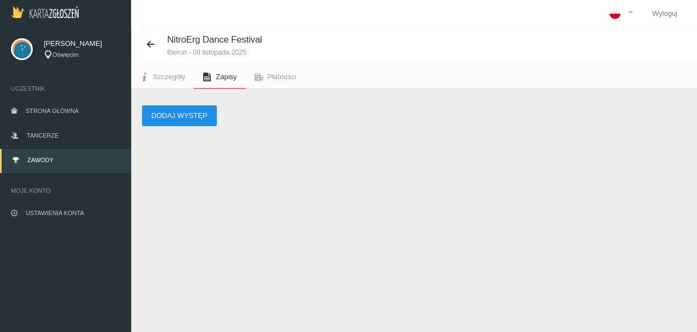
click at [194, 113] on button "Dodaj występ" at bounding box center [179, 115] width 75 height 21
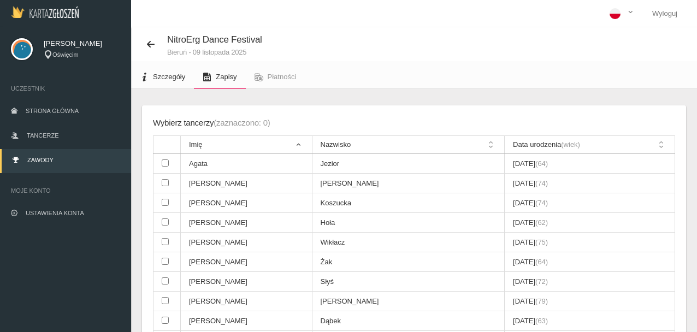
click at [163, 73] on span "Szczegóły" at bounding box center [169, 77] width 32 height 8
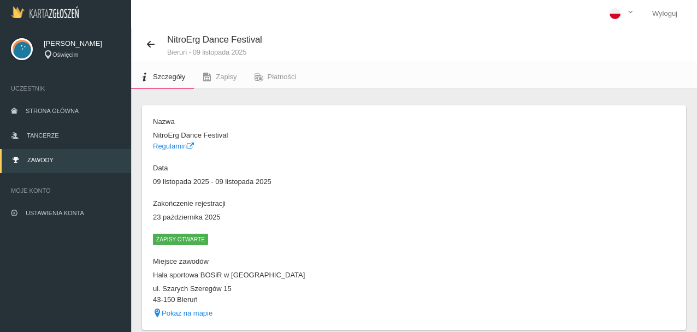
scroll to position [41, 0]
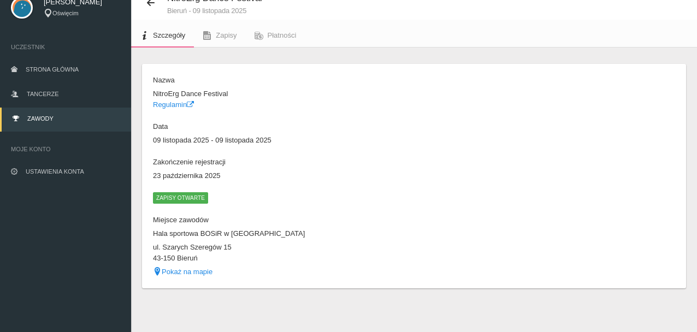
click at [188, 196] on span "Zapisy otwarte" at bounding box center [180, 197] width 55 height 11
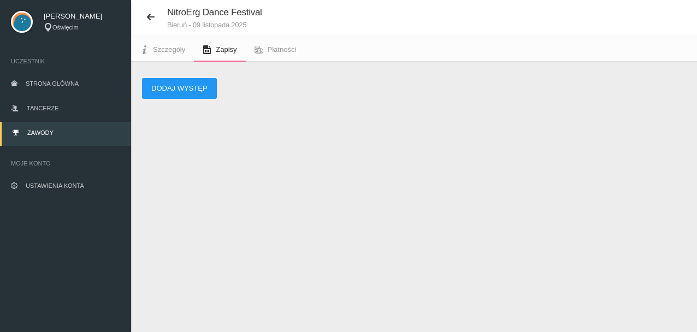
scroll to position [27, 0]
click at [183, 82] on button "Dodaj występ" at bounding box center [179, 88] width 75 height 21
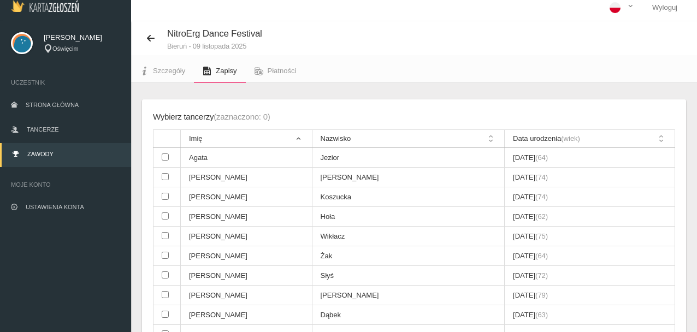
scroll to position [0, 0]
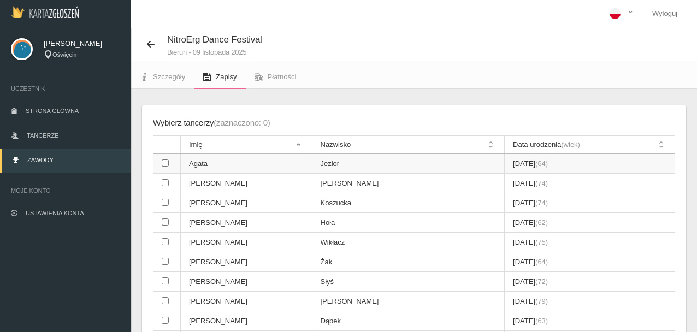
click at [166, 162] on input "checkbox" at bounding box center [165, 162] width 7 height 7
checkbox input "true"
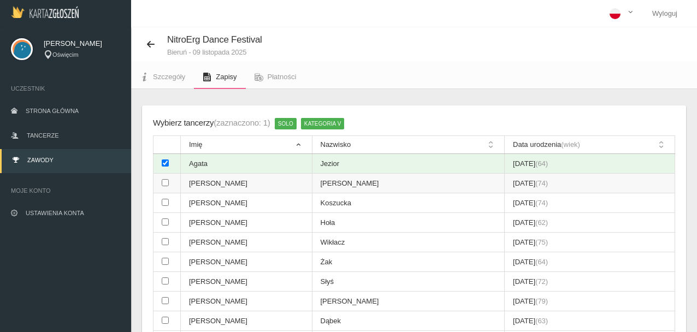
click at [169, 189] on td at bounding box center [166, 184] width 27 height 20
checkbox input "true"
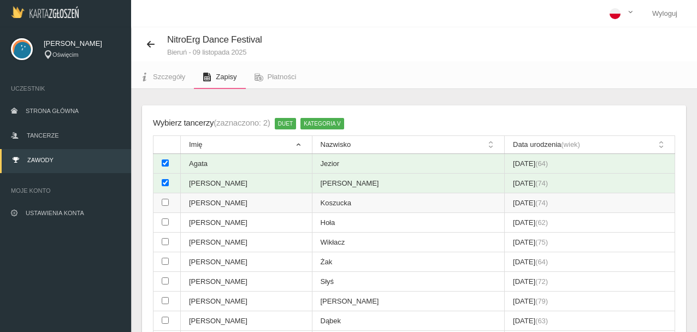
click at [172, 205] on td at bounding box center [166, 203] width 27 height 20
checkbox input "true"
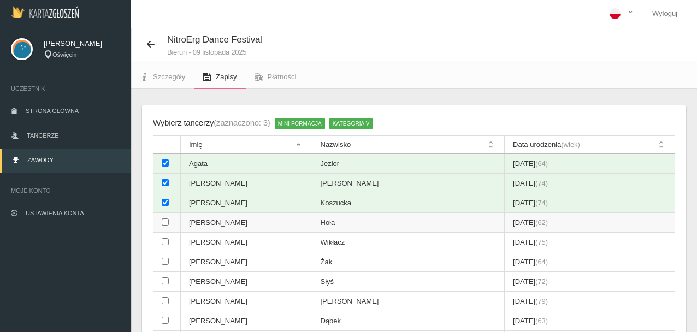
click at [166, 223] on input "checkbox" at bounding box center [165, 221] width 7 height 7
checkbox input "true"
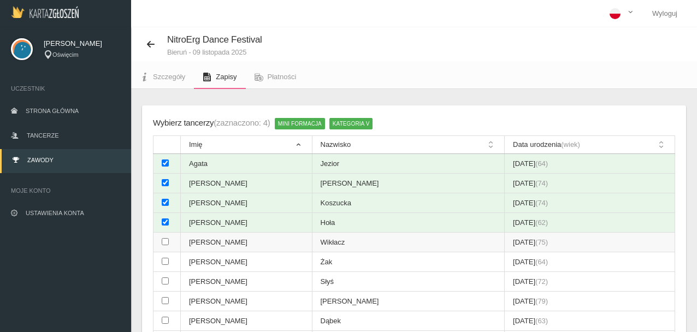
click at [166, 242] on input "checkbox" at bounding box center [165, 241] width 7 height 7
checkbox input "true"
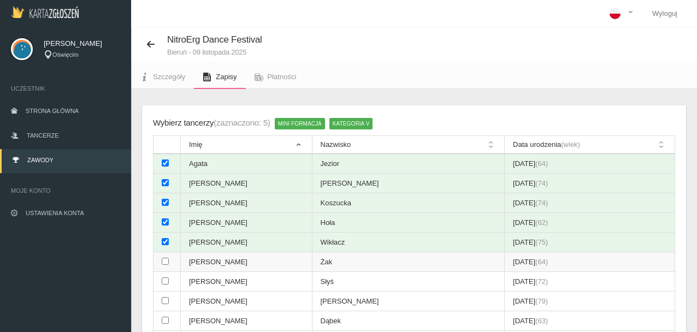
click at [170, 265] on td at bounding box center [166, 262] width 27 height 20
checkbox input "true"
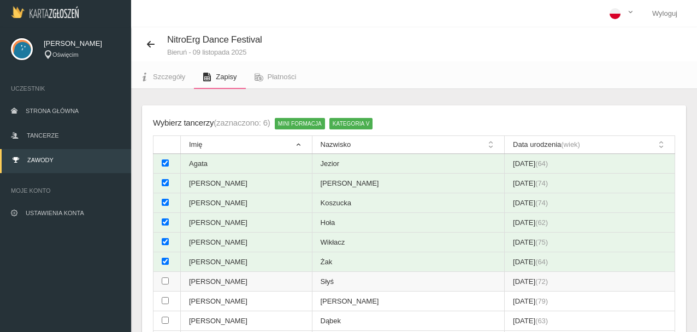
scroll to position [218, 0]
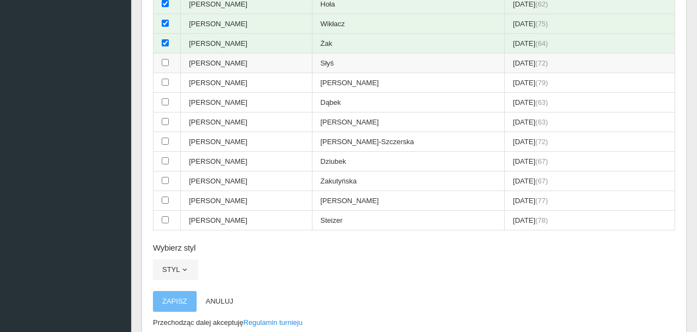
click at [172, 62] on td at bounding box center [166, 63] width 27 height 20
checkbox input "true"
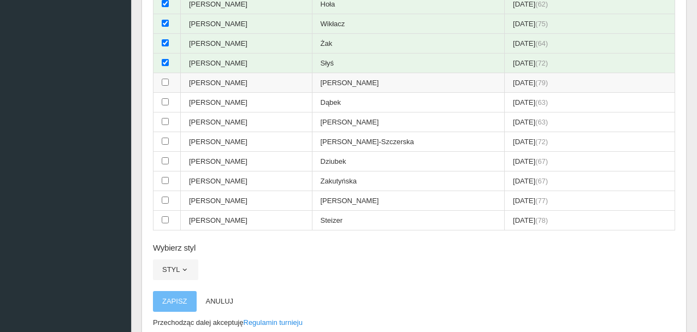
click at [166, 81] on input "checkbox" at bounding box center [165, 82] width 7 height 7
checkbox input "true"
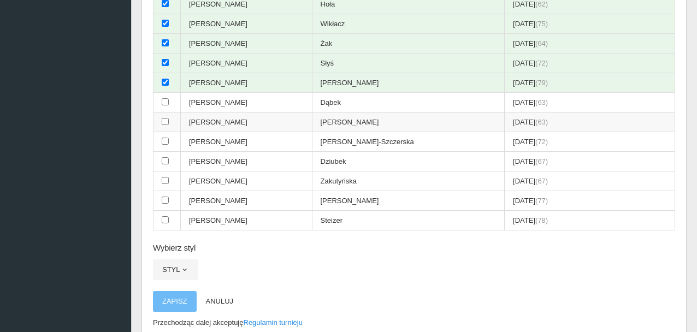
drag, startPoint x: 163, startPoint y: 102, endPoint x: 164, endPoint y: 124, distance: 21.9
click at [165, 112] on tbody "[PERSON_NAME] [DATE] (64) [PERSON_NAME] [DATE] (74) [PERSON_NAME] [DATE] (74) […" at bounding box center [413, 83] width 521 height 295
click at [164, 122] on input "checkbox" at bounding box center [165, 121] width 7 height 7
checkbox input "true"
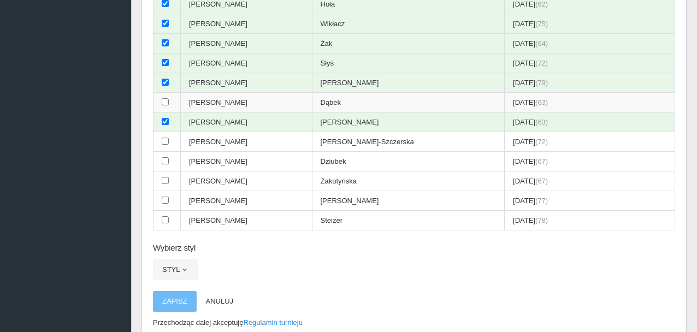
click at [170, 102] on td at bounding box center [166, 103] width 27 height 20
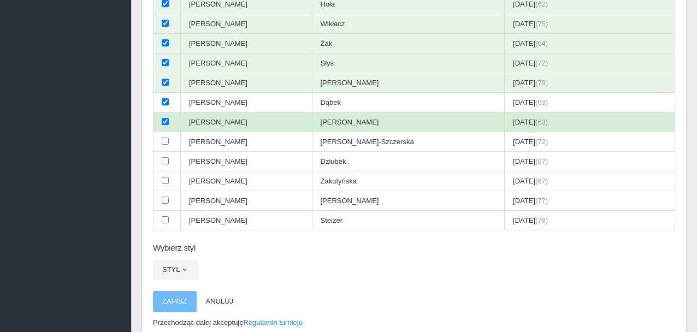
checkbox input "true"
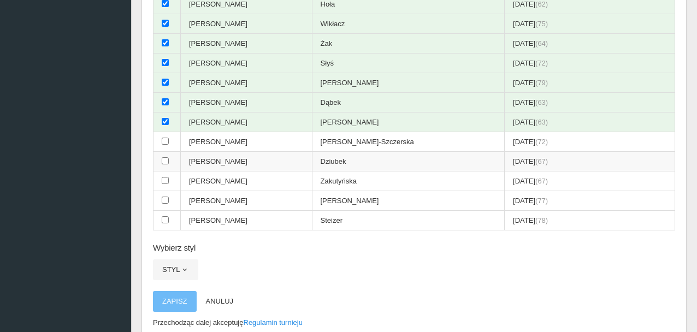
drag, startPoint x: 169, startPoint y: 139, endPoint x: 170, endPoint y: 155, distance: 15.9
click at [168, 142] on td at bounding box center [166, 142] width 27 height 20
checkbox input "true"
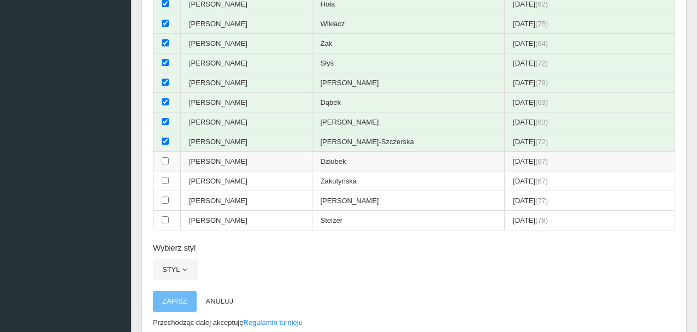
click at [169, 165] on td at bounding box center [166, 162] width 27 height 20
checkbox input "true"
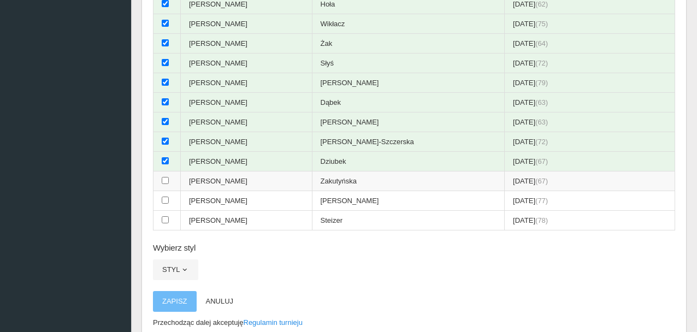
click at [171, 185] on td at bounding box center [166, 181] width 27 height 20
checkbox input "true"
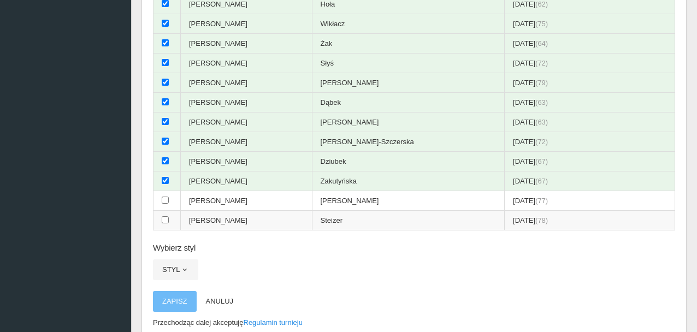
drag, startPoint x: 163, startPoint y: 203, endPoint x: 164, endPoint y: 211, distance: 7.7
click at [164, 205] on td at bounding box center [166, 201] width 27 height 20
checkbox input "true"
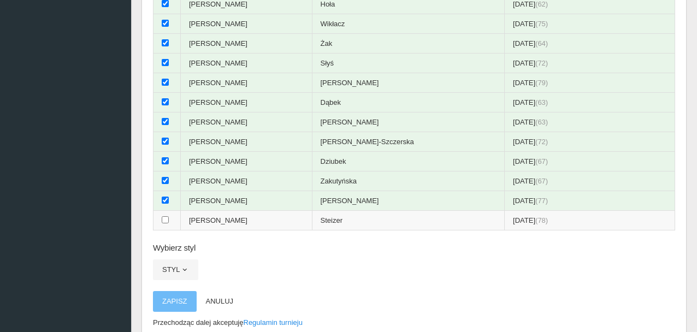
click at [170, 225] on td at bounding box center [166, 221] width 27 height 20
checkbox input "true"
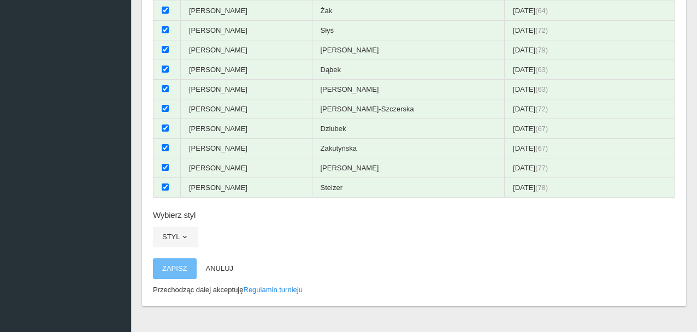
scroll to position [269, 0]
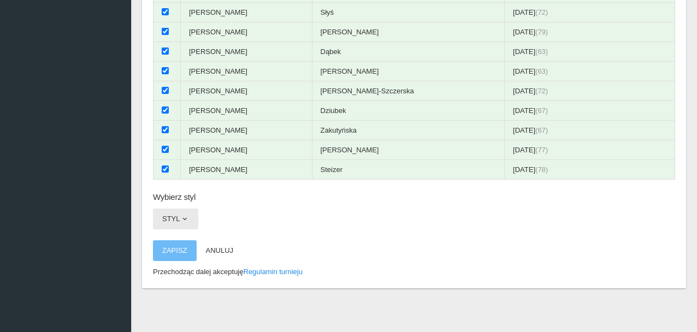
click at [186, 215] on span "button" at bounding box center [184, 219] width 9 height 9
click at [190, 241] on link "INNE FORMY" at bounding box center [202, 245] width 98 height 20
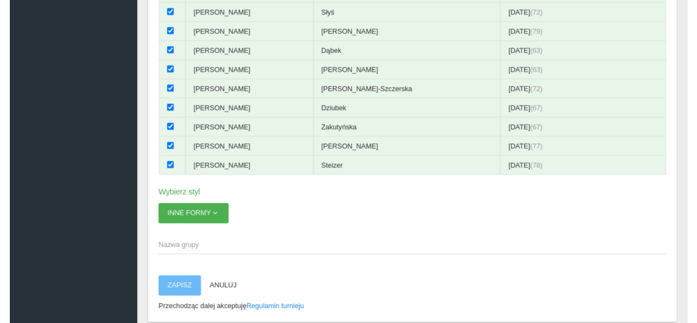
scroll to position [312, 0]
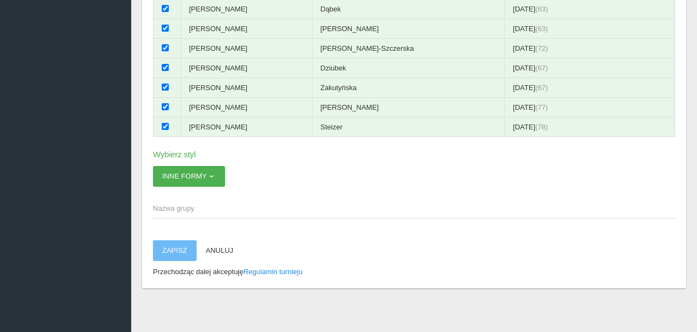
click at [180, 210] on span "Nazwa grupy" at bounding box center [408, 208] width 511 height 11
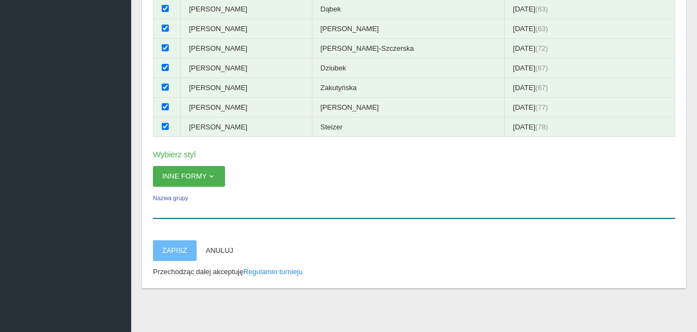
click at [180, 210] on input "Nazwa grupy" at bounding box center [414, 208] width 522 height 21
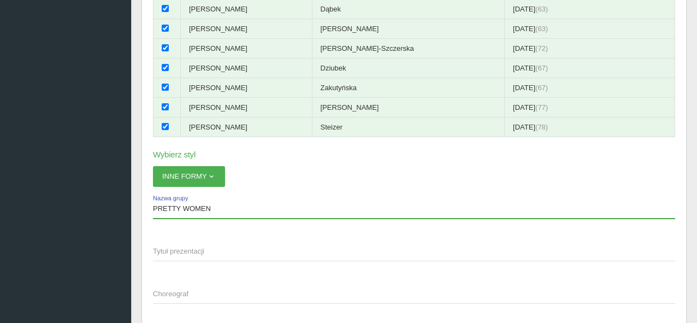
click at [182, 206] on input "PRETTY WOMEN" at bounding box center [414, 208] width 522 height 21
type input "PRETTY WOMEN"
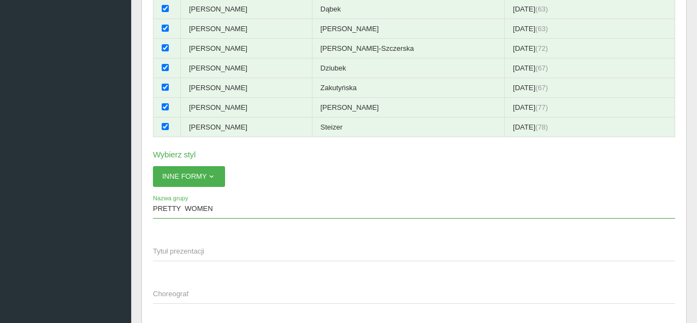
click at [204, 251] on span "Tytuł prezentacji" at bounding box center [408, 251] width 511 height 11
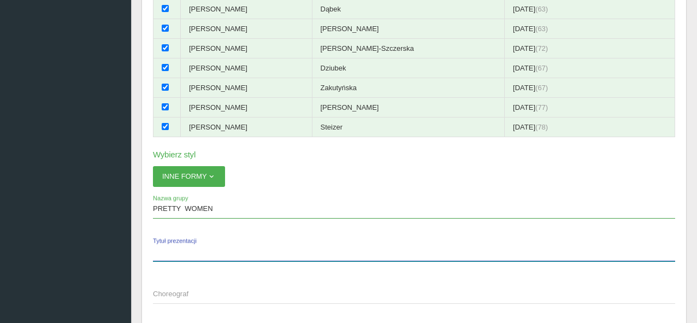
click at [204, 251] on input "Tytuł prezentacji" at bounding box center [414, 250] width 522 height 21
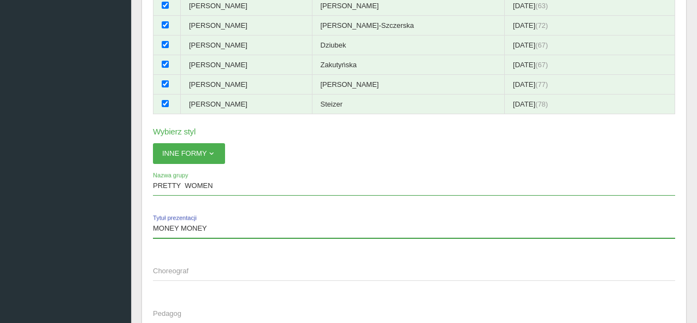
scroll to position [449, 0]
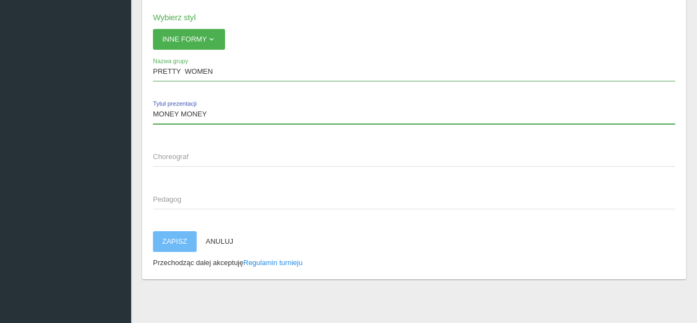
type input "MONEY MONEY"
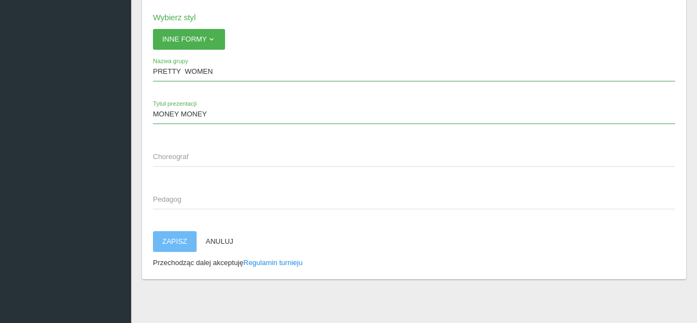
click at [177, 156] on span "Choreograf" at bounding box center [408, 156] width 511 height 11
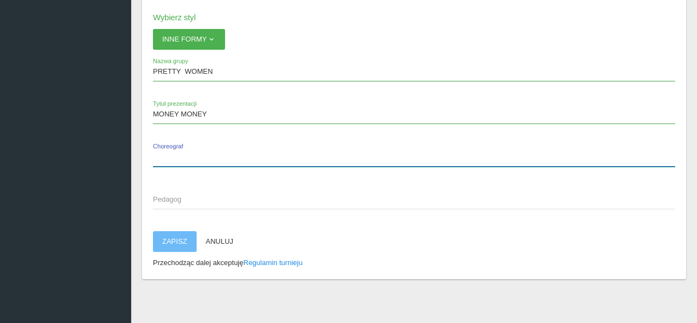
click at [177, 156] on input "Choreograf" at bounding box center [414, 156] width 522 height 21
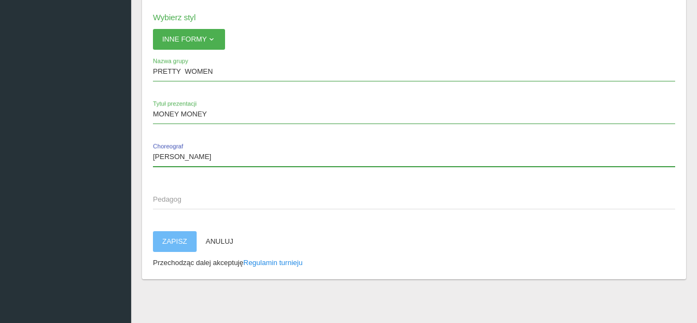
drag, startPoint x: 153, startPoint y: 156, endPoint x: 227, endPoint y: 158, distance: 73.2
click at [227, 158] on input "[PERSON_NAME]" at bounding box center [414, 156] width 522 height 21
type input "[PERSON_NAME]"
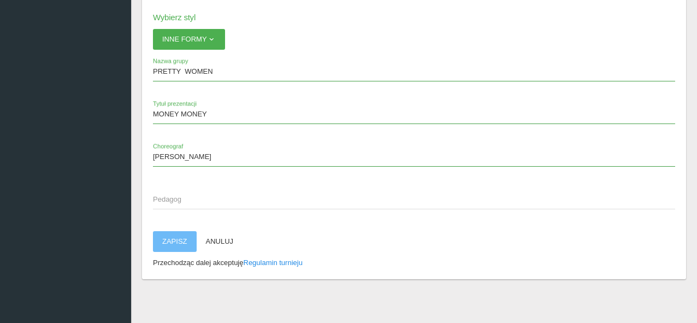
click at [197, 204] on span "Pedagog" at bounding box center [408, 199] width 511 height 11
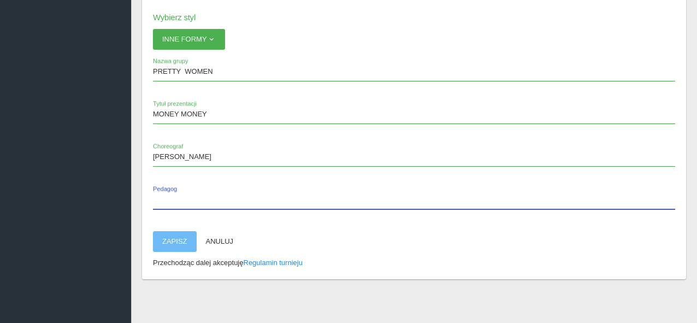
click at [197, 204] on input "Pedagog" at bounding box center [414, 198] width 522 height 21
paste input "[PERSON_NAME]"
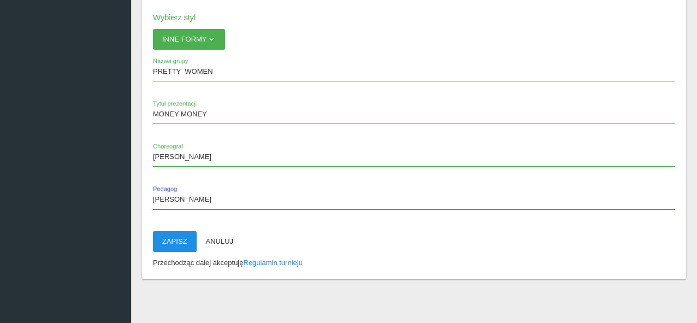
type input "[PERSON_NAME]"
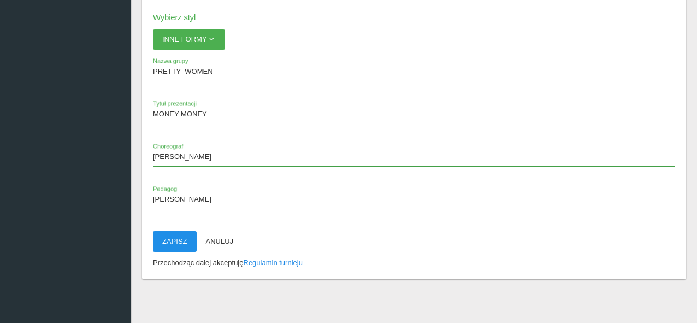
click at [175, 237] on button "Zapisz" at bounding box center [175, 241] width 44 height 21
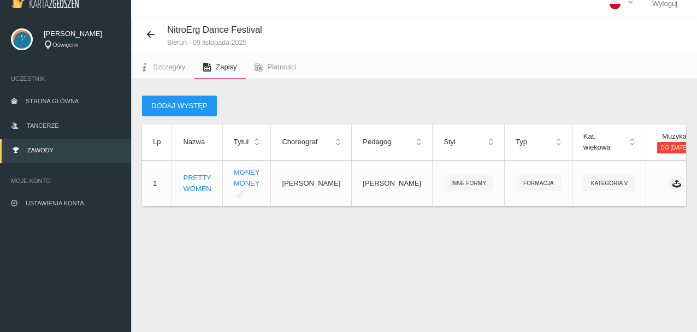
scroll to position [0, 0]
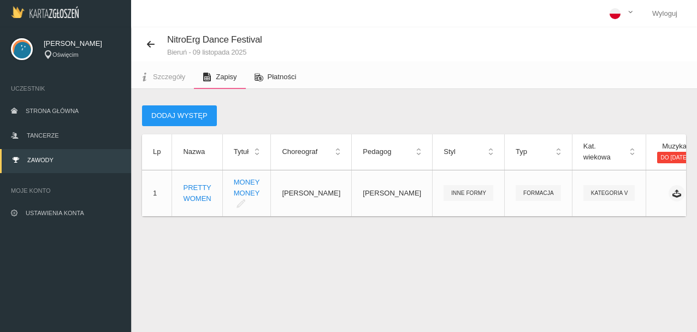
click at [294, 72] on link "Płatności" at bounding box center [275, 77] width 59 height 24
